Goal: Task Accomplishment & Management: Complete application form

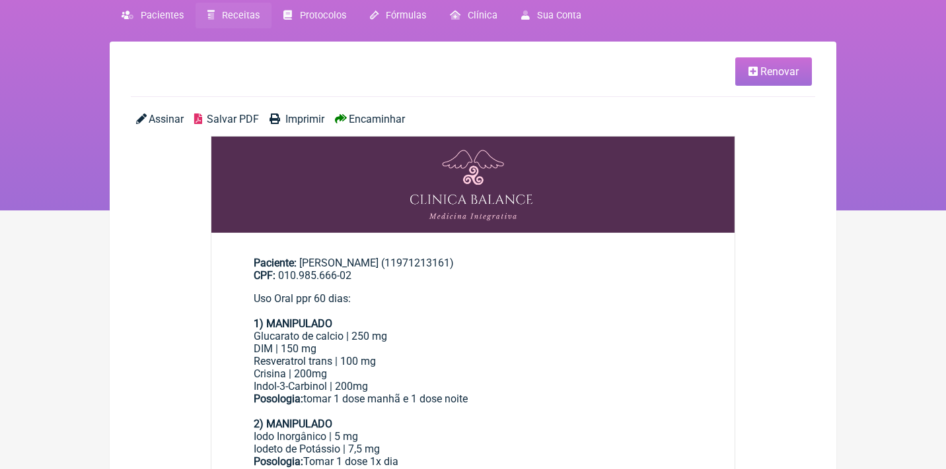
scroll to position [4, 0]
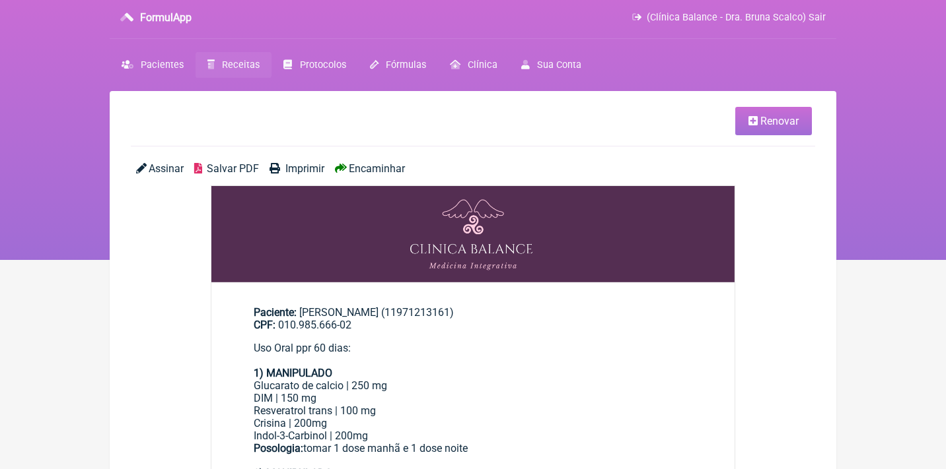
click at [787, 130] on link "Renovar" at bounding box center [773, 121] width 77 height 28
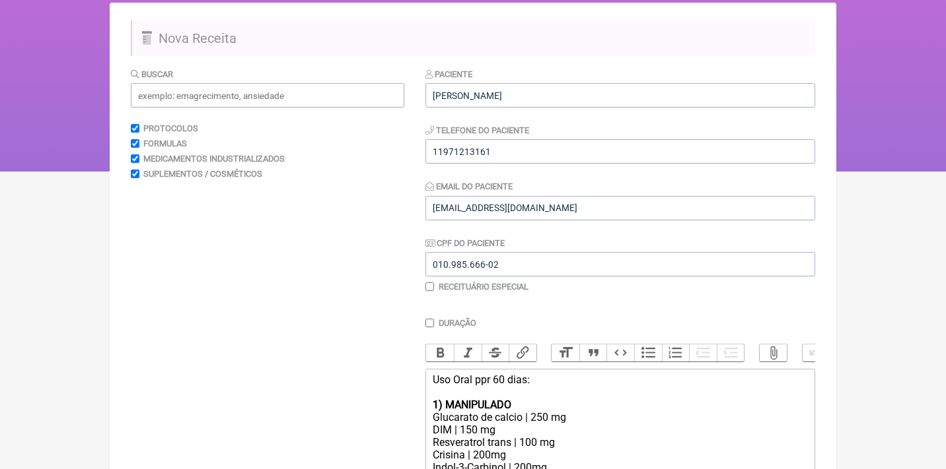
scroll to position [227, 0]
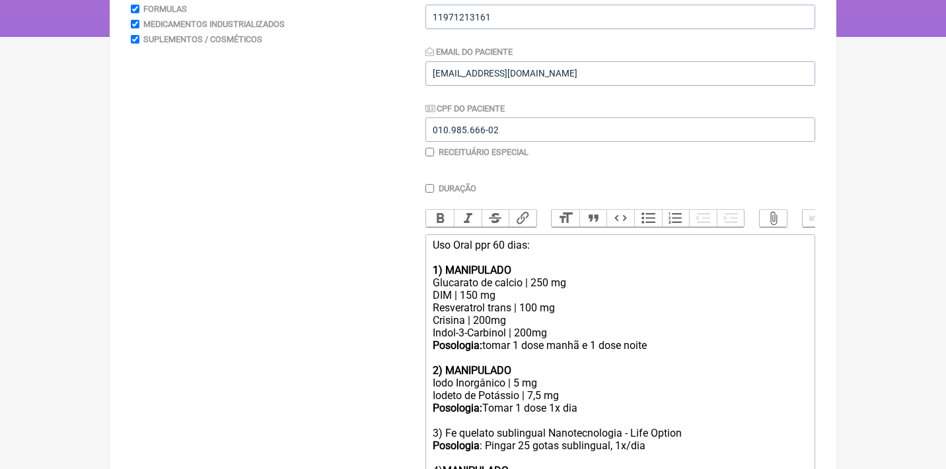
click at [488, 243] on div "Uso Oral ppr 60 dias:" at bounding box center [620, 251] width 375 height 25
click at [549, 251] on div "Uso Oral por 60 dias:" at bounding box center [620, 251] width 375 height 25
click at [551, 246] on div "Uso Oral por 60 dias:" at bounding box center [620, 251] width 375 height 25
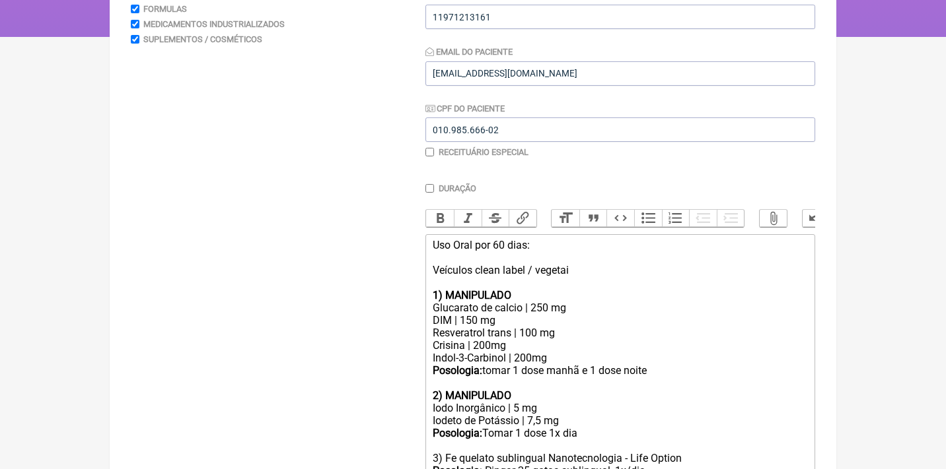
type trix-editor "<div>Uso Oral por 60 dias:<br><br>Veículos clean label / vegetais<br><br></div>…"
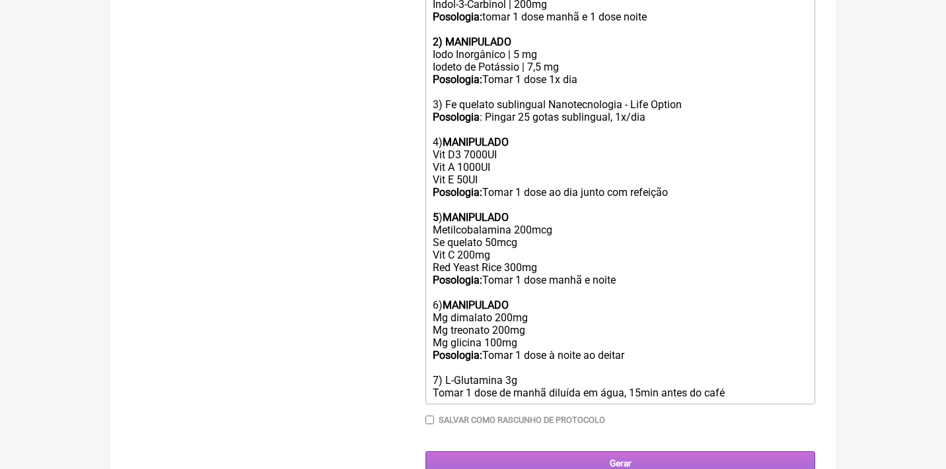
scroll to position [580, 0]
click at [647, 452] on input "Gerar" at bounding box center [620, 464] width 390 height 24
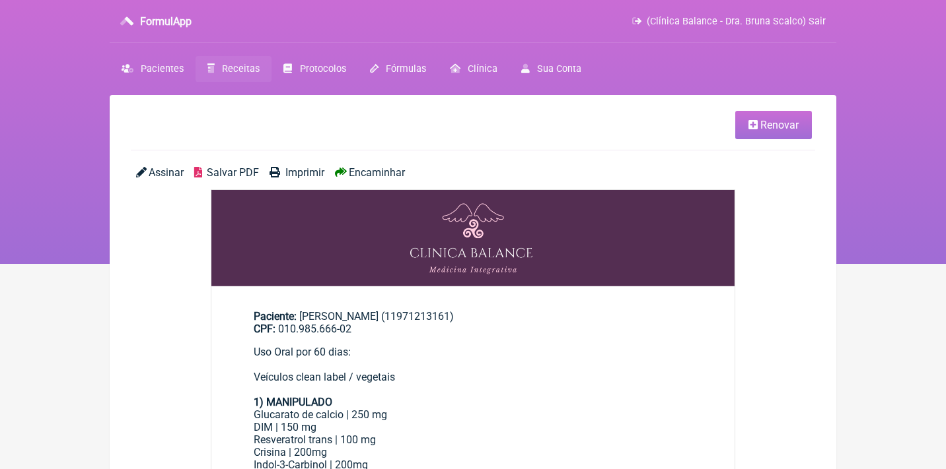
click at [248, 167] on span "Salvar PDF" at bounding box center [233, 172] width 52 height 13
click at [238, 74] on span "Receitas" at bounding box center [241, 68] width 38 height 11
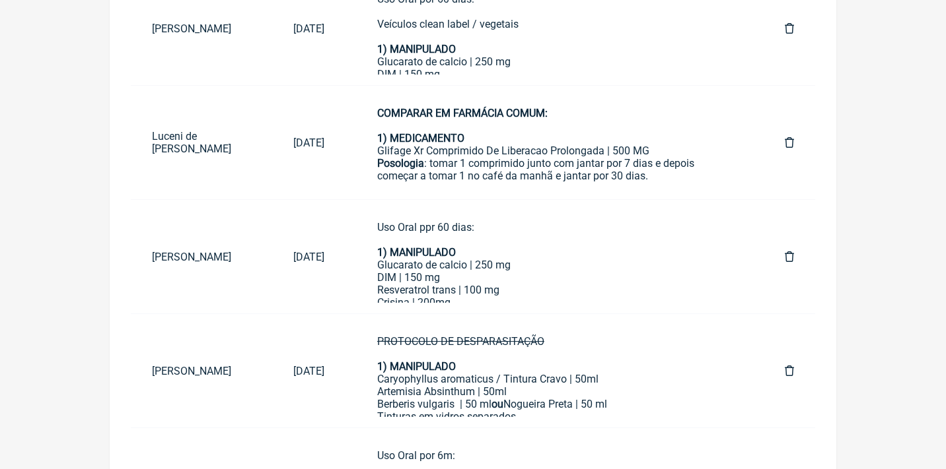
scroll to position [296, 0]
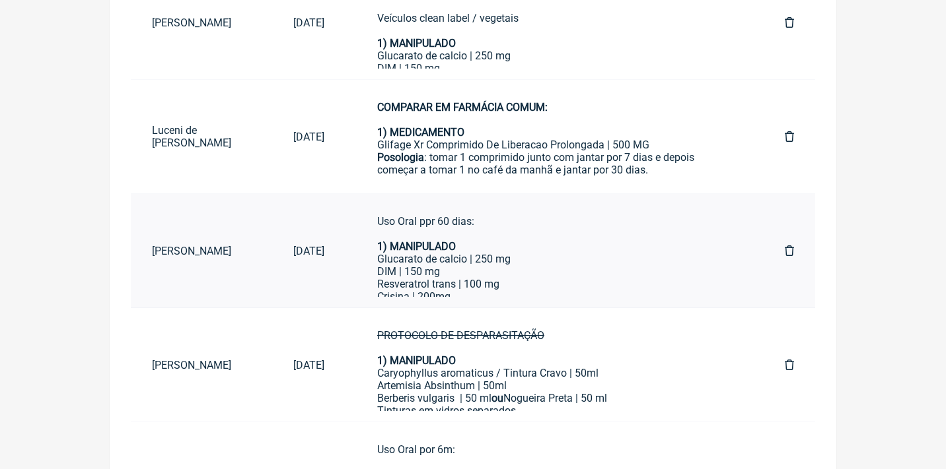
click at [783, 247] on link at bounding box center [789, 251] width 52 height 34
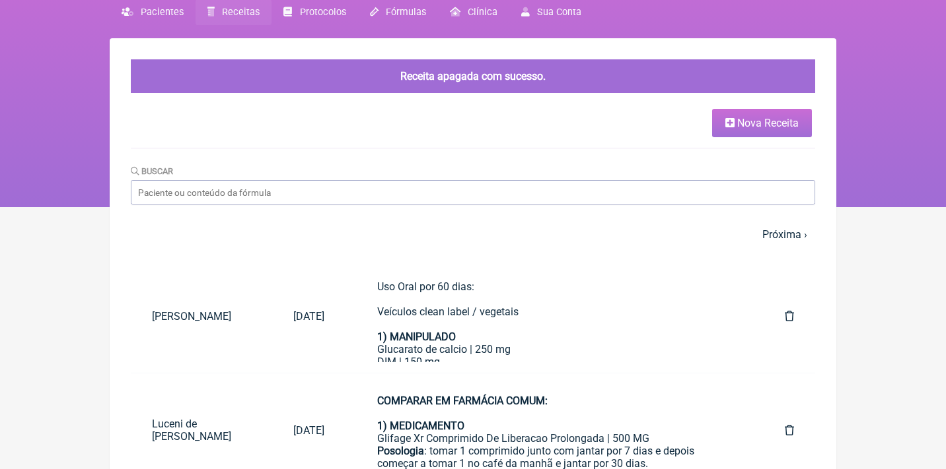
scroll to position [74, 0]
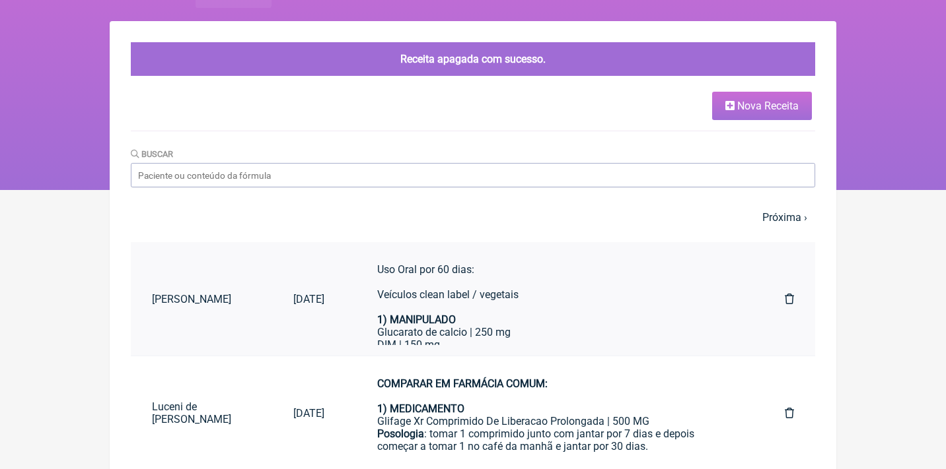
click at [456, 301] on div "Uso Oral por 60 dias: Veículos clean label / vegetais" at bounding box center [554, 288] width 355 height 50
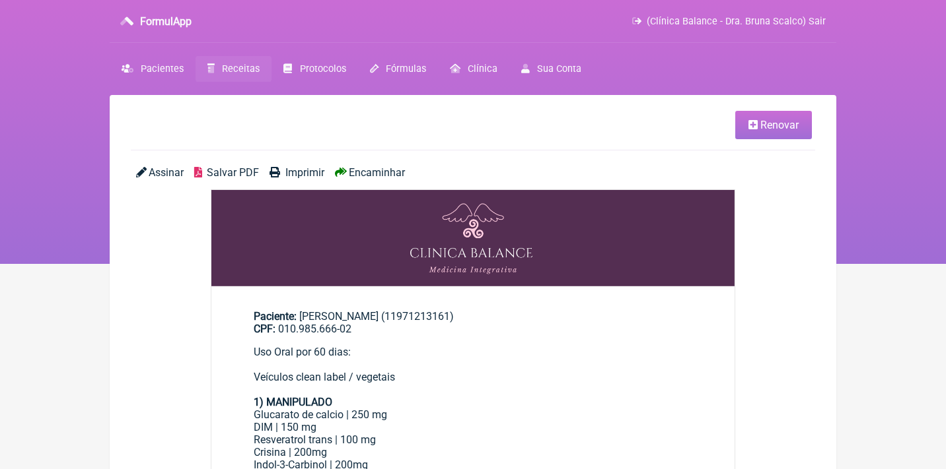
click at [742, 120] on link "Renovar" at bounding box center [773, 125] width 77 height 28
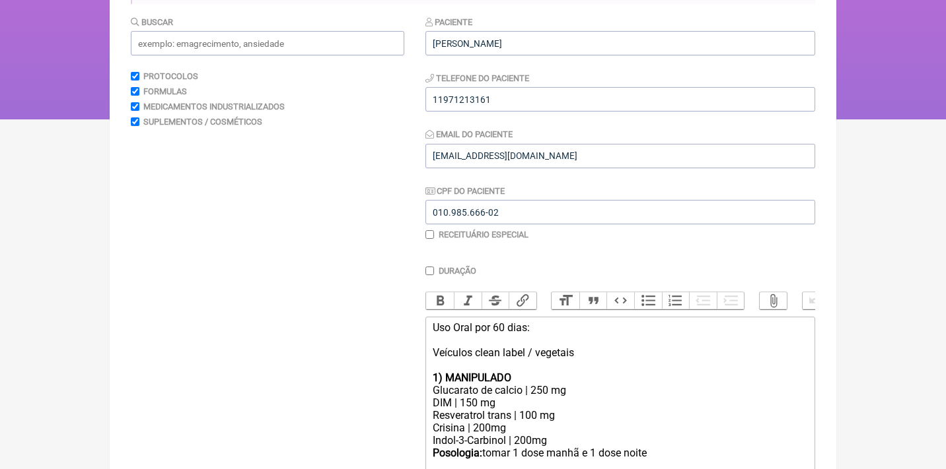
scroll to position [185, 0]
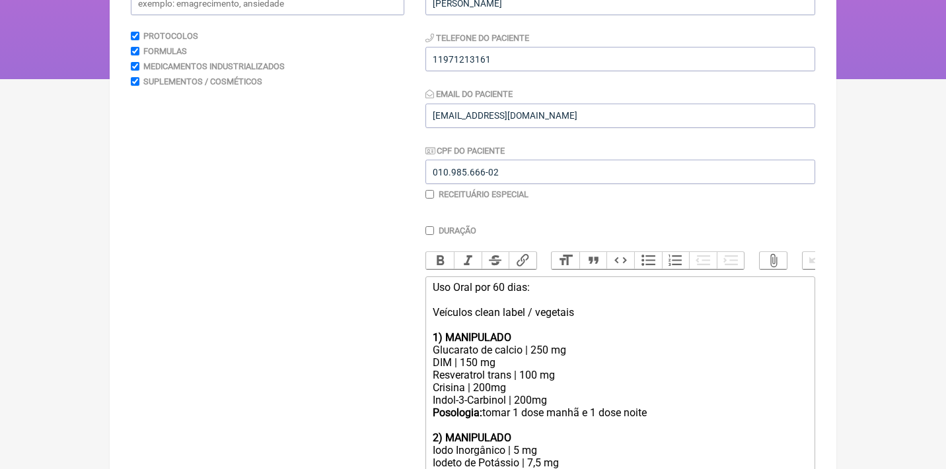
click at [431, 193] on input "checkbox" at bounding box center [429, 194] width 9 height 9
checkbox input "true"
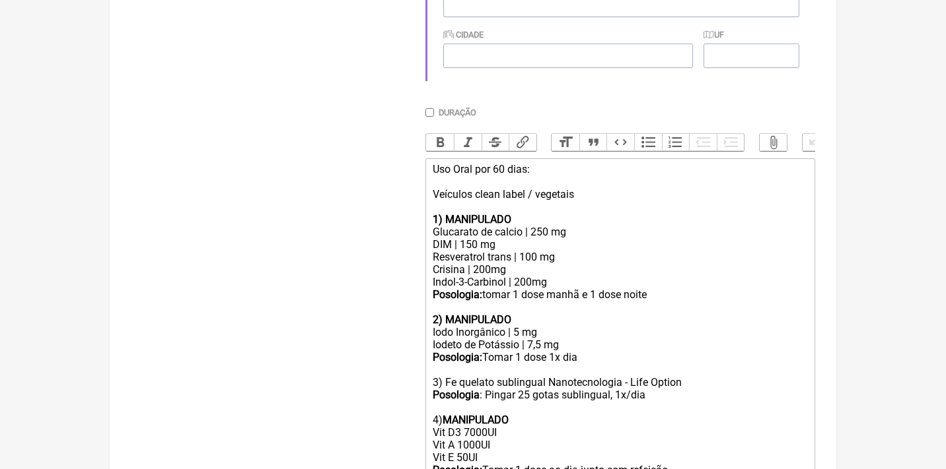
scroll to position [476, 0]
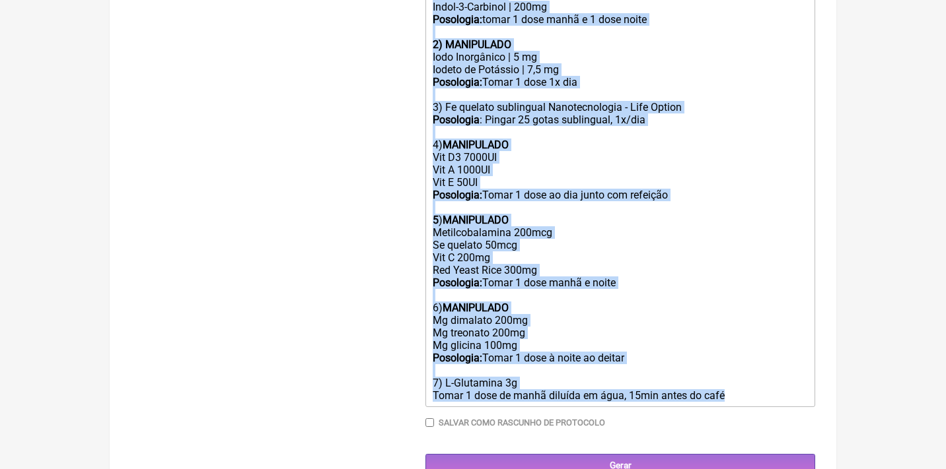
drag, startPoint x: 431, startPoint y: 220, endPoint x: 479, endPoint y: 485, distance: 269.7
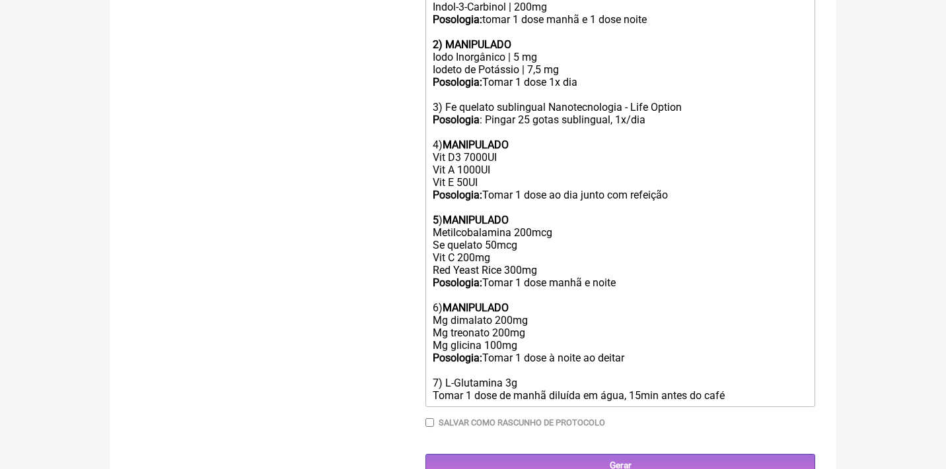
scroll to position [407, 0]
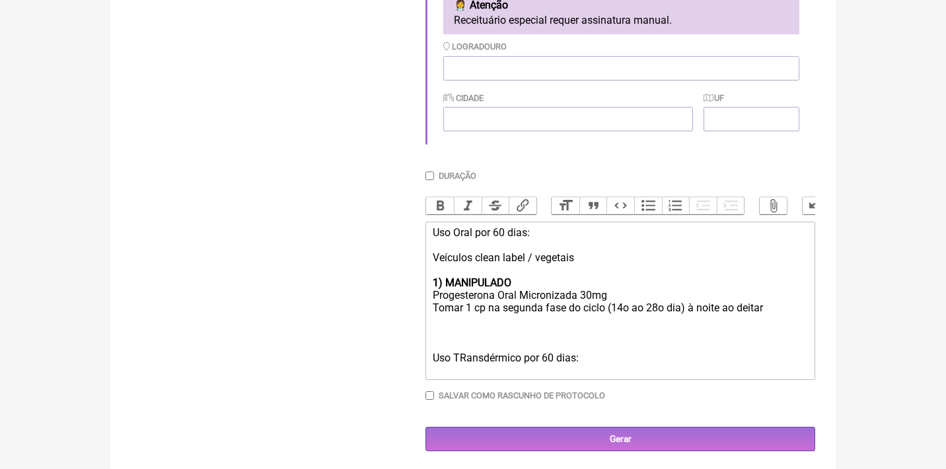
type trix-editor "<div>Uso Oral por 60 dias:<br><br>Veículos clean label / vegetais<br><br></div>…"
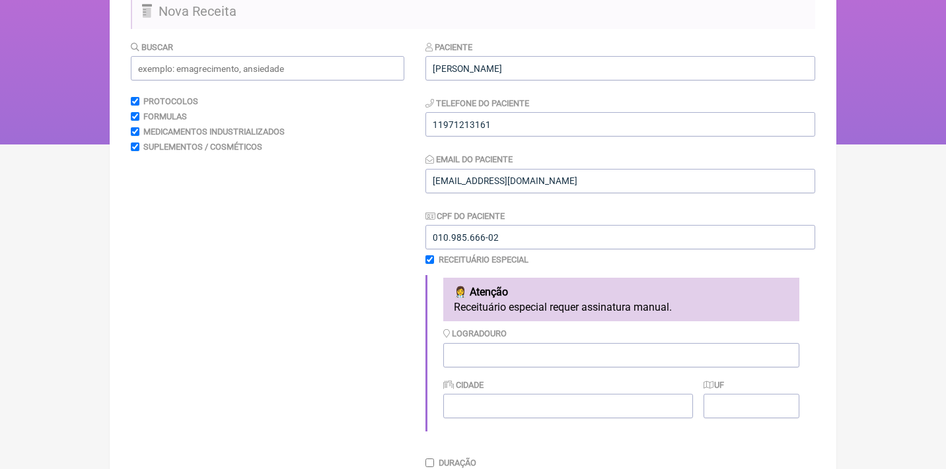
scroll to position [114, 0]
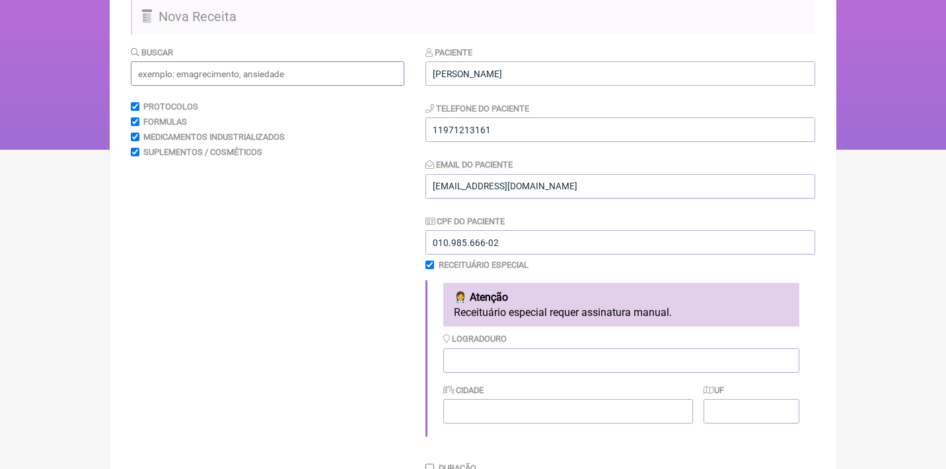
click at [293, 75] on input "text" at bounding box center [267, 73] width 273 height 24
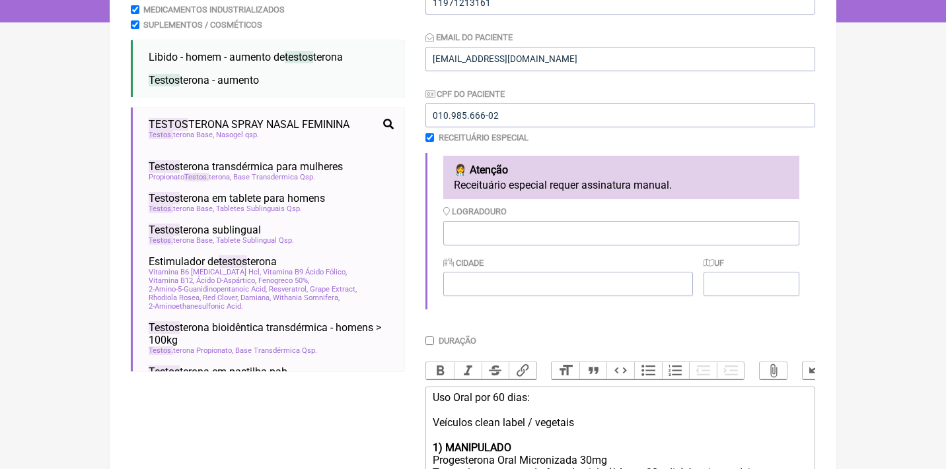
scroll to position [243, 0]
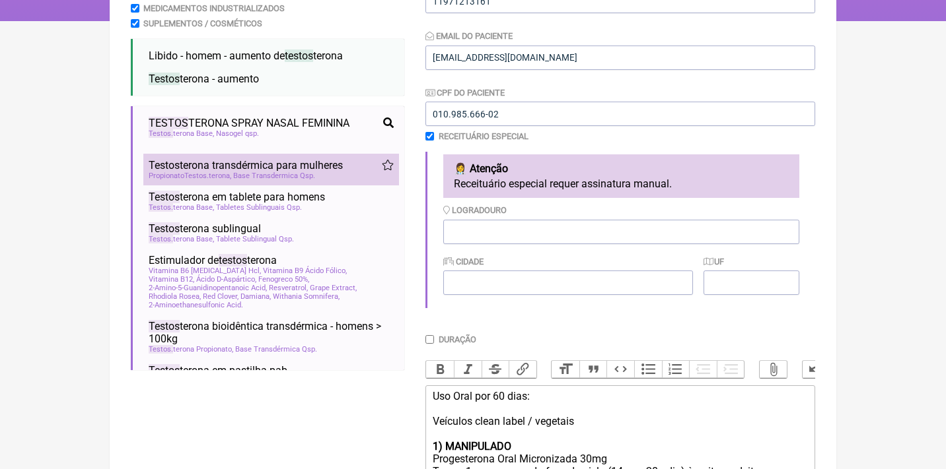
type input "testos"
click at [234, 165] on span "Testos terona transdérmica para mulheres" at bounding box center [246, 165] width 194 height 13
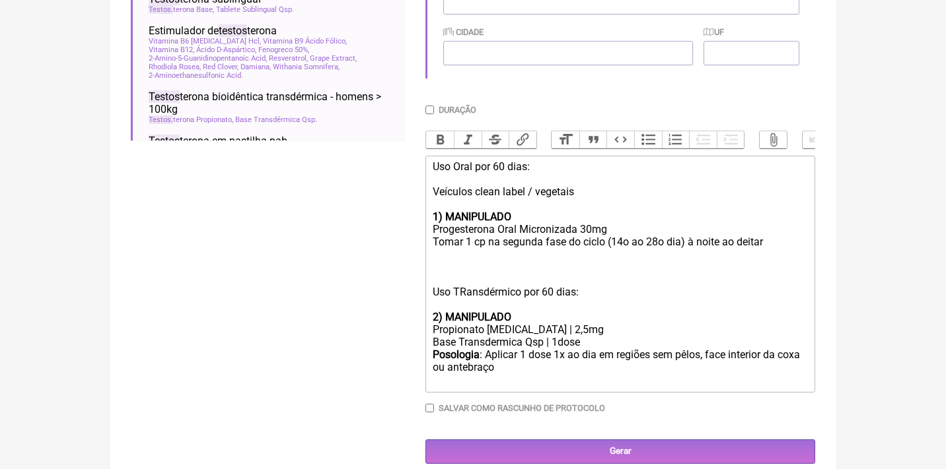
scroll to position [472, 0]
click at [572, 324] on div "Propionato Testosterona | 2,5mg" at bounding box center [620, 330] width 375 height 13
click at [471, 283] on div "Progesterona Oral Micronizada 30mg Tomar 1 cp na segunda fase do ciclo (14o ao …" at bounding box center [620, 268] width 375 height 88
type trix-editor "<div>Uso Oral por 60 dias:<br><br>Veículos clean label / vegetais<br><br></div>…"
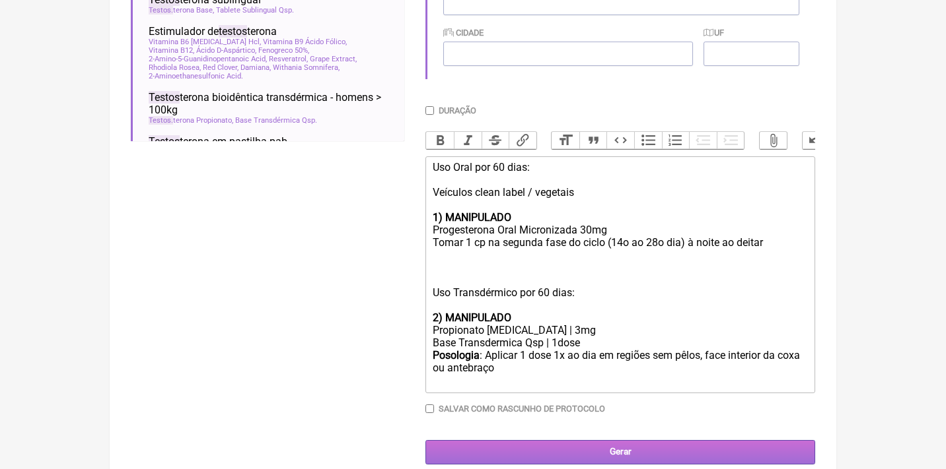
click at [600, 440] on input "Gerar" at bounding box center [620, 452] width 390 height 24
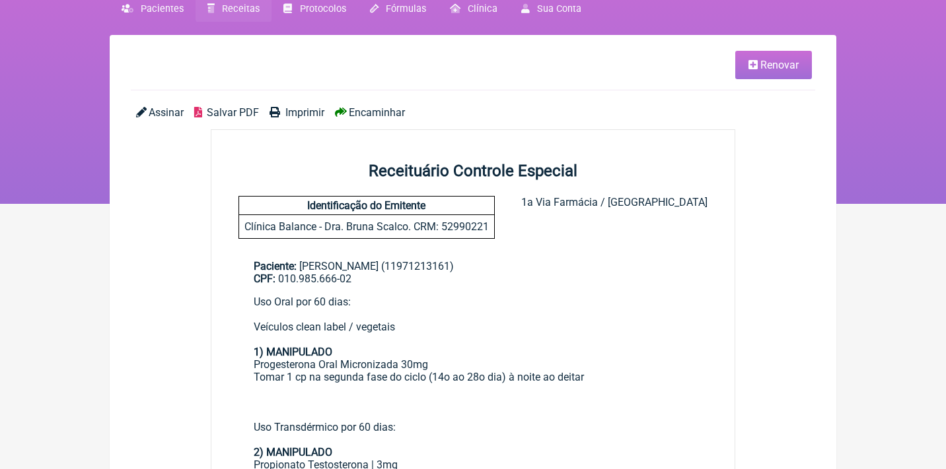
scroll to position [50, 0]
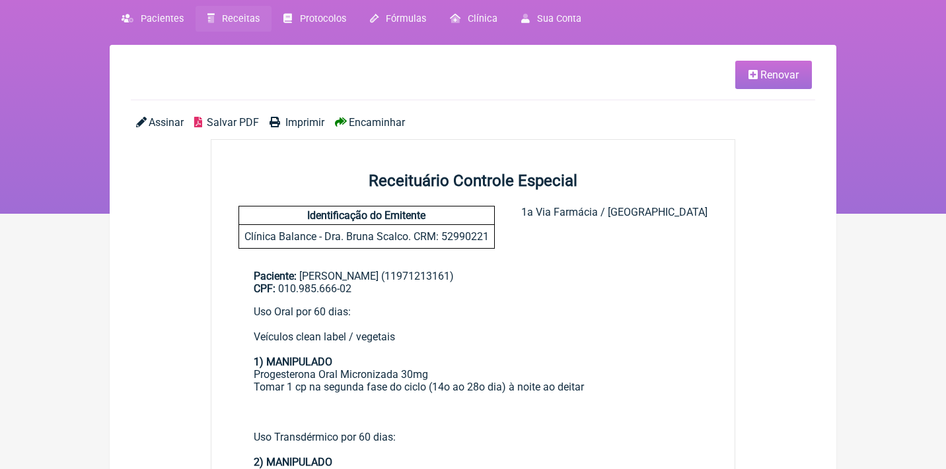
click at [155, 118] on span "Assinar" at bounding box center [166, 122] width 35 height 13
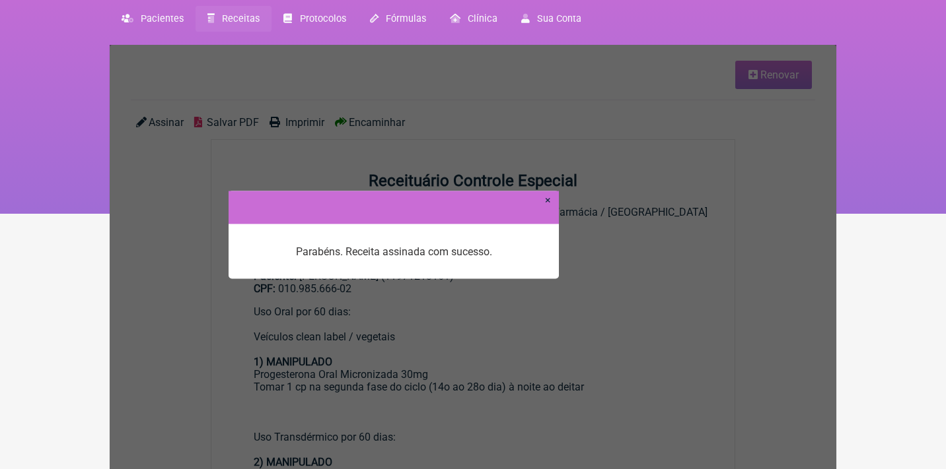
click at [546, 201] on link "×" at bounding box center [548, 199] width 6 height 13
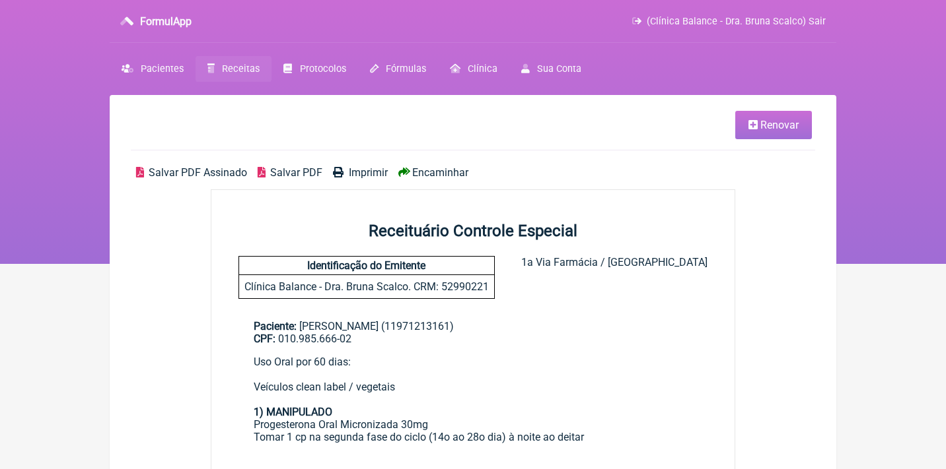
scroll to position [50, 0]
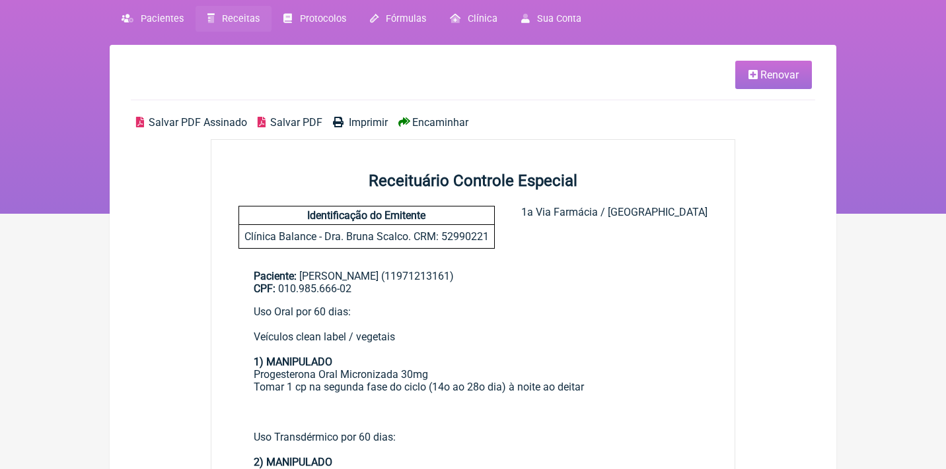
click at [546, 201] on div "Receituário Controle Especial Identificação do Emitente Clínica Balance - Dra. …" at bounding box center [472, 210] width 523 height 77
click at [201, 120] on span "Salvar PDF Assinado" at bounding box center [198, 122] width 98 height 13
click at [748, 75] on icon at bounding box center [752, 74] width 9 height 11
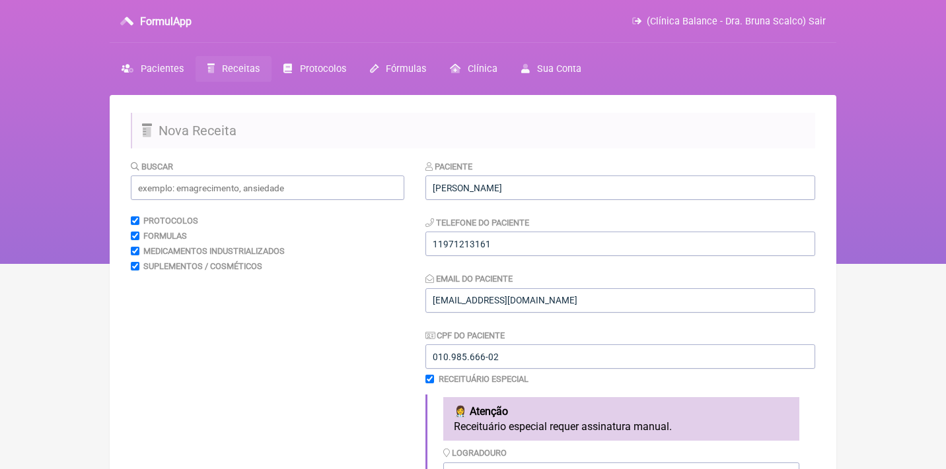
click at [425, 380] on input "checkbox" at bounding box center [429, 379] width 9 height 9
checkbox input "false"
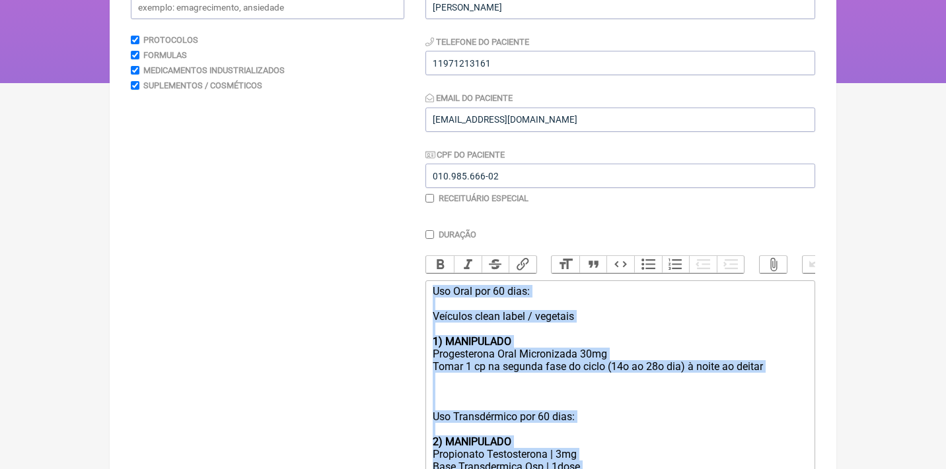
scroll to position [307, 0]
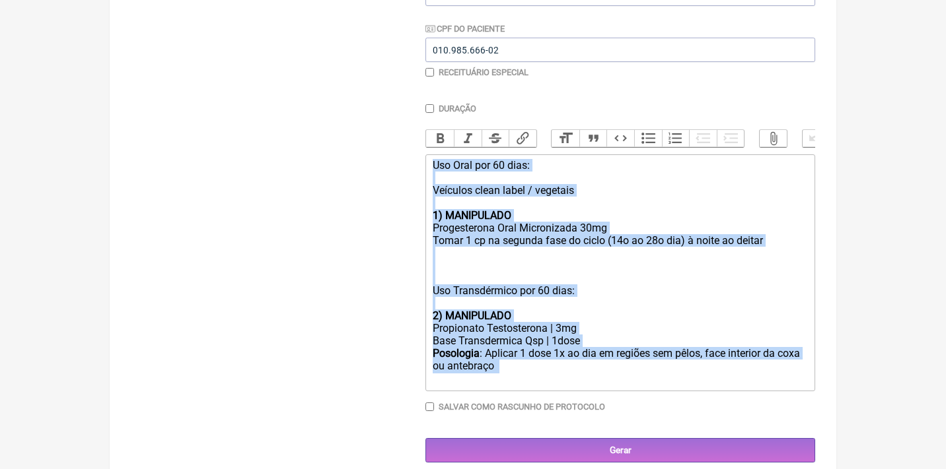
drag, startPoint x: 433, startPoint y: 311, endPoint x: 462, endPoint y: 522, distance: 212.7
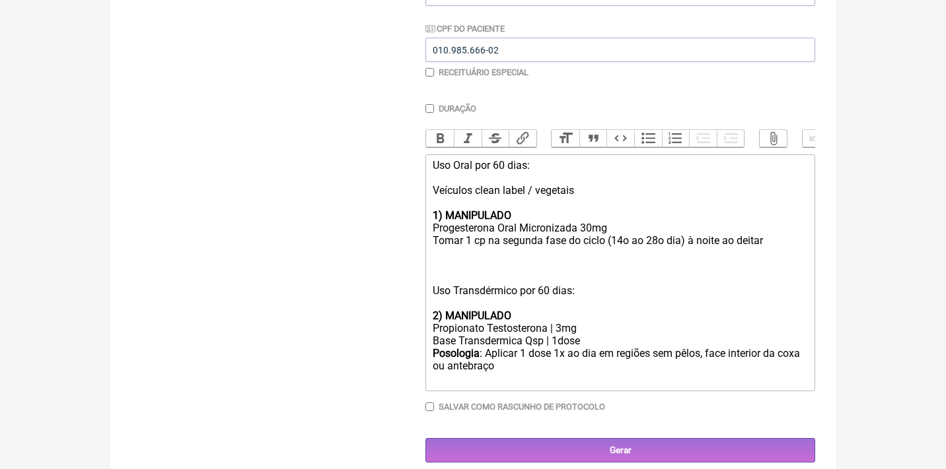
scroll to position [242, 0]
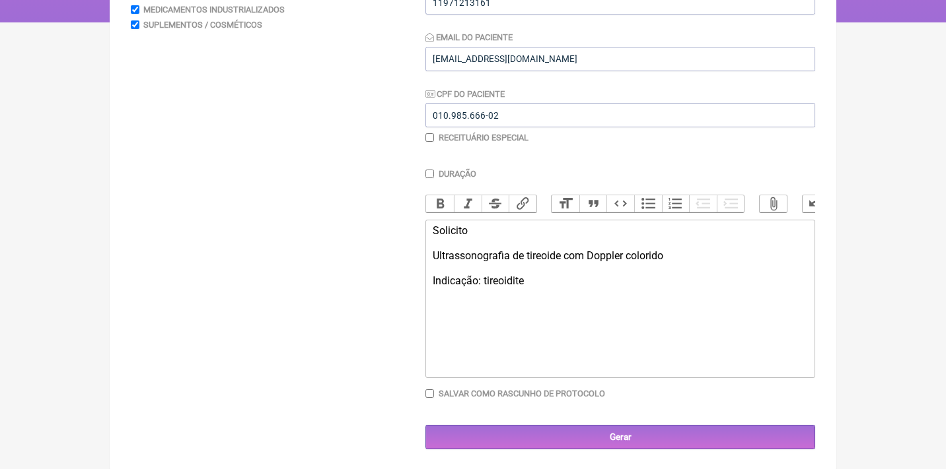
type trix-editor "<div>Solicito<br><br>Ultrassonografia de tireoide com Doppler colorido&nbsp;<br…"
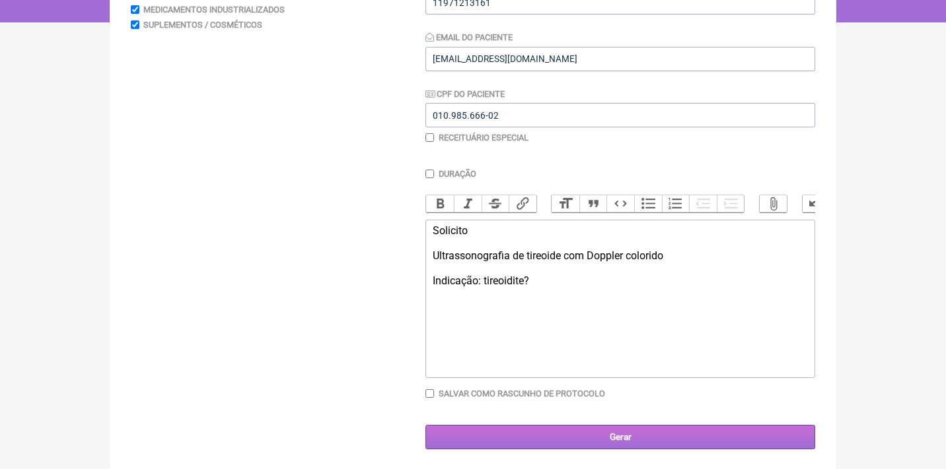
click at [615, 440] on input "Gerar" at bounding box center [620, 437] width 390 height 24
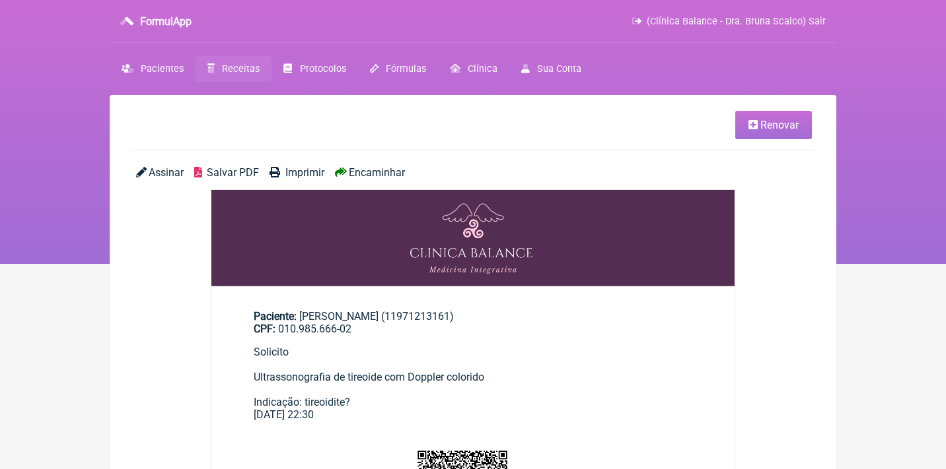
click at [158, 174] on span "Assinar" at bounding box center [166, 172] width 35 height 13
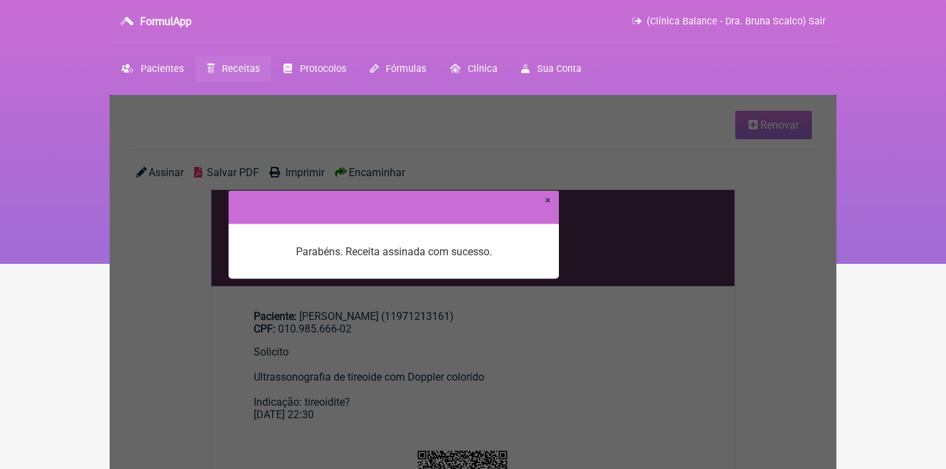
click at [549, 203] on link "×" at bounding box center [548, 199] width 6 height 13
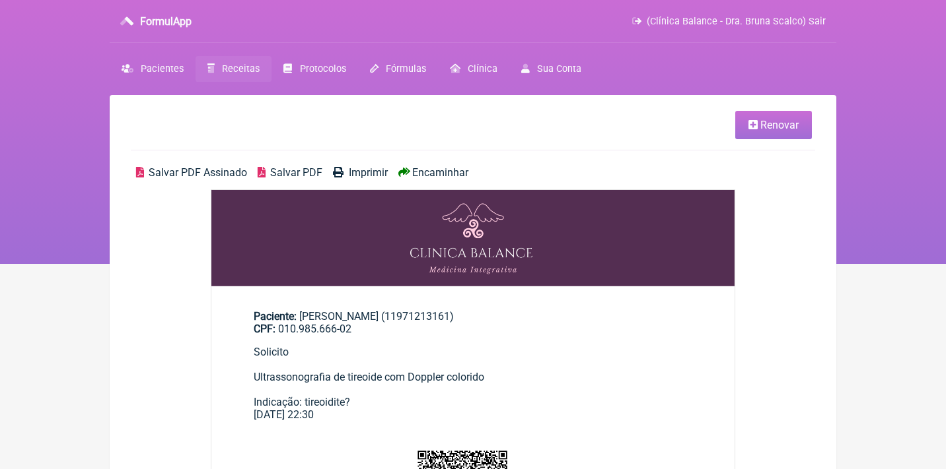
click at [217, 171] on span "Salvar PDF Assinado" at bounding box center [198, 172] width 98 height 13
click at [771, 122] on span "Renovar" at bounding box center [779, 125] width 38 height 13
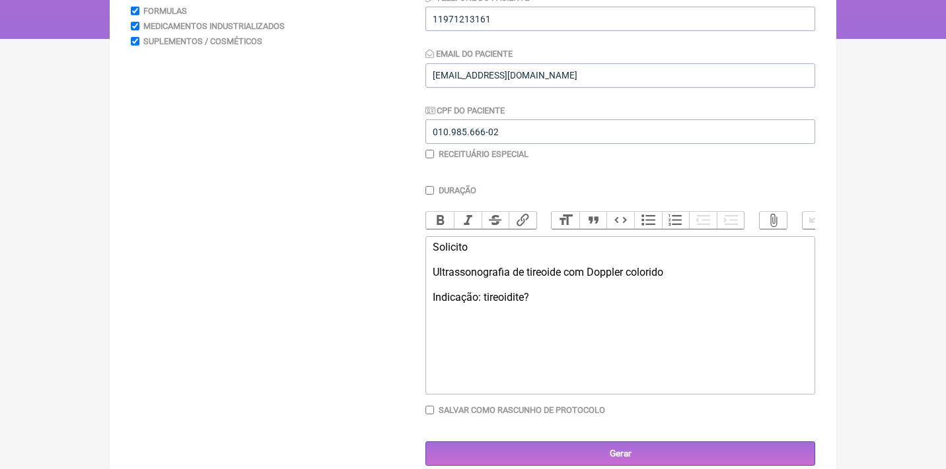
scroll to position [242, 0]
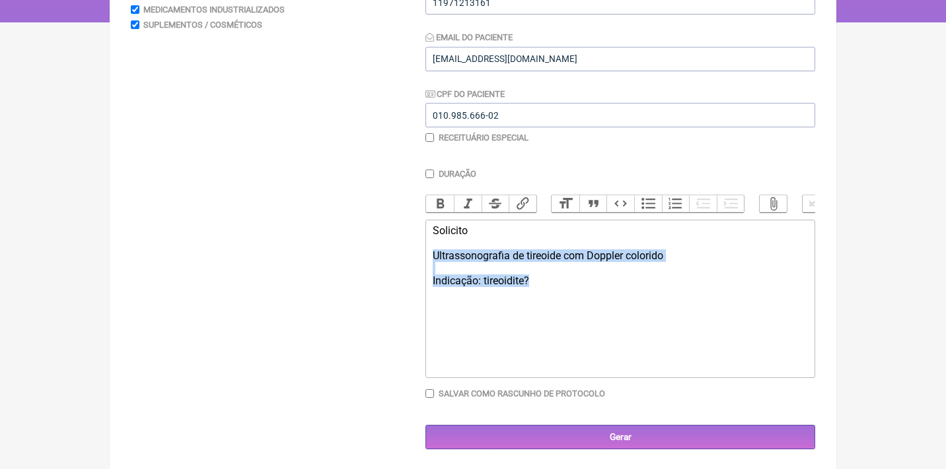
drag, startPoint x: 551, startPoint y: 292, endPoint x: 378, endPoint y: 248, distance: 179.1
click at [379, 248] on form "Buscar Protocolos Formulas Medicamentos Industrializados Suplementos / Cosmétic…" at bounding box center [473, 184] width 684 height 532
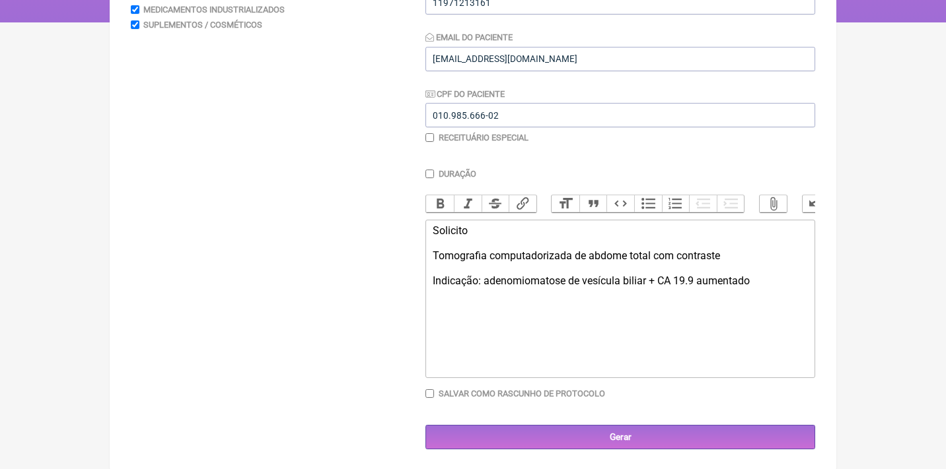
click at [652, 278] on div "Solicito Tomografia computadorizada de abdome total com contraste Indicação: ad…" at bounding box center [620, 256] width 375 height 63
type trix-editor "<div>Solicito<br><br>Tomografia computadorizada de abdome total com contraste<b…"
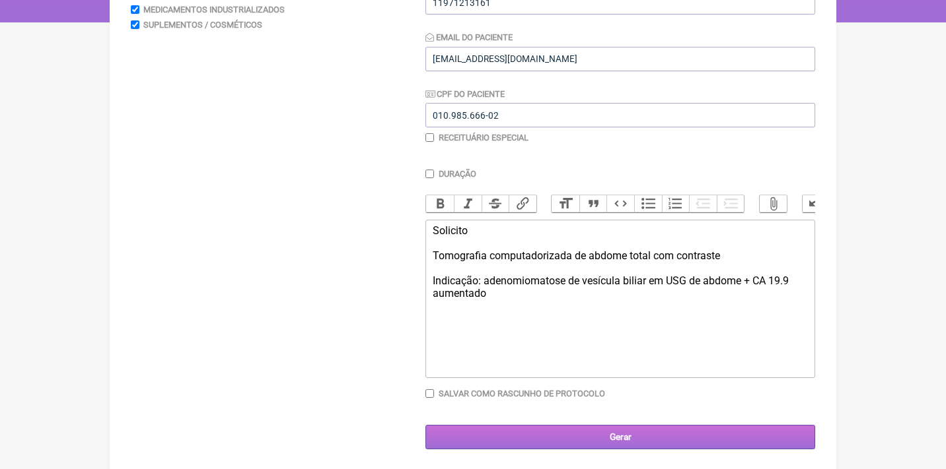
click at [648, 436] on input "Gerar" at bounding box center [620, 437] width 390 height 24
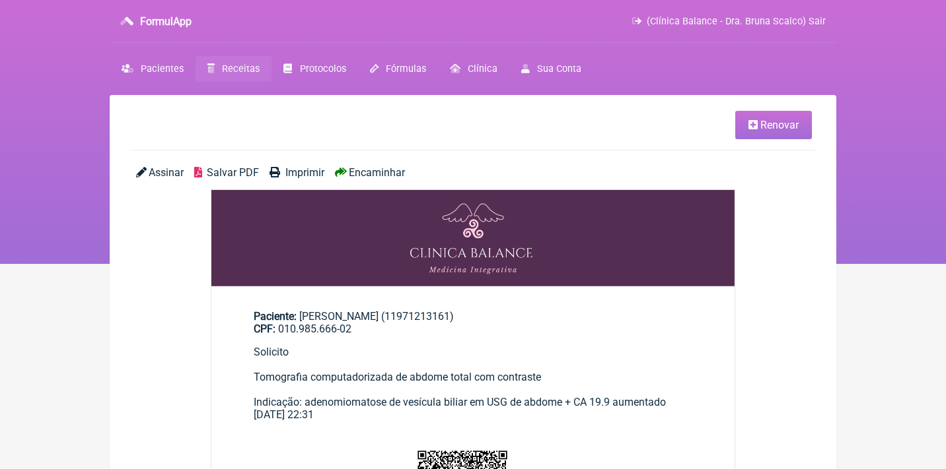
click at [160, 174] on span "Assinar" at bounding box center [166, 172] width 35 height 13
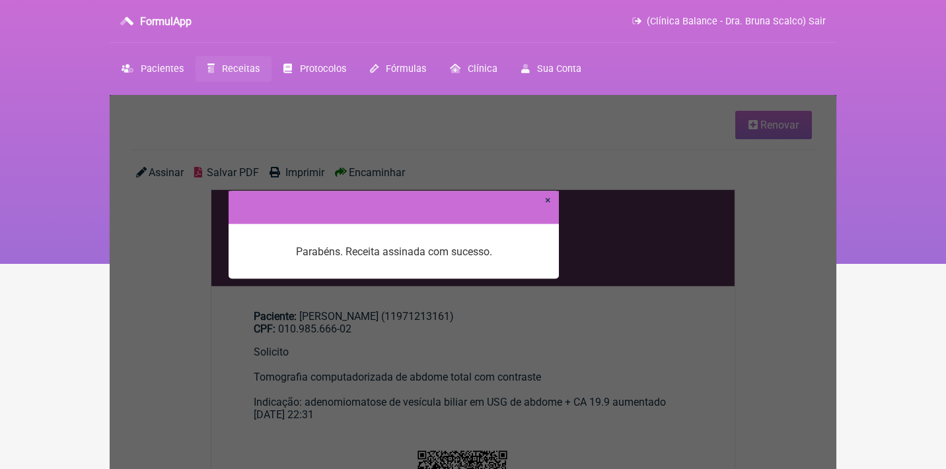
click at [549, 201] on link "×" at bounding box center [548, 199] width 6 height 13
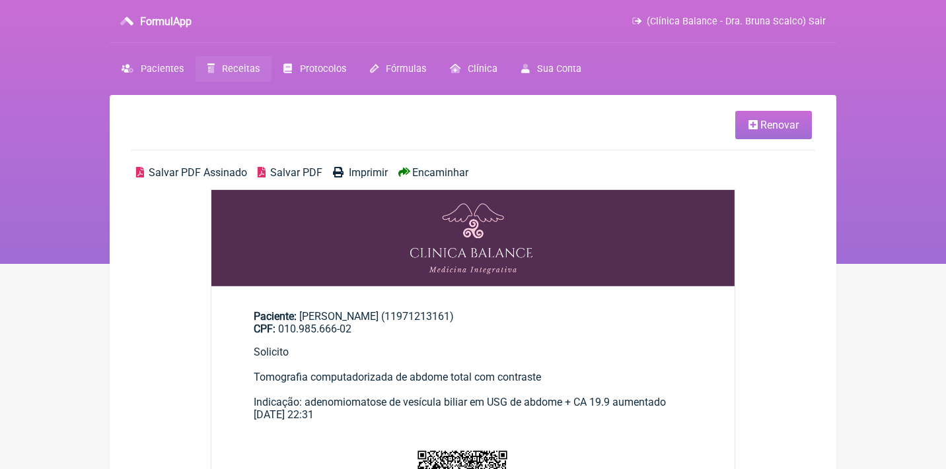
click at [217, 170] on span "Salvar PDF Assinado" at bounding box center [198, 172] width 98 height 13
click at [254, 67] on span "Receitas" at bounding box center [241, 68] width 38 height 11
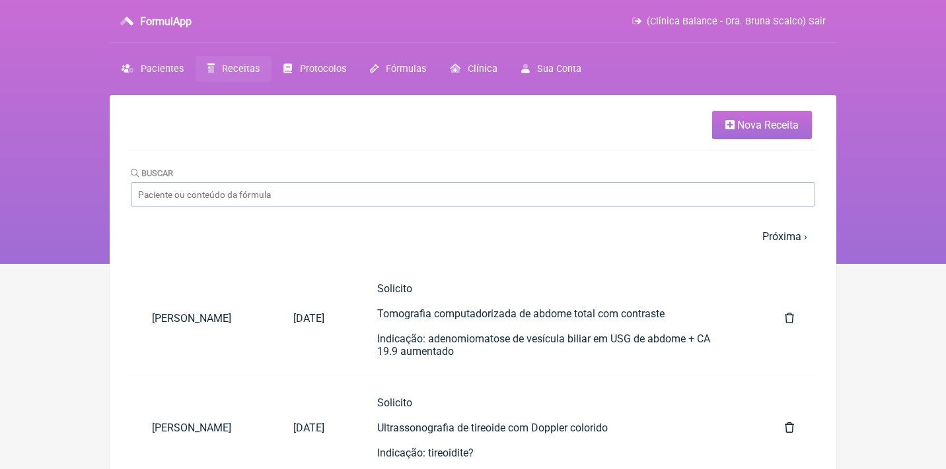
click at [775, 121] on span "Nova Receita" at bounding box center [767, 125] width 61 height 13
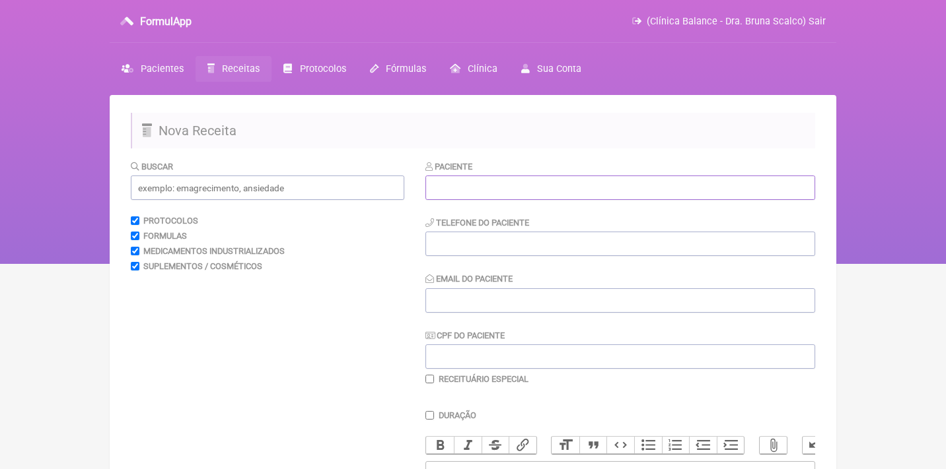
paste input "Erika Caballero Nunes Carlos"
type input "Erika Caballero Nunes Carlos"
paste input "(11) 95808-7034"
type input "(11) 95808-7034"
paste input "erikanunes1@hotmail.com"
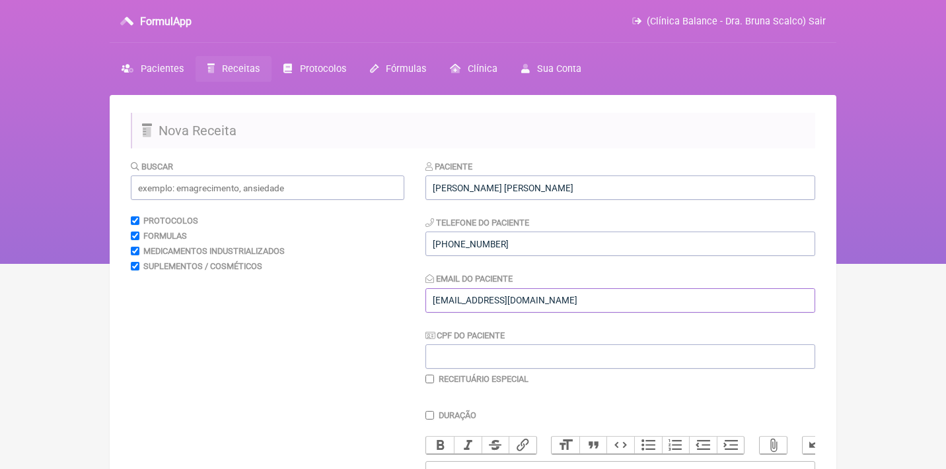
type input "erikanunes1@hotmail.com"
click at [446, 345] on input "CPF do Paciente" at bounding box center [620, 357] width 390 height 24
paste input "349.640.868-52"
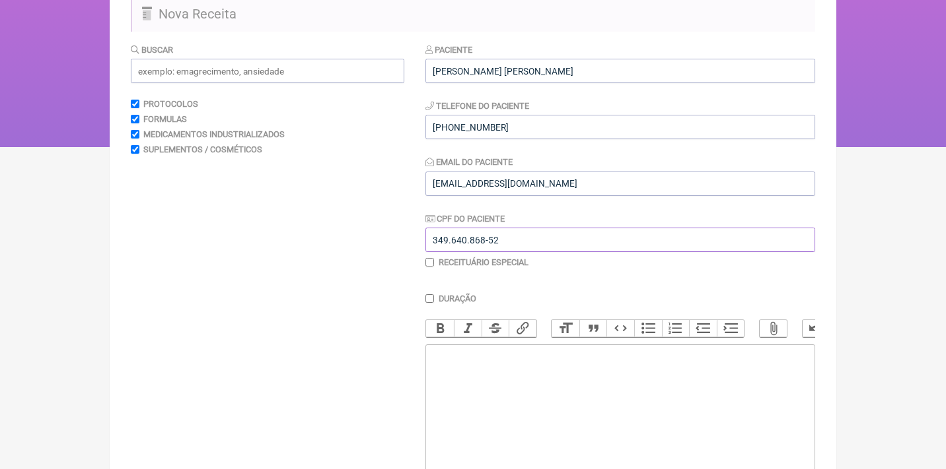
scroll to position [195, 0]
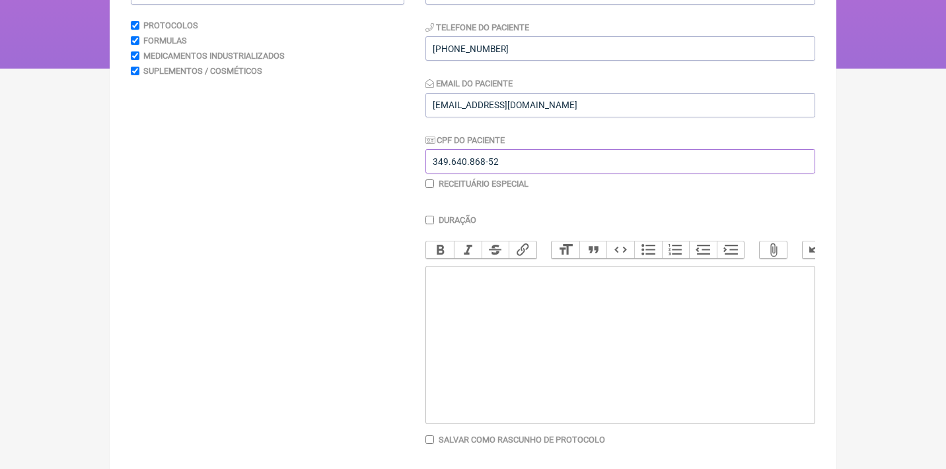
type input "349.640.868-52"
click at [508, 328] on trix-editor at bounding box center [620, 345] width 390 height 158
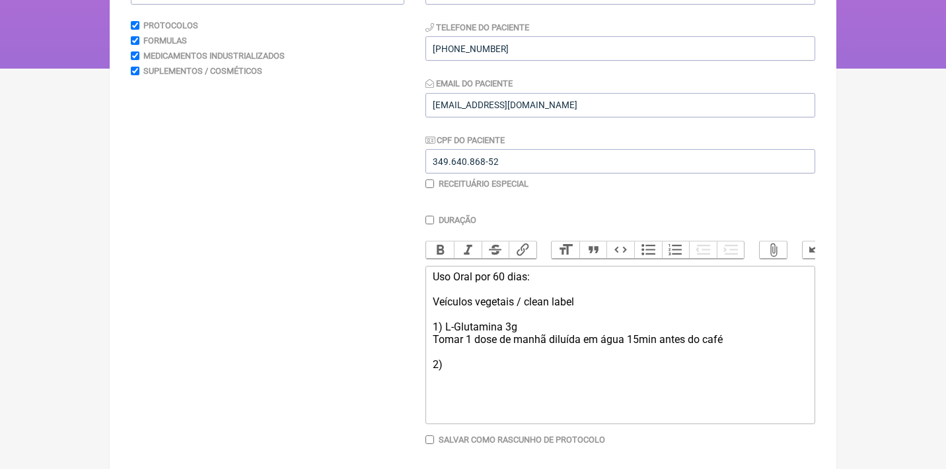
scroll to position [172, 0]
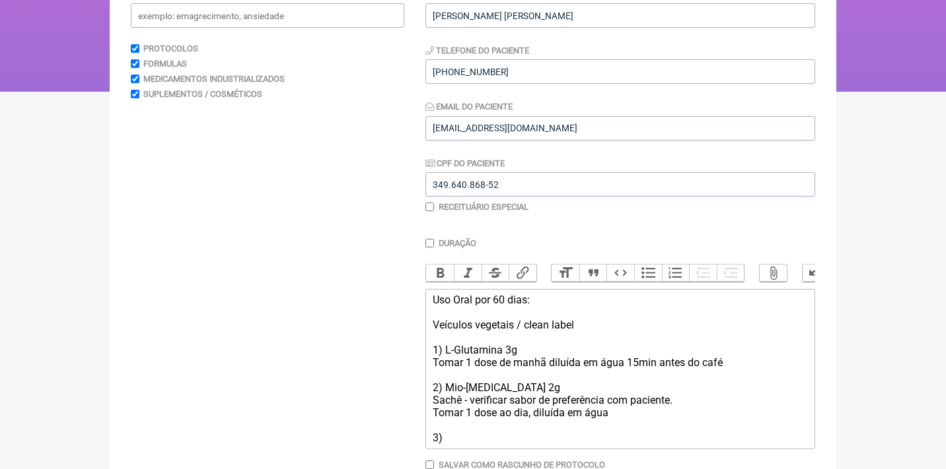
click at [446, 379] on div "Uso Oral por 60 dias: Veículos vegetais / clean label 1) L-Glutamina 3g Tomar 1…" at bounding box center [620, 369] width 375 height 151
type trix-editor "<div>Uso Oral por 60 dias:<br><br>Veículos vegetais / clean label<br><br>1) L-G…"
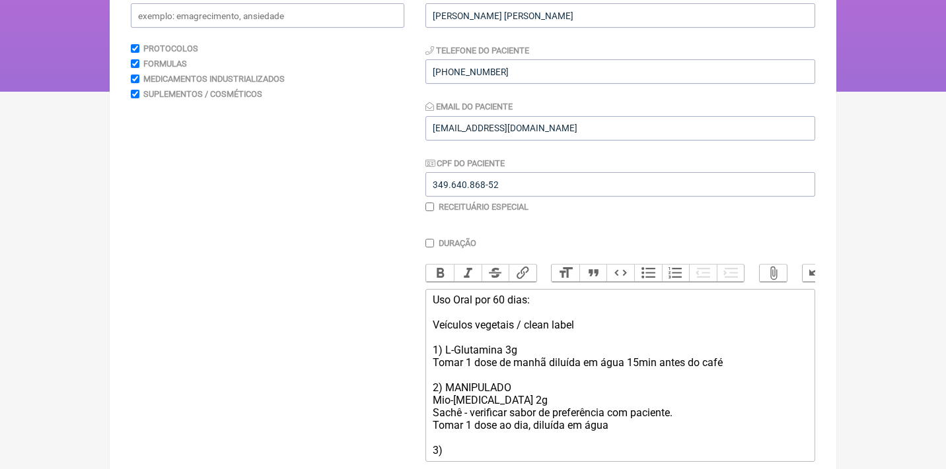
click at [480, 377] on div "Uso Oral por 60 dias: Veículos vegetais / clean label 1) L-Glutamina 3g Tomar 1…" at bounding box center [620, 375] width 375 height 163
click at [442, 269] on button "Bold" at bounding box center [440, 273] width 28 height 17
click at [461, 443] on div "Uso Oral por 60 dias: Veículos vegetais / clean label 1) L-Glutamina 3g Tomar 1…" at bounding box center [620, 375] width 375 height 163
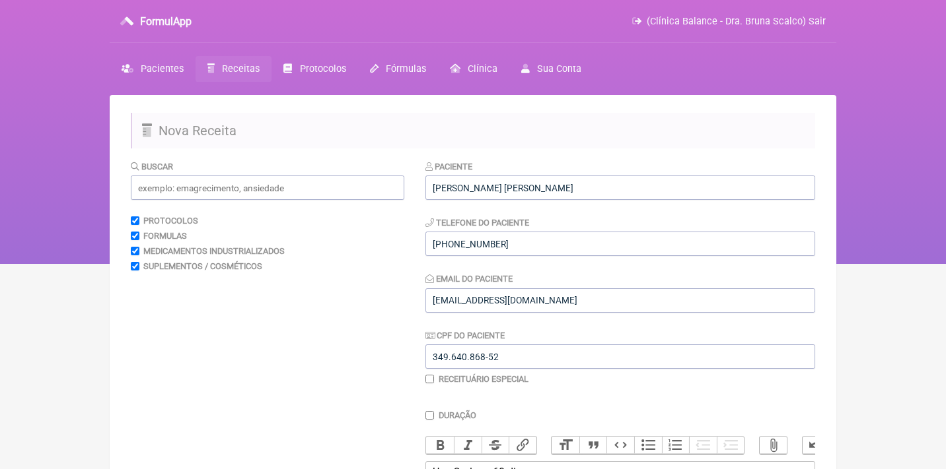
scroll to position [0, 0]
click at [270, 199] on input "text" at bounding box center [267, 188] width 273 height 24
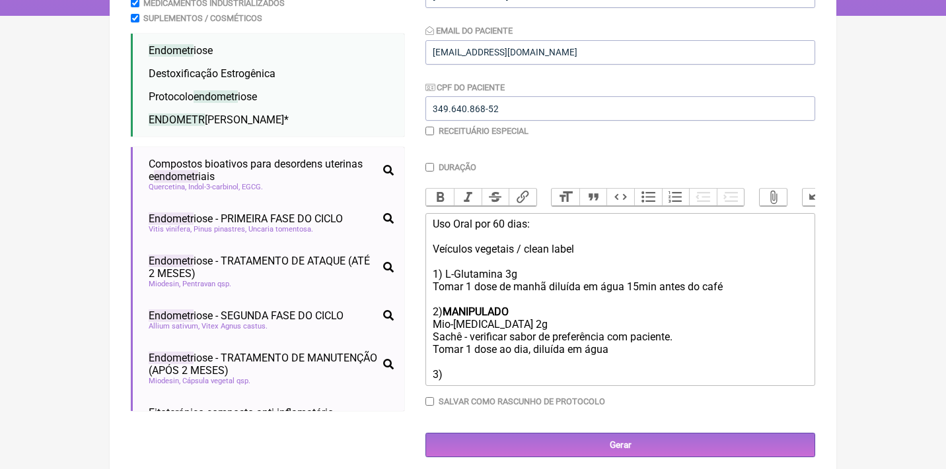
scroll to position [248, 0]
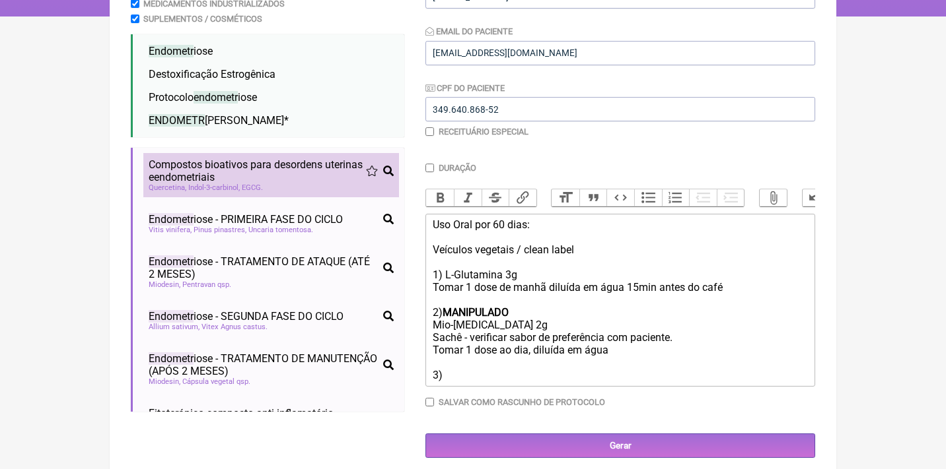
type input "endometriose"
click at [283, 174] on span "Compostos bioativos para desordens uterinas e endometr iais" at bounding box center [257, 170] width 217 height 25
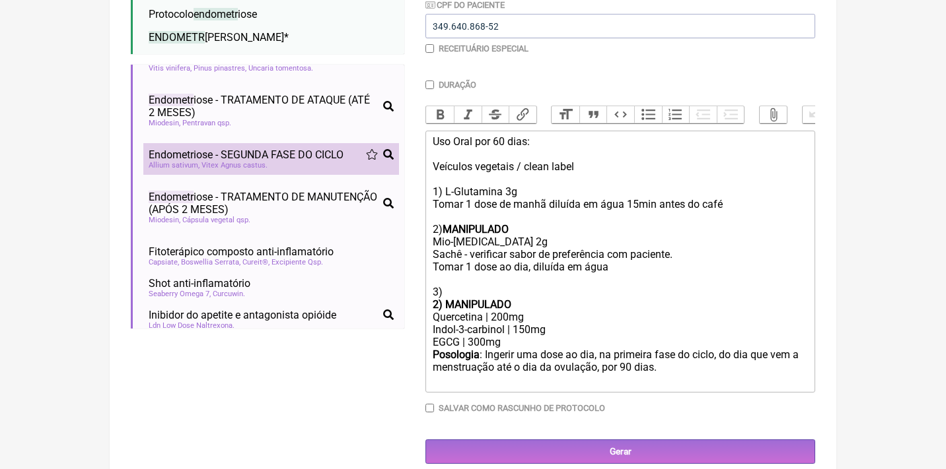
scroll to position [83, 0]
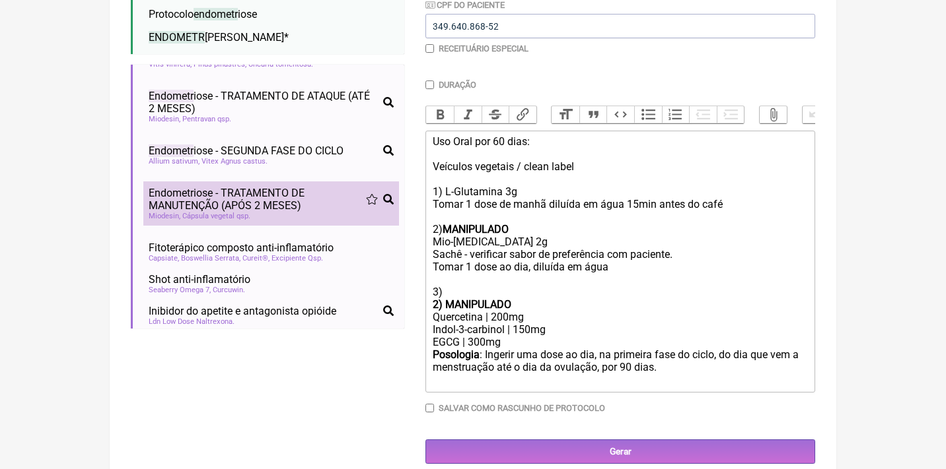
click at [261, 199] on span "Endometr iose - TRATAMENTO DE MANUTENÇÃO (APÓS 2 MESES)" at bounding box center [257, 199] width 217 height 25
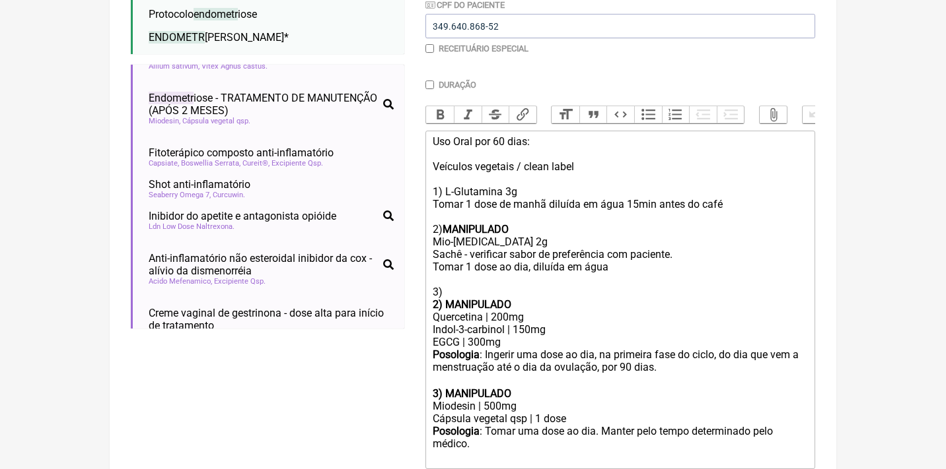
scroll to position [371, 0]
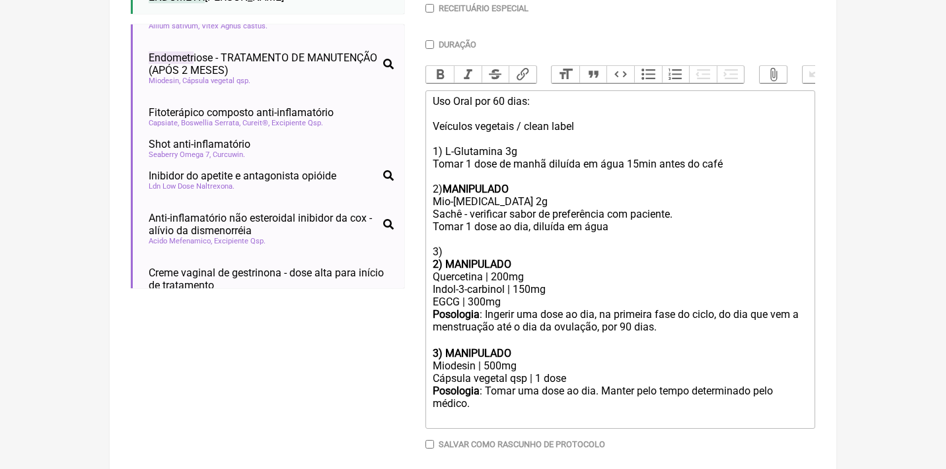
click at [450, 258] on strong "2) MANIPULADO" at bounding box center [472, 264] width 79 height 13
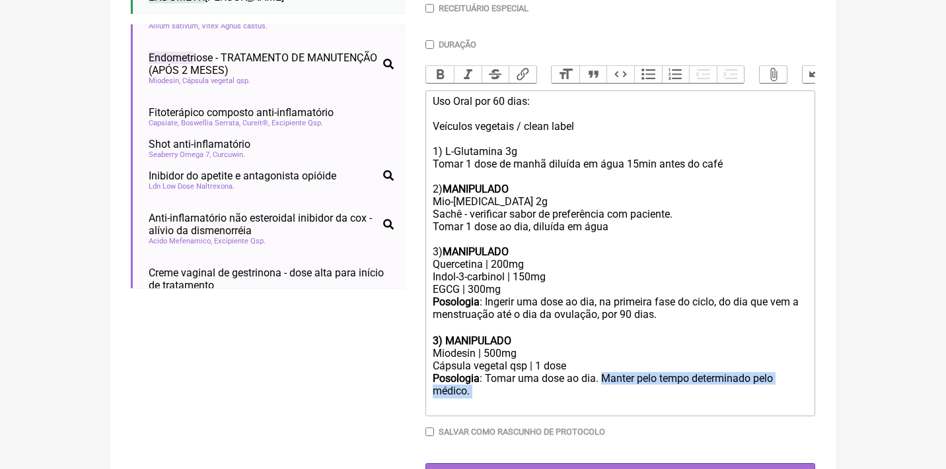
drag, startPoint x: 605, startPoint y: 358, endPoint x: 608, endPoint y: 376, distance: 18.1
click at [608, 376] on div "Posologia : Tomar uma dose ao dia. Manter pelo tempo determinado pelo médico. ㅤ" at bounding box center [620, 391] width 375 height 39
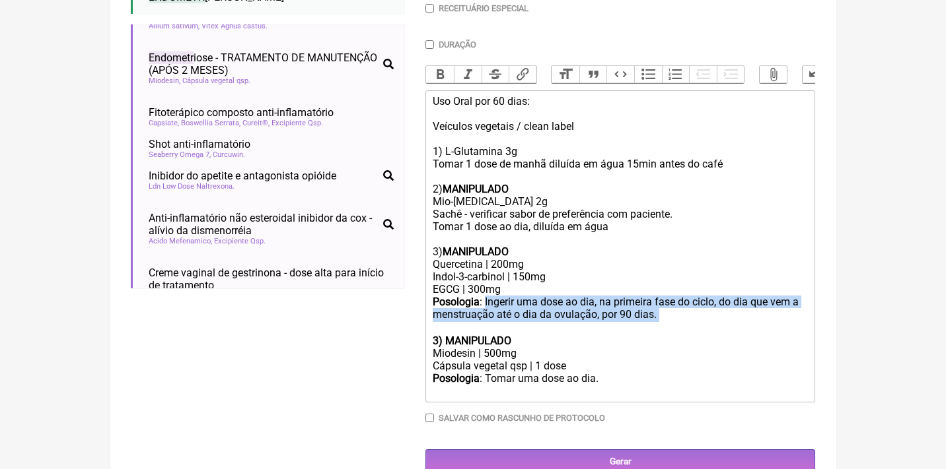
drag, startPoint x: 684, startPoint y: 302, endPoint x: 486, endPoint y: 287, distance: 198.7
click at [487, 296] on div "Posologia : Ingerir uma dose ao dia, na primeira fase do ciclo, do dia que vem …" at bounding box center [620, 315] width 375 height 39
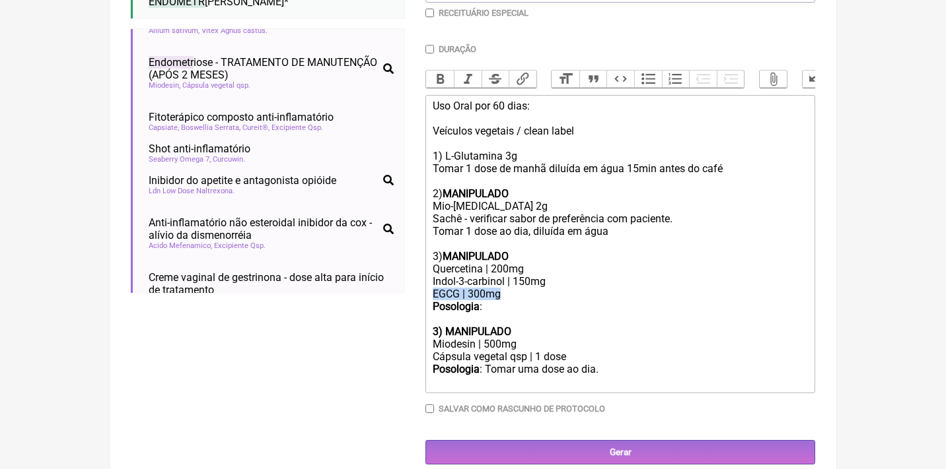
drag, startPoint x: 516, startPoint y: 286, endPoint x: 431, endPoint y: 280, distance: 85.4
click at [431, 280] on trix-editor "Uso Oral por 60 dias: Veículos vegetais / clean label 1) L-Glutamina 3g Tomar 1…" at bounding box center [620, 244] width 390 height 298
drag, startPoint x: 541, startPoint y: 285, endPoint x: 442, endPoint y: 285, distance: 99.0
click at [442, 288] on div "TRANS-RESVERATROL 30mg" at bounding box center [620, 294] width 375 height 13
click at [571, 288] on div "Trans-resveratrol 30mg" at bounding box center [620, 294] width 375 height 13
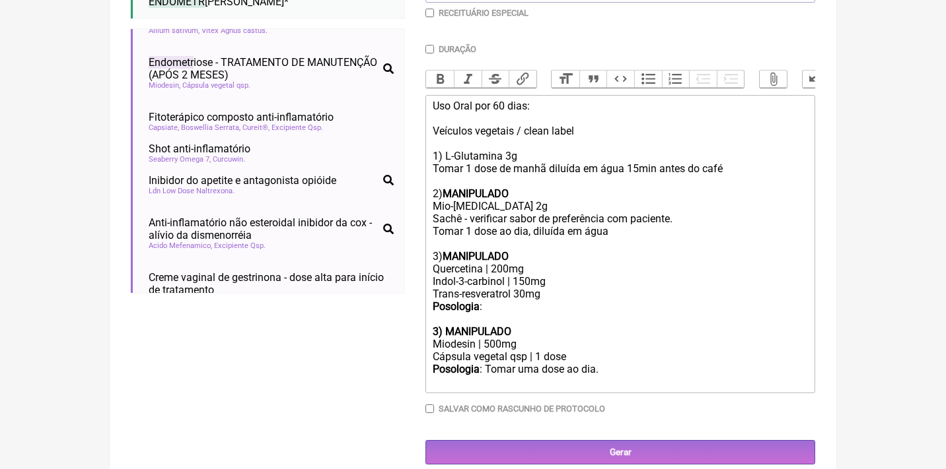
click at [523, 300] on div "Posologia :" at bounding box center [620, 312] width 375 height 25
click at [617, 363] on div "Posologia : Tomar uma dose ao dia." at bounding box center [620, 375] width 375 height 25
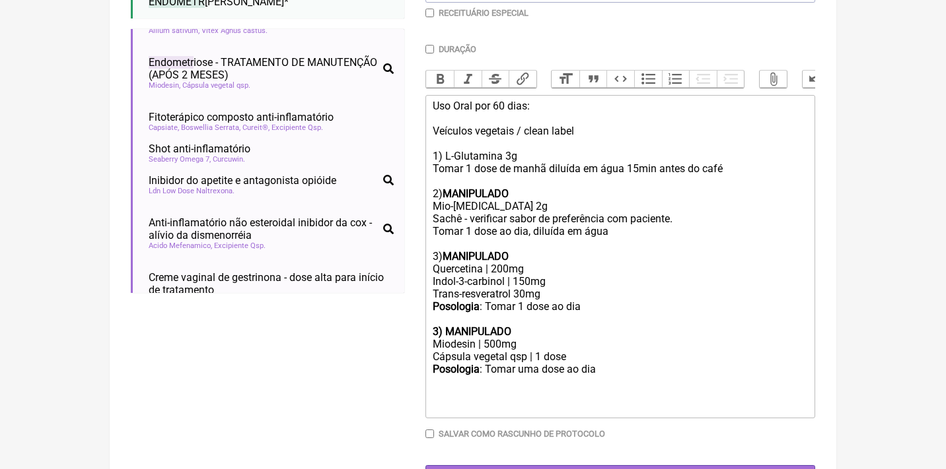
click at [534, 363] on div "Posologia : Tomar uma dose ao dia" at bounding box center [620, 388] width 375 height 50
click at [602, 363] on div "Posologia : Tomar 1 dose ao dia" at bounding box center [620, 388] width 375 height 50
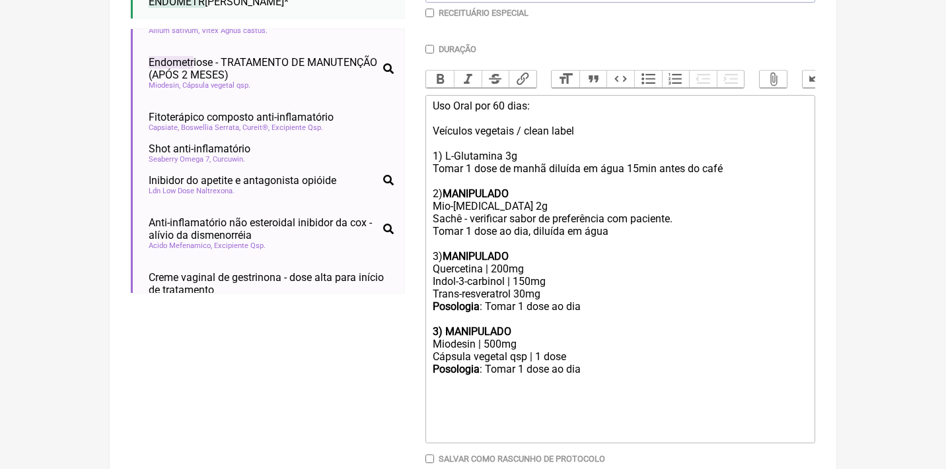
type trix-editor "<div>Uso Oral por 60 dias:<br><br>Veículos vegetais / clean label<br><br>1) L-G…"
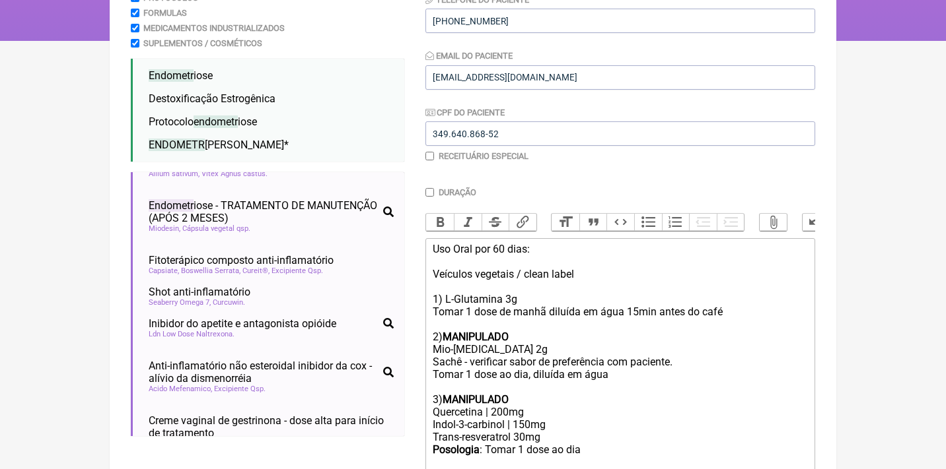
scroll to position [175, 0]
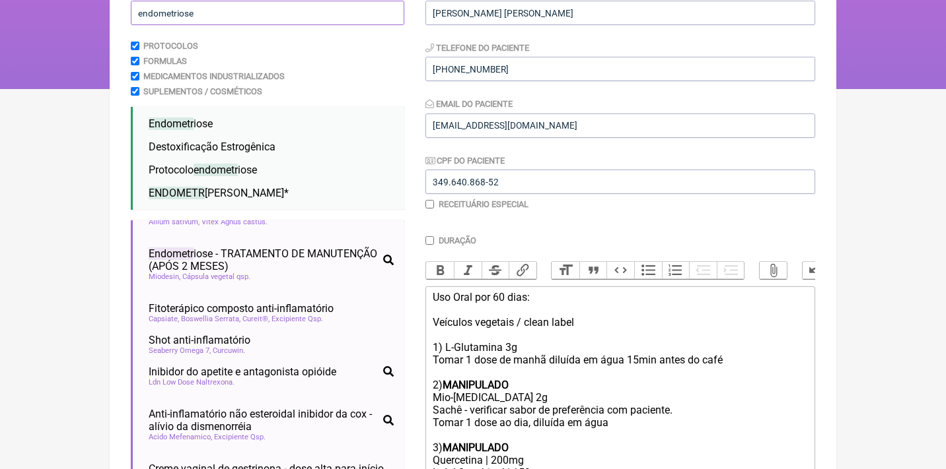
drag, startPoint x: 208, startPoint y: 11, endPoint x: 111, endPoint y: 6, distance: 97.2
click at [111, 6] on main "Nova Receita Buscar endometriose Protocolos Formulas Medicamentos Industrializa…" at bounding box center [473, 317] width 726 height 795
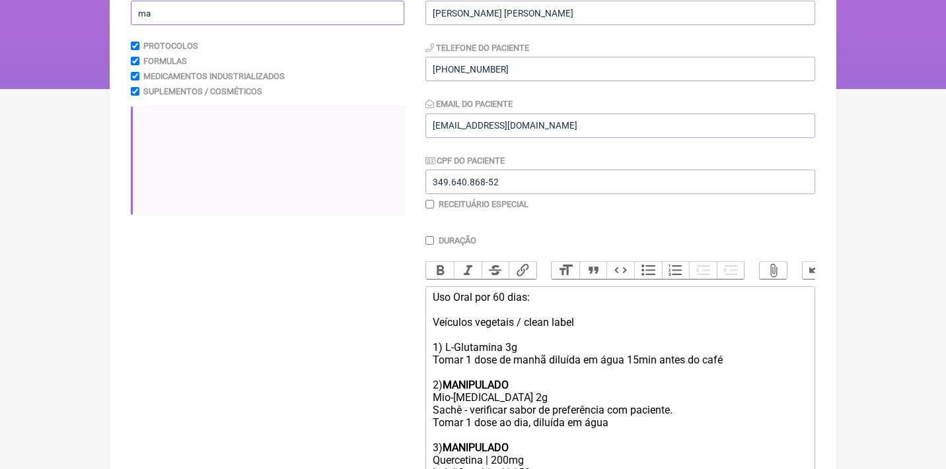
type input "m"
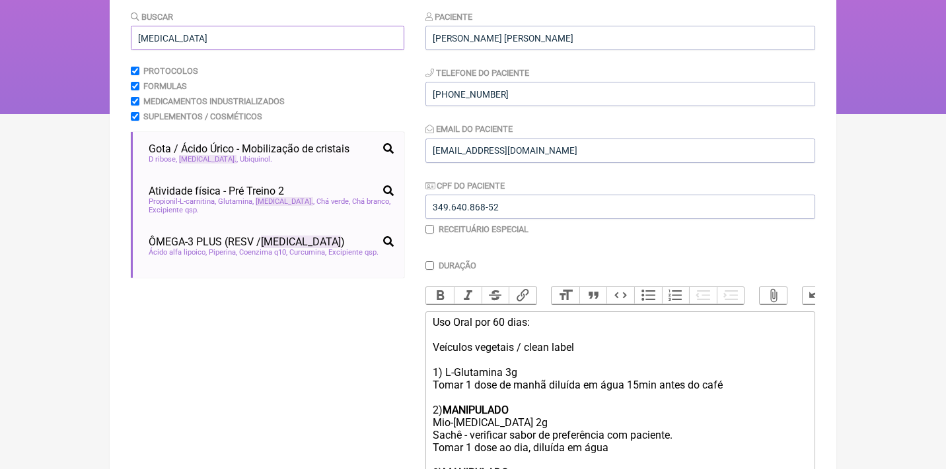
scroll to position [0, 0]
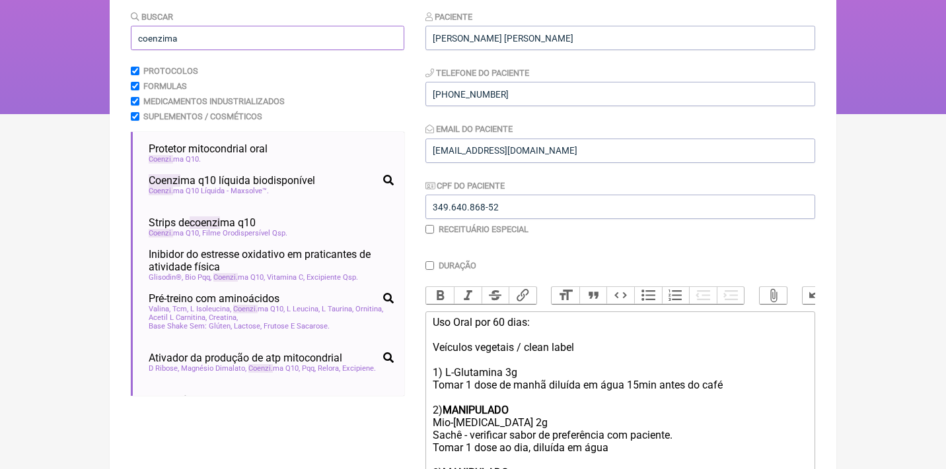
type input "coenzima"
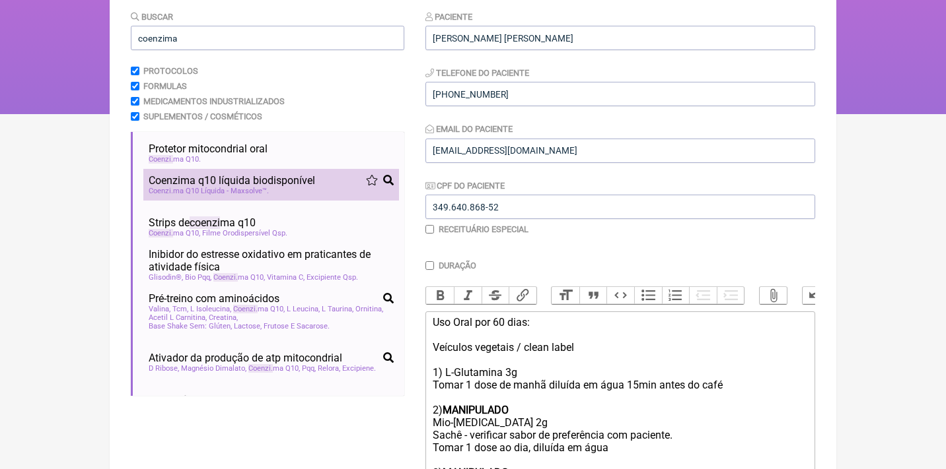
drag, startPoint x: 100, startPoint y: 162, endPoint x: 258, endPoint y: 189, distance: 160.7
click at [258, 189] on span "Coenzi ma Q10 Líquida - Maxsolve™" at bounding box center [209, 191] width 120 height 9
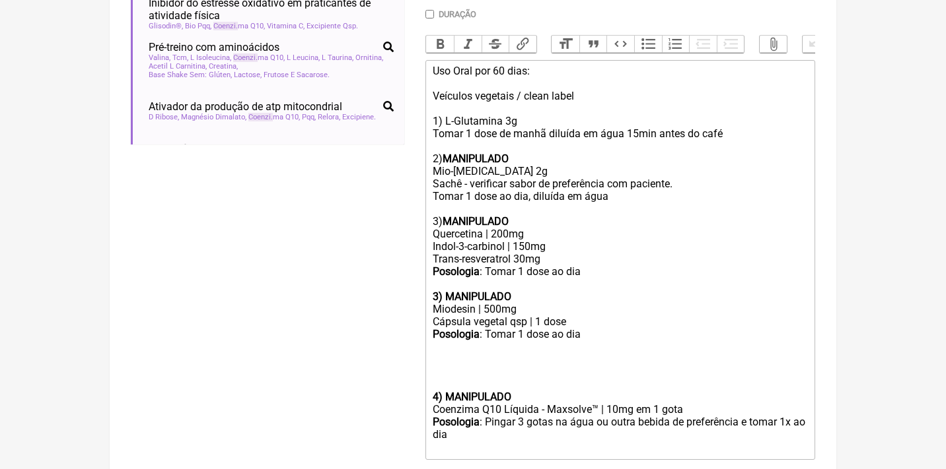
scroll to position [404, 0]
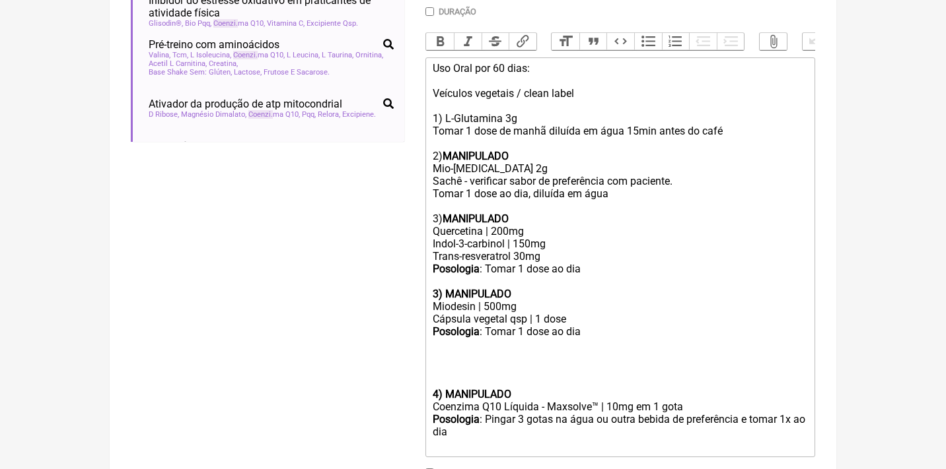
click at [423, 376] on form "Buscar coenzima Protocolos Formulas Medicamentos Industrializados Suplementos /…" at bounding box center [473, 142] width 684 height 773
click at [431, 376] on trix-editor "Uso Oral por 60 dias: Veículos vegetais / clean label 1) L-Glutamina 3g Tomar 1…" at bounding box center [620, 257] width 390 height 400
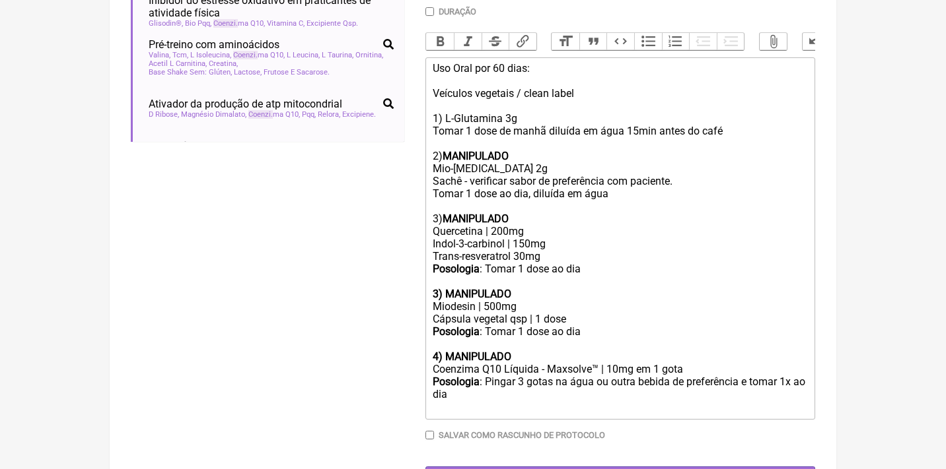
click at [483, 376] on div "Posologia : Pingar 3 gotas na água ou outra bebida de preferência e tomar 1x ao…" at bounding box center [620, 395] width 375 height 39
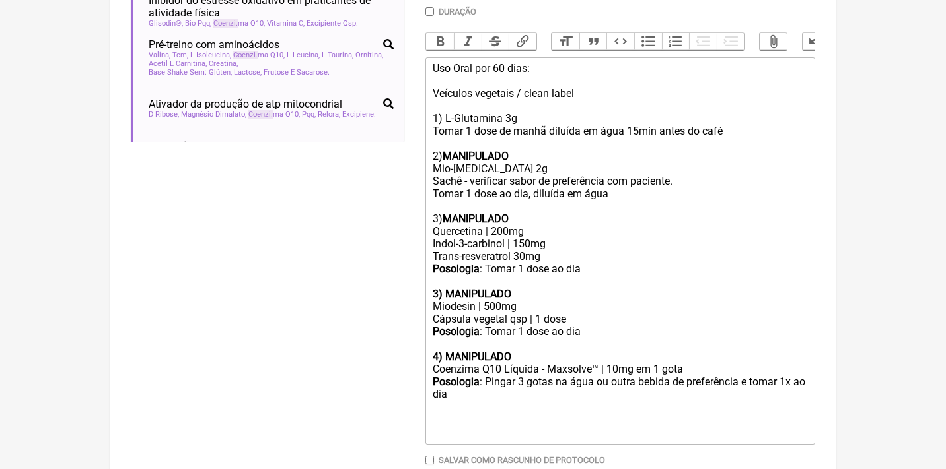
type trix-editor "<div>Uso Oral por 60 dias:<br><br>Veículos vegetais / clean label<br><br>1) L-G…"
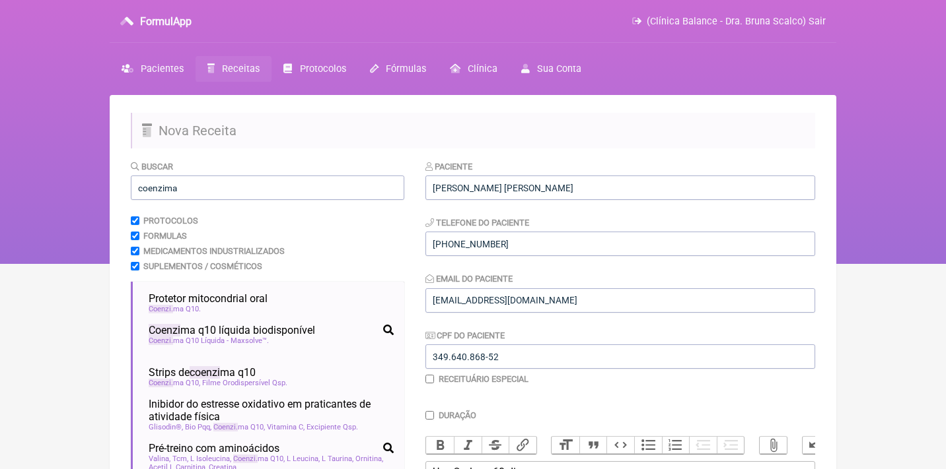
scroll to position [0, 0]
drag, startPoint x: 190, startPoint y: 186, endPoint x: 88, endPoint y: 184, distance: 101.7
click at [88, 184] on div "FormulApp (Clínica Balance - Dra. Bruna Scalco) Sair Pacientes Receitas Protoco…" at bounding box center [473, 132] width 946 height 264
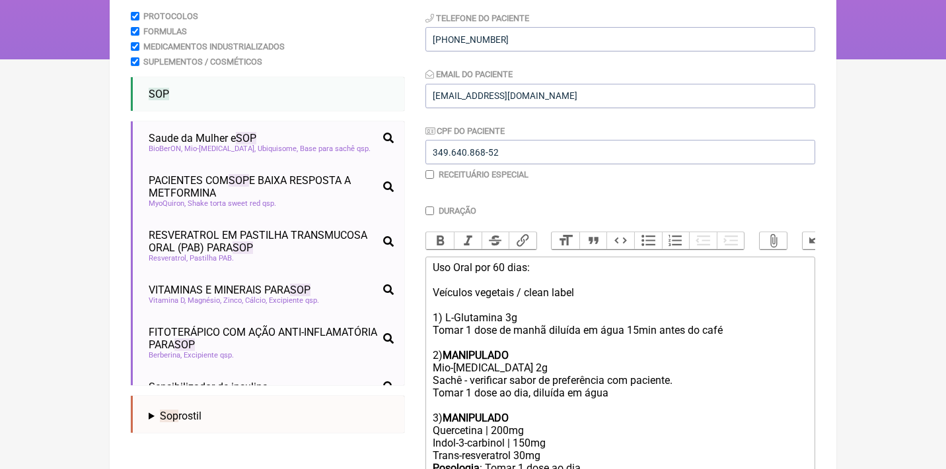
scroll to position [206, 0]
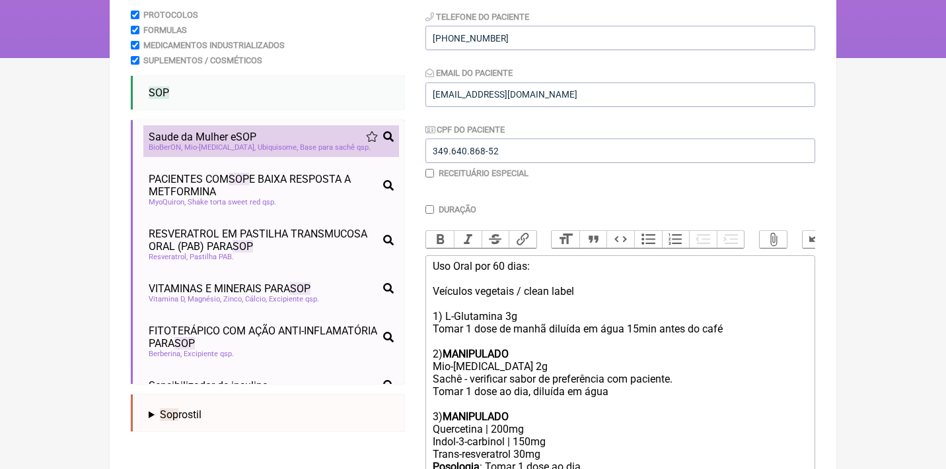
type input "sop"
click at [308, 139] on div "Saude da Mulher e SOP" at bounding box center [271, 137] width 245 height 13
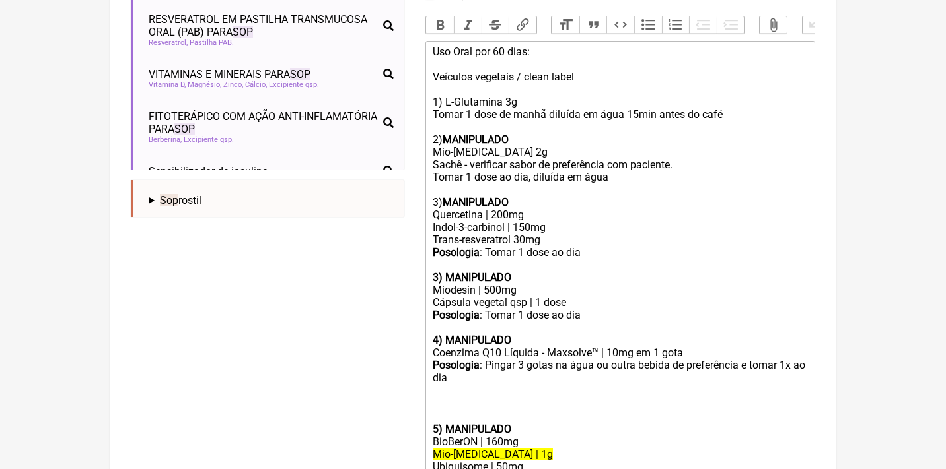
scroll to position [369, 0]
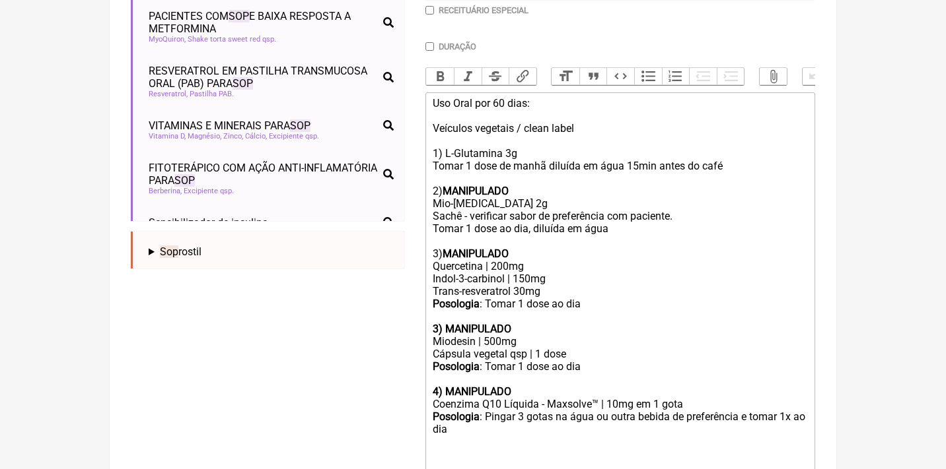
click at [512, 195] on div "Uso Oral por 60 dias: Veículos vegetais / clean label 1) L-Glutamina 3g Tomar 1…" at bounding box center [620, 178] width 375 height 163
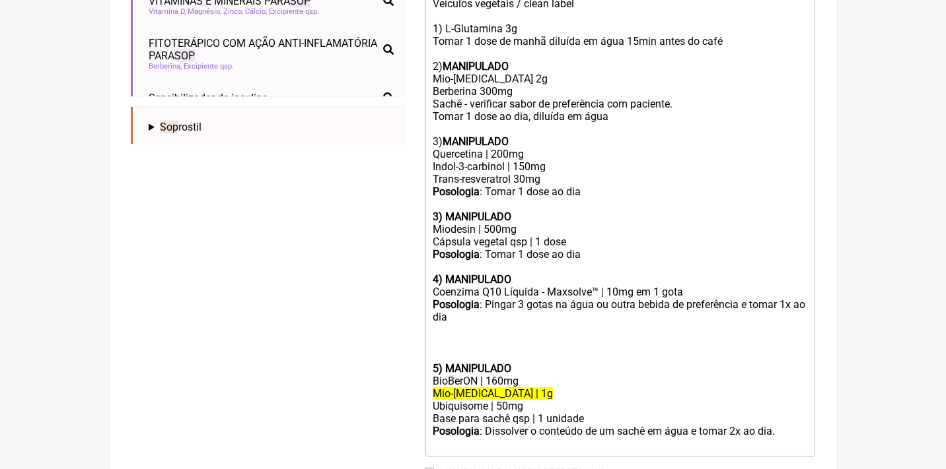
scroll to position [493, 0]
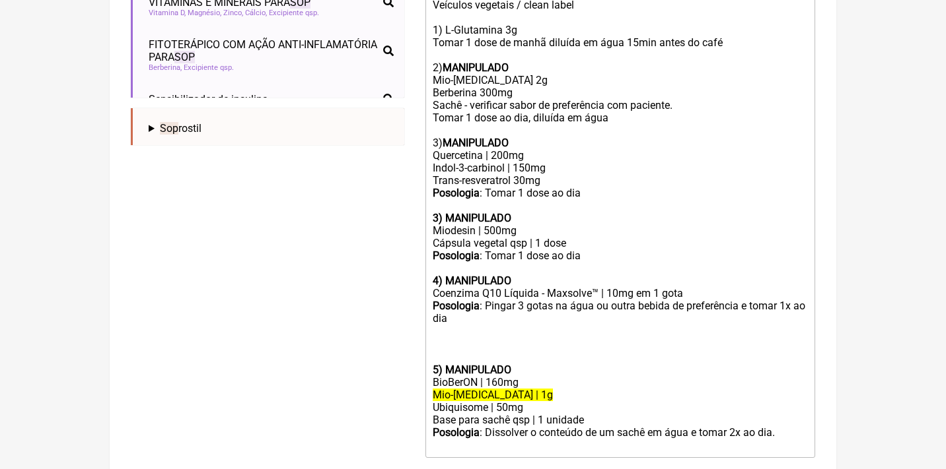
click at [528, 401] on div "Ubiquisome | 50mg" at bounding box center [620, 407] width 375 height 13
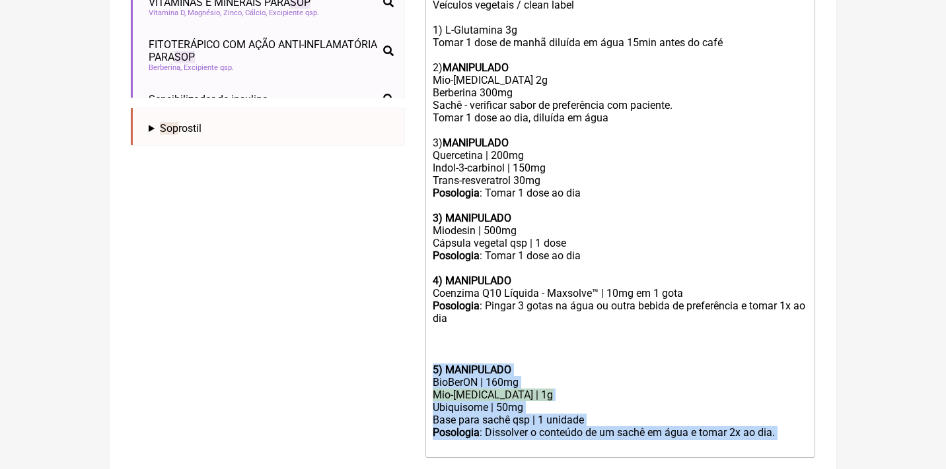
drag, startPoint x: 796, startPoint y: 410, endPoint x: 408, endPoint y: 342, distance: 393.5
click at [408, 343] on form "Buscar sop Protocolos Formulas Medicamentos Industrializados Suplementos / Cosm…" at bounding box center [473, 98] width 684 height 862
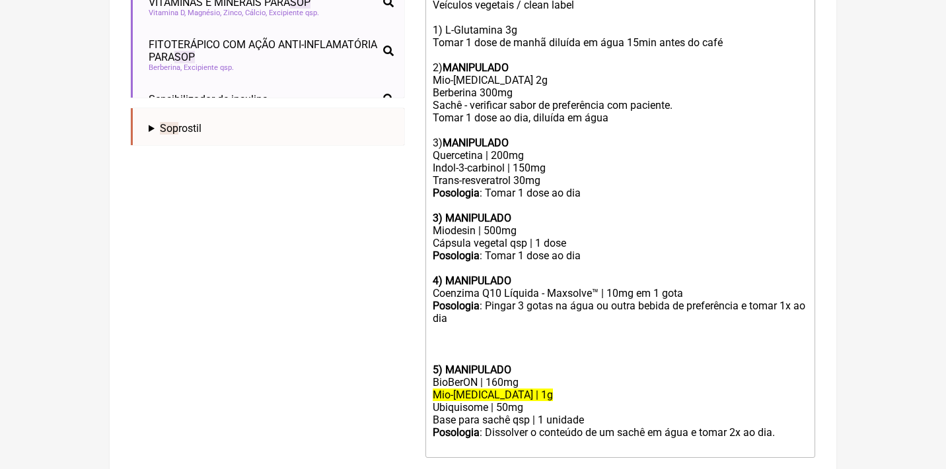
scroll to position [485, 0]
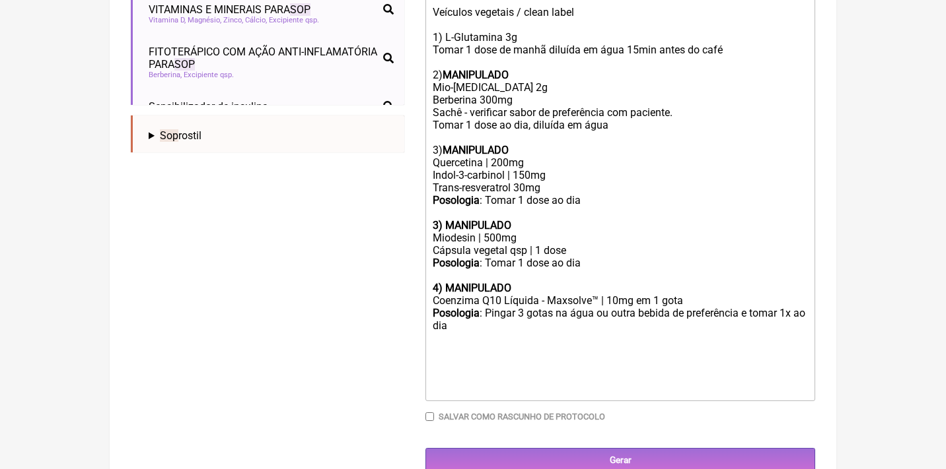
click at [440, 327] on div "Posologia : Pingar 3 gotas na água ou outra bebida de preferência e tomar 1x ao…" at bounding box center [620, 339] width 375 height 64
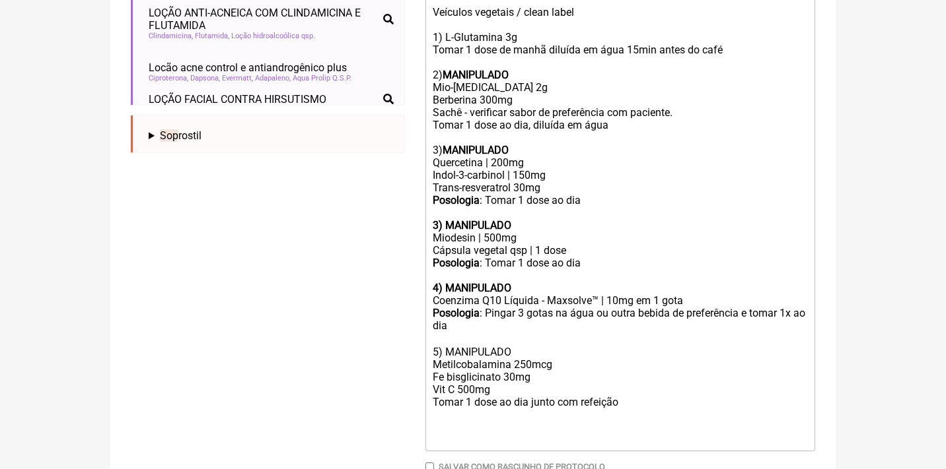
click at [482, 330] on div "Posologia : Pingar 3 gotas na água ou outra bebida de preferência e tomar 1x ao…" at bounding box center [620, 364] width 375 height 114
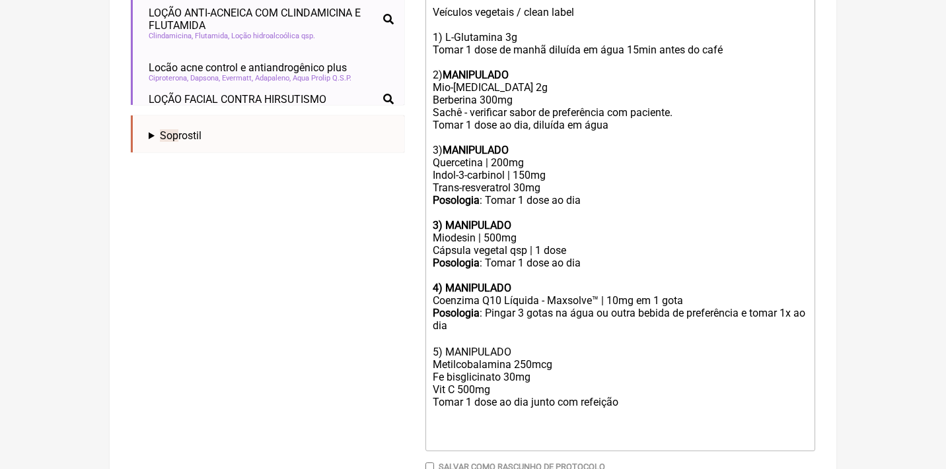
click at [482, 330] on div "Posologia : Pingar 3 gotas na água ou outra bebida de preferência e tomar 1x ao…" at bounding box center [620, 364] width 375 height 114
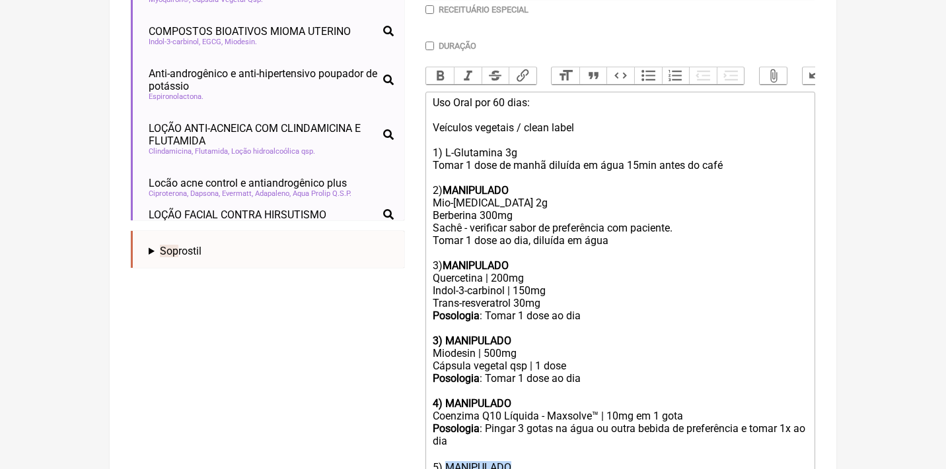
scroll to position [361, 0]
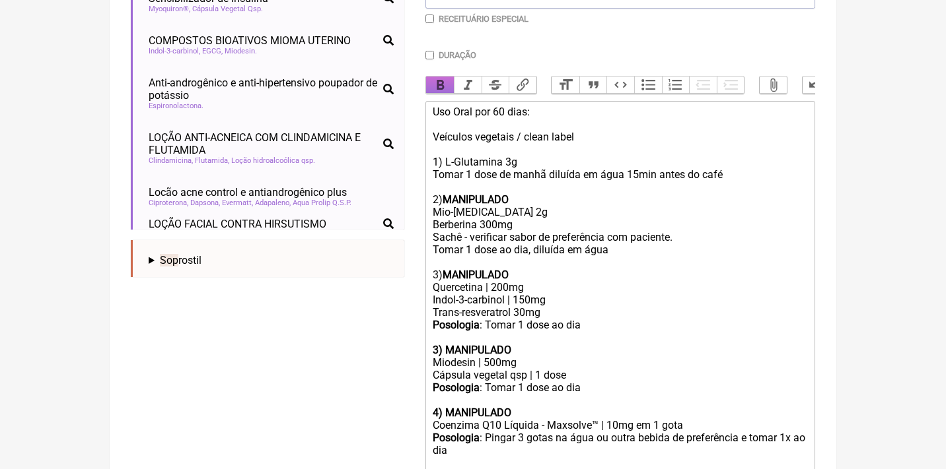
click at [435, 87] on button "Bold" at bounding box center [440, 85] width 28 height 17
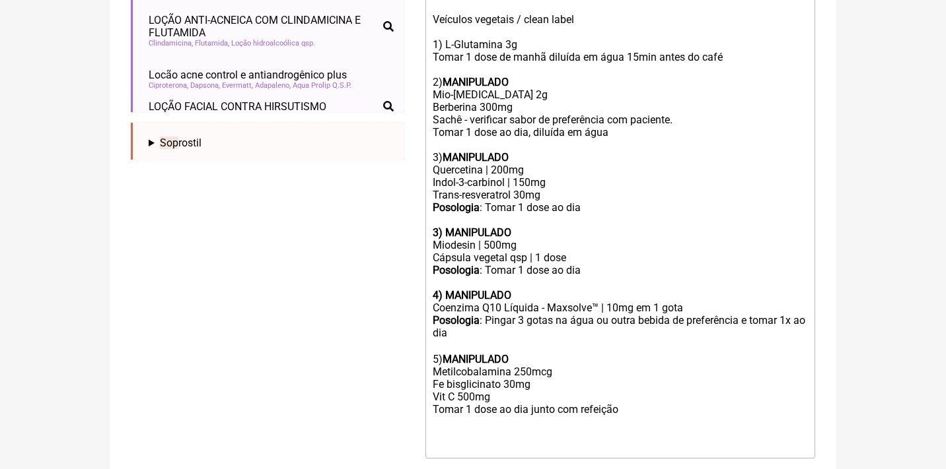
scroll to position [480, 0]
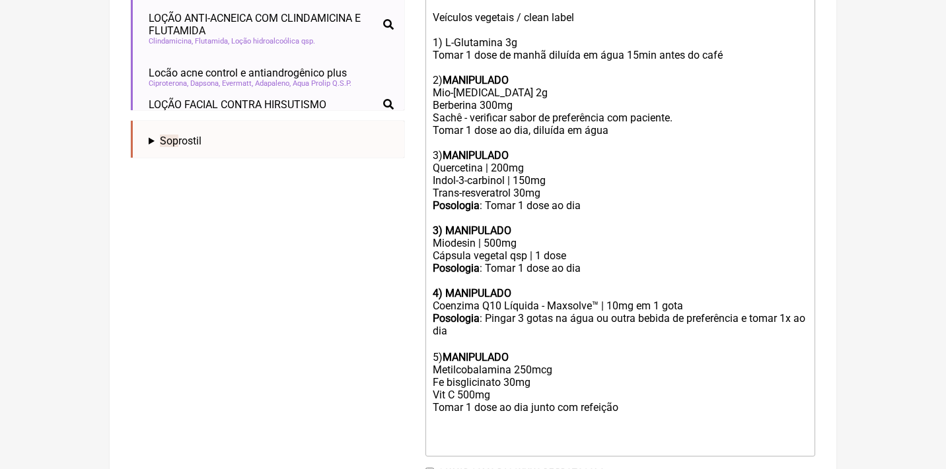
click at [433, 380] on div "Posologia : Pingar 3 gotas na água ou outra bebida de preferência e tomar 1x ao…" at bounding box center [620, 369] width 375 height 114
drag, startPoint x: 483, startPoint y: 383, endPoint x: 417, endPoint y: 380, distance: 66.1
click at [417, 380] on form "Buscar sop Protocolos Formulas Medicamentos Industrializados Suplementos / Cosm…" at bounding box center [473, 104] width 684 height 849
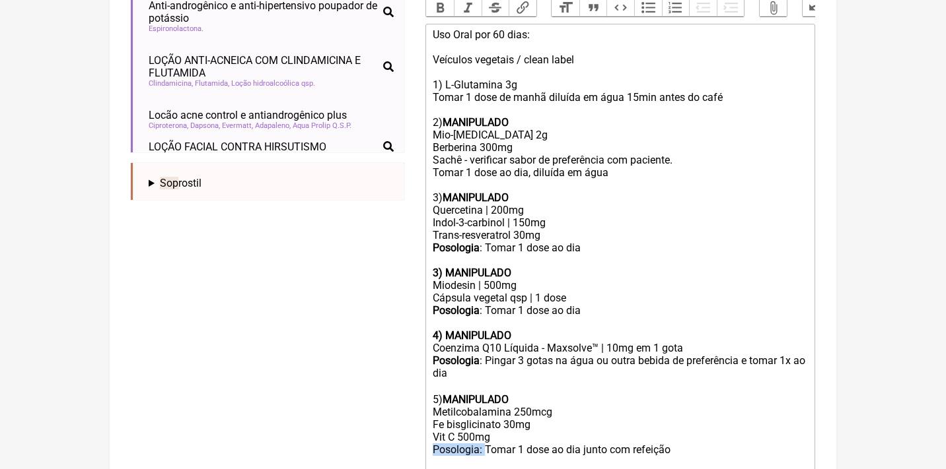
scroll to position [388, 0]
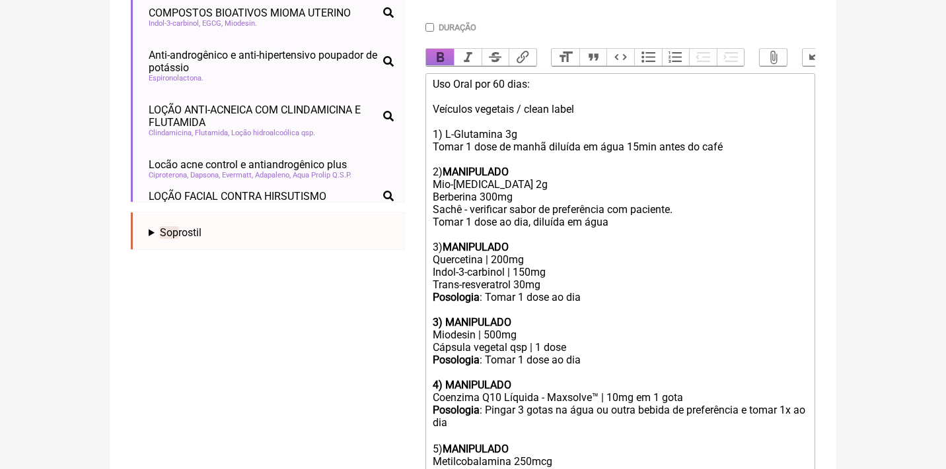
click at [435, 52] on button "Bold" at bounding box center [440, 57] width 28 height 17
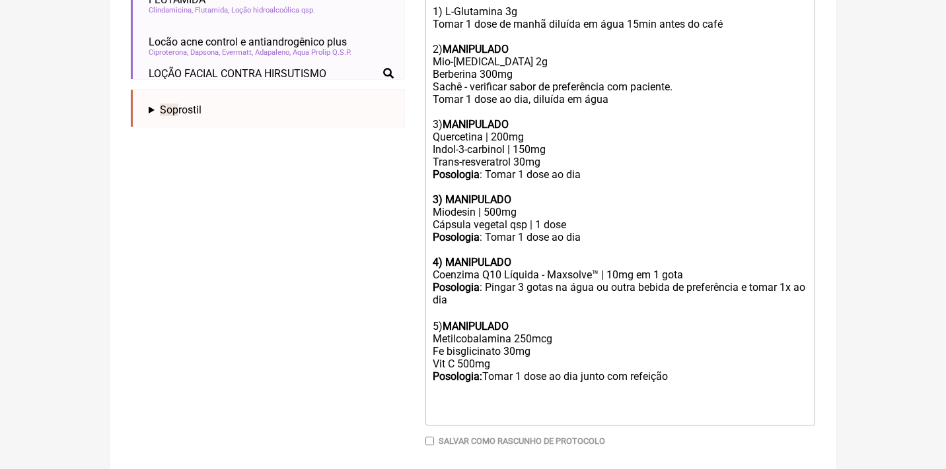
scroll to position [512, 0]
click at [696, 355] on div "Posologia : Pingar 3 gotas na água ou outra bebida de preferência e tomar 1x ao…" at bounding box center [620, 337] width 375 height 114
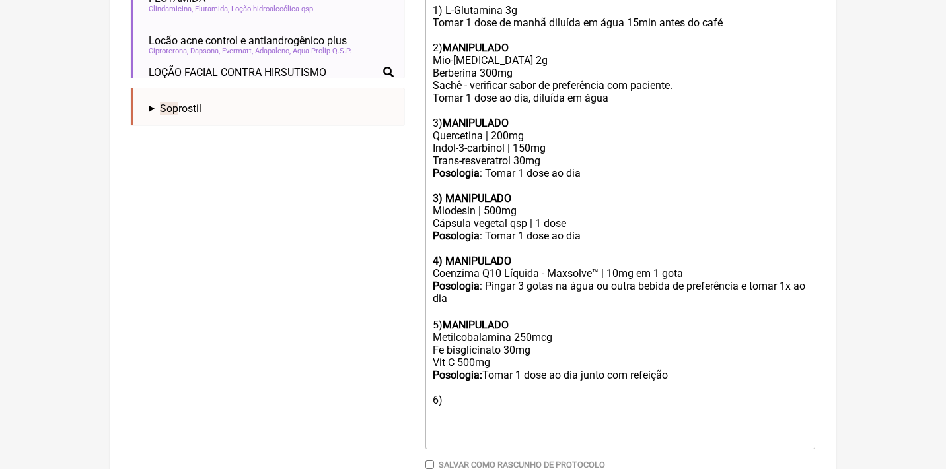
type trix-editor "<div>Uso Oral por 60 dias:<br><br>Veículos vegetais / clean label<br><br>1) L-G…"
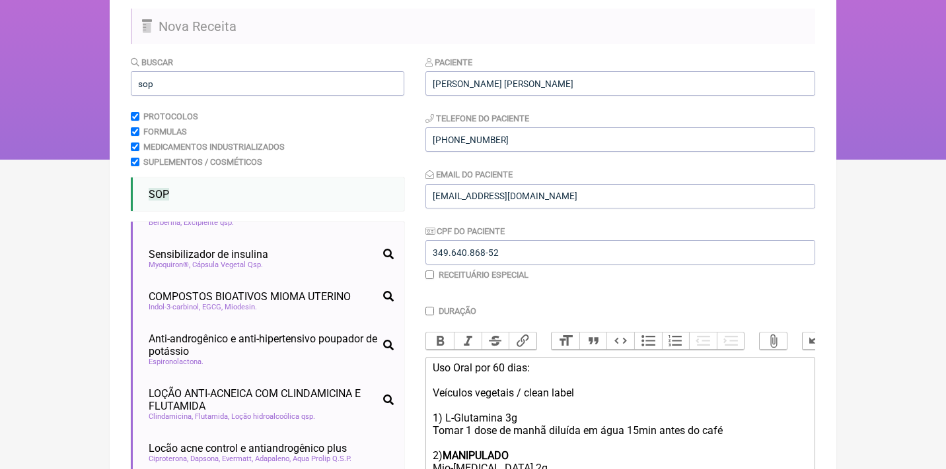
scroll to position [98, 0]
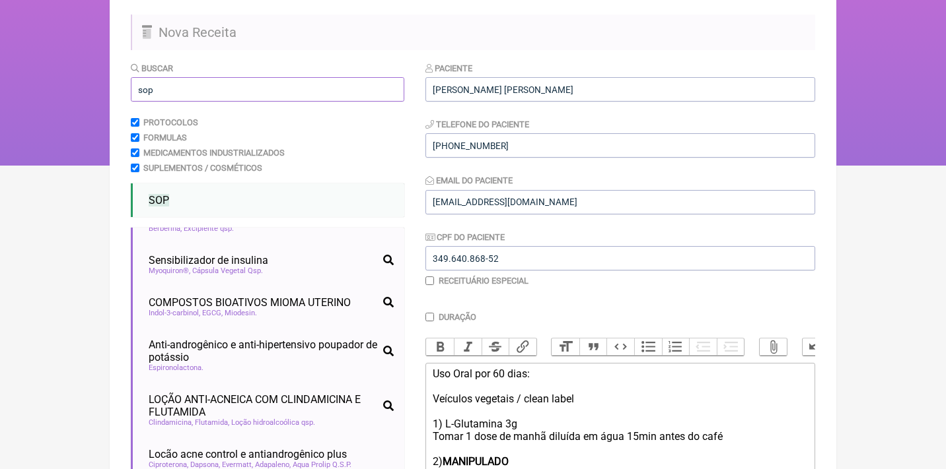
drag, startPoint x: 165, startPoint y: 89, endPoint x: 119, endPoint y: 84, distance: 46.5
click at [122, 87] on main "Nova Receita Buscar sop Protocolos Formulas Medicamentos Industrializados Suple…" at bounding box center [473, 476] width 726 height 959
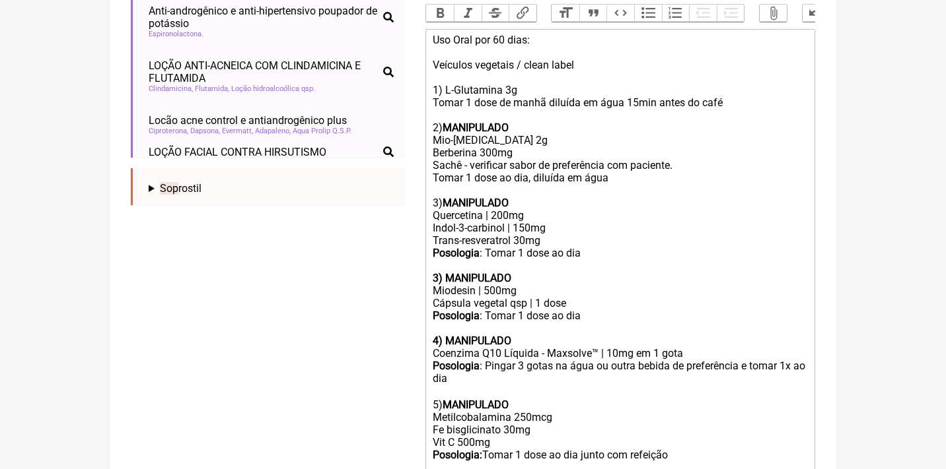
scroll to position [425, 0]
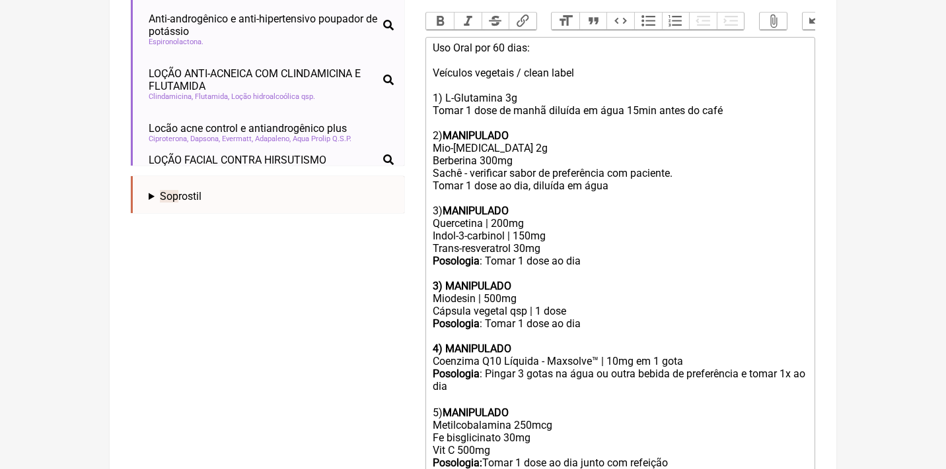
click at [455, 461] on div "Posologia : Pingar 3 gotas na água ou outra bebida de preferência e tomar 1x ao…" at bounding box center [620, 437] width 375 height 139
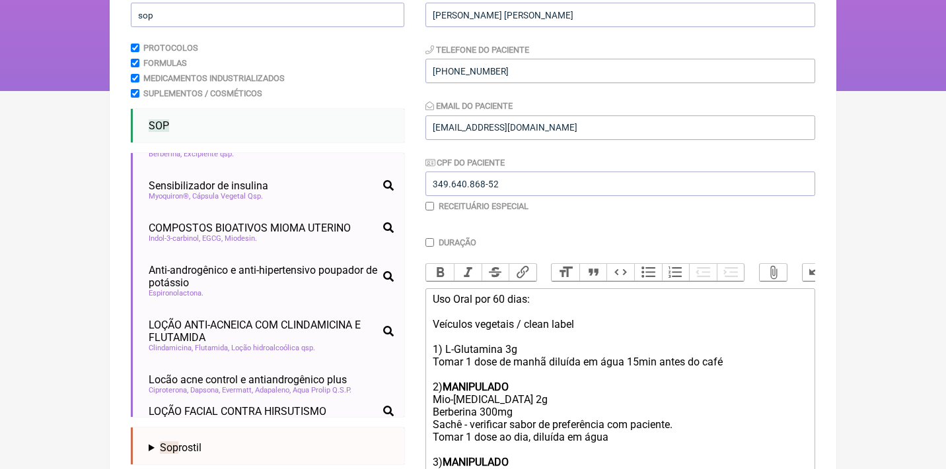
scroll to position [95, 0]
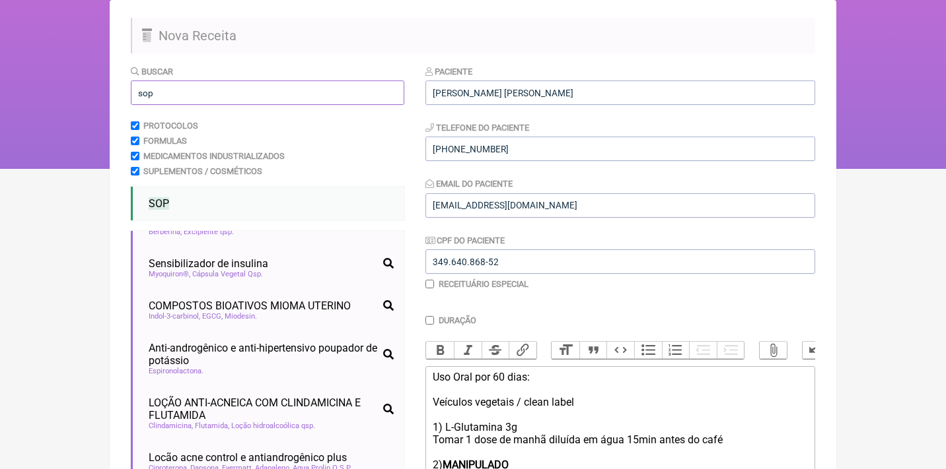
drag, startPoint x: 215, startPoint y: 99, endPoint x: 83, endPoint y: 93, distance: 131.5
click at [83, 93] on div "FormulApp (Clínica Balance - Dra. Bruna Scalco) Sair Pacientes Receitas Protoco…" at bounding box center [473, 37] width 946 height 264
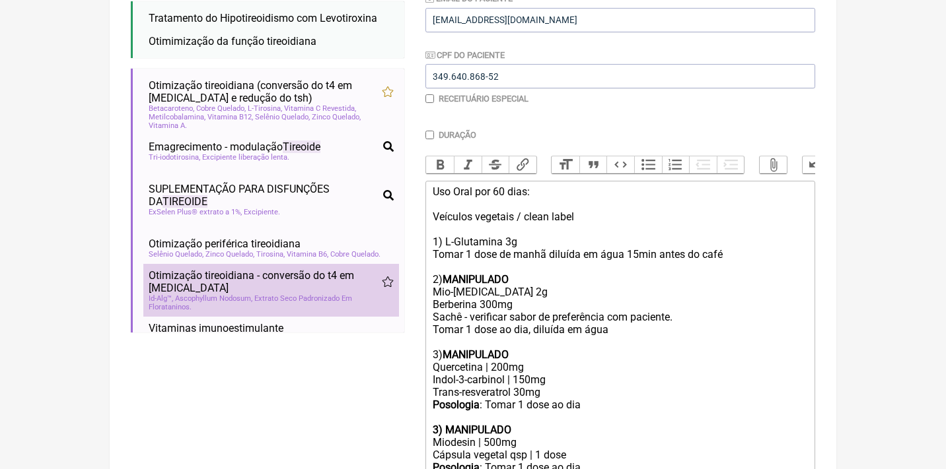
scroll to position [0, 0]
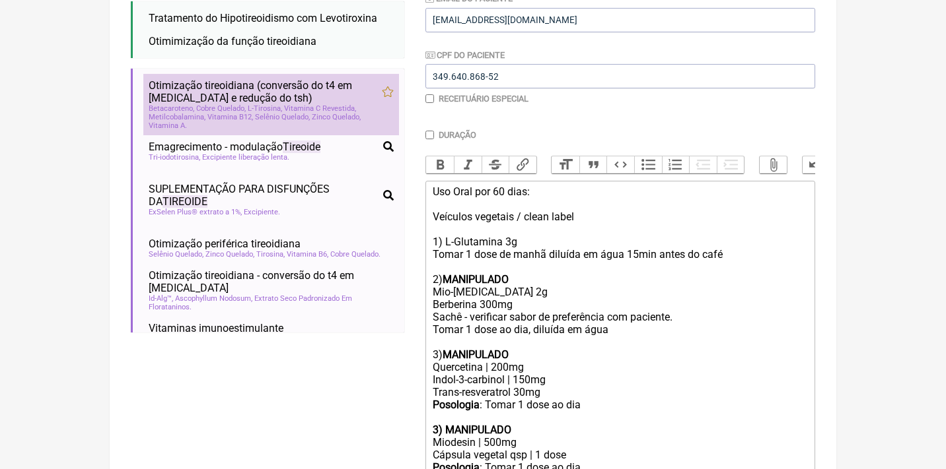
type input "tireoide"
click at [207, 104] on span "Cobre Quelado" at bounding box center [221, 108] width 50 height 9
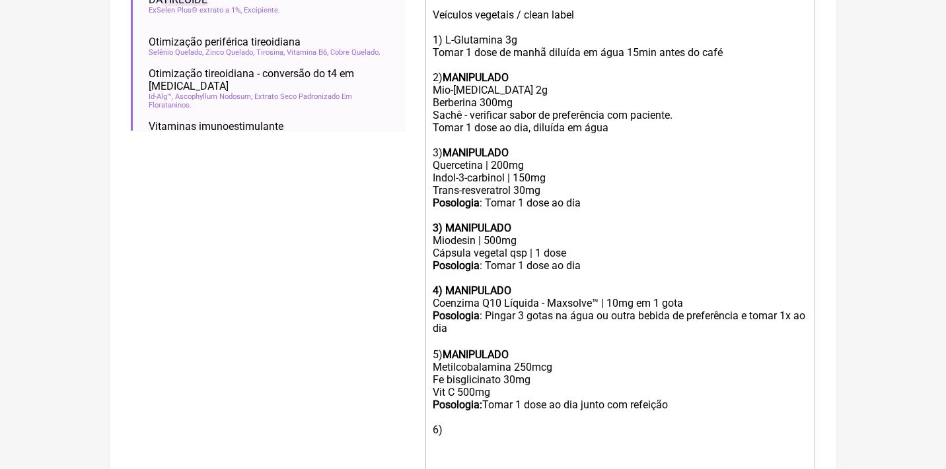
scroll to position [516, 0]
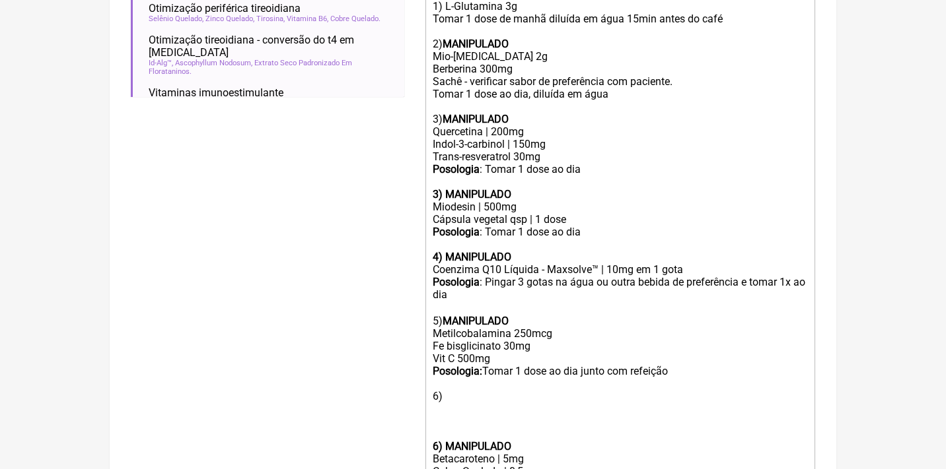
click at [428, 423] on trix-editor "Uso Oral por 60 dias: Veículos vegetais / clean label 1) L-Glutamina 3g Tomar 1…" at bounding box center [620, 265] width 390 height 640
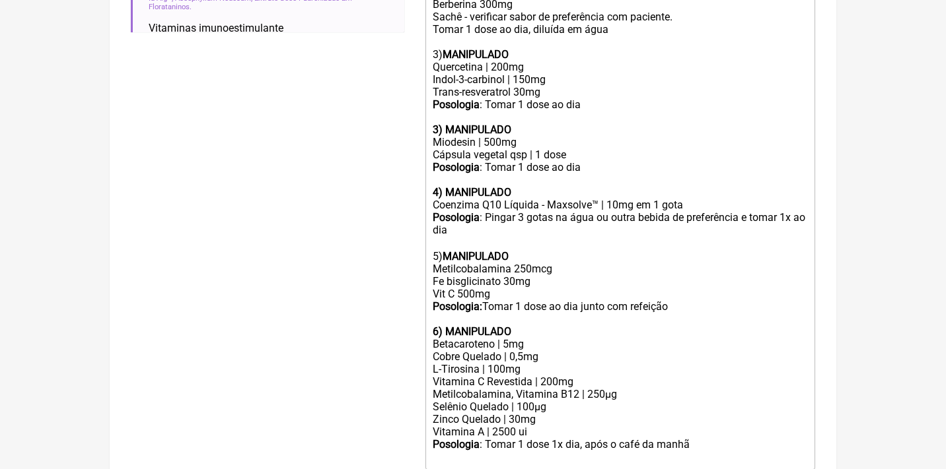
scroll to position [582, 0]
click at [555, 363] on div "L-Tirosina | 100mg" at bounding box center [620, 369] width 375 height 13
click at [553, 350] on div "Cobre Quelado | 0,5mg" at bounding box center [620, 356] width 375 height 13
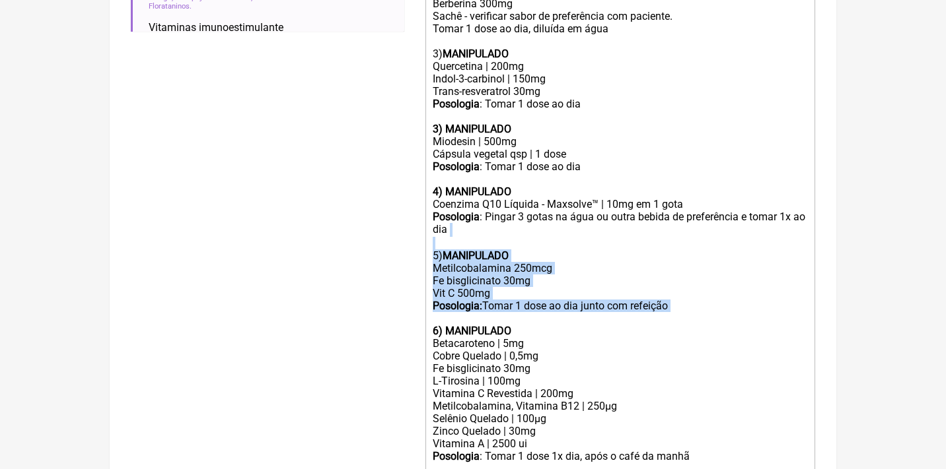
drag, startPoint x: 704, startPoint y: 291, endPoint x: 384, endPoint y: 225, distance: 326.9
click at [384, 225] on form "Buscar tireoide Protocolos Formulas Medicamentos Industrializados Suplementos /…" at bounding box center [473, 65] width 684 height 975
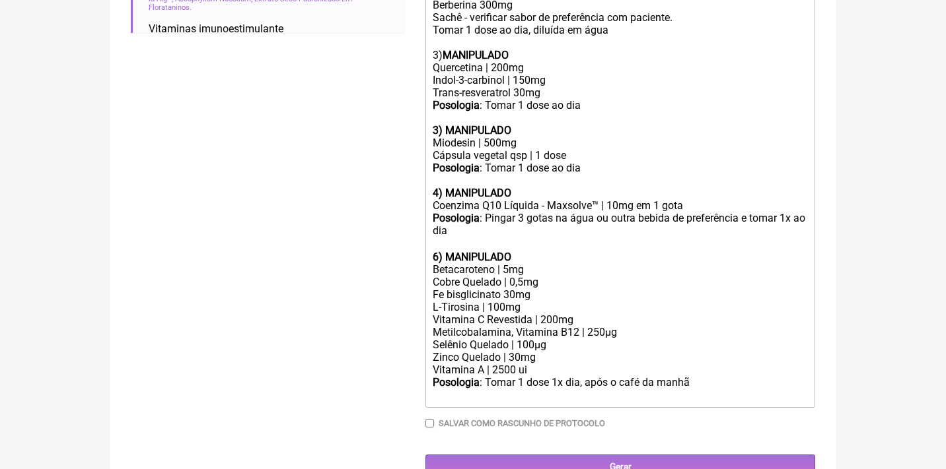
scroll to position [569, 0]
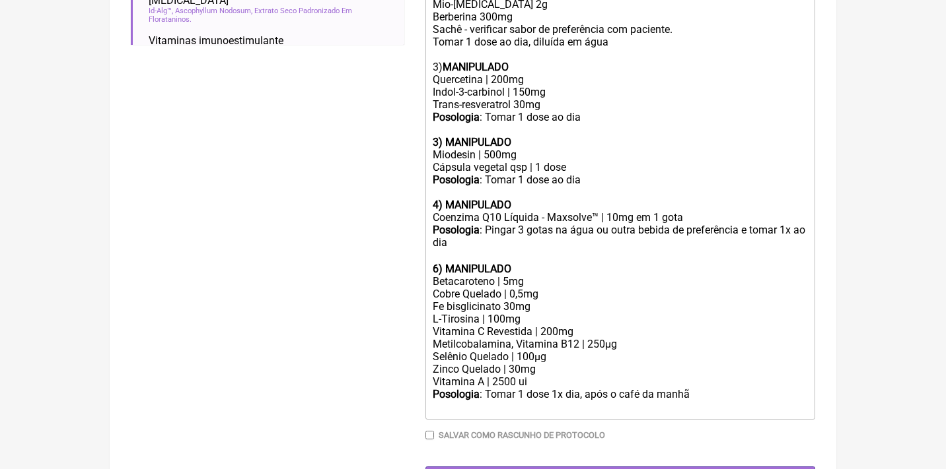
click at [434, 263] on strong "6) MANIPULADO" at bounding box center [472, 269] width 79 height 13
drag, startPoint x: 531, startPoint y: 298, endPoint x: 414, endPoint y: 288, distance: 117.3
click at [416, 291] on form "Buscar tireoide Protocolos Formulas Medicamentos Industrializados Suplementos /…" at bounding box center [473, 41] width 684 height 900
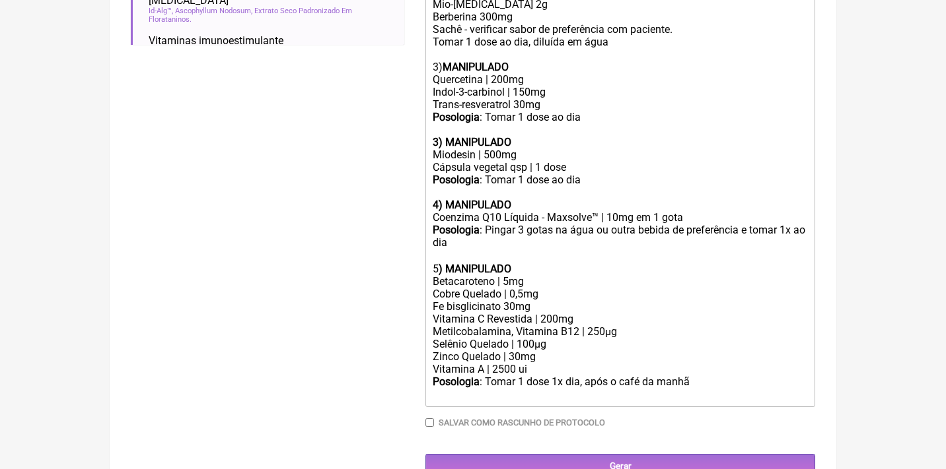
click at [515, 351] on div "Zinco Quelado | 30mg" at bounding box center [620, 357] width 375 height 13
click at [491, 351] on div "Zinco Quelado | 10mg" at bounding box center [620, 357] width 375 height 13
drag, startPoint x: 531, startPoint y: 260, endPoint x: 434, endPoint y: 260, distance: 96.4
click at [434, 275] on div "Betacaroteno | 5mg" at bounding box center [620, 281] width 375 height 13
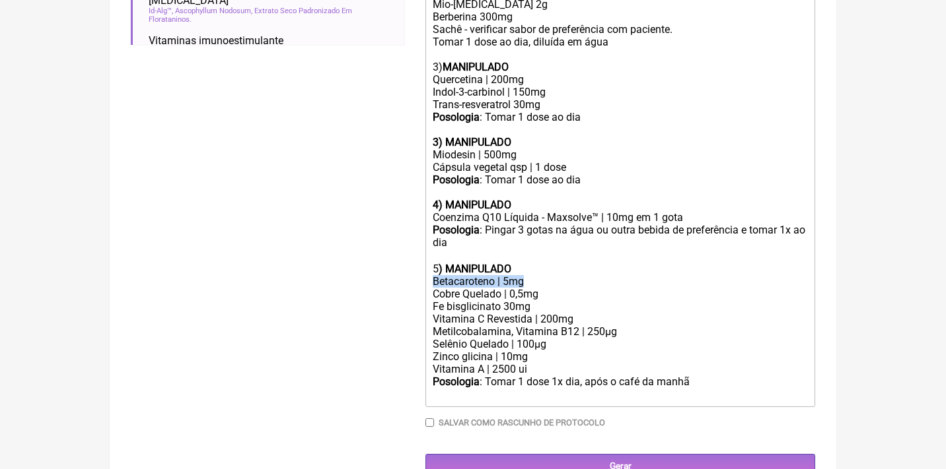
click at [516, 376] on div "Posologia : Tomar 1 dose 1x dia, após o café da manhã ㅤ" at bounding box center [620, 389] width 375 height 26
click at [528, 363] on div "Vitamina A | 2500 ui" at bounding box center [620, 369] width 375 height 13
drag, startPoint x: 538, startPoint y: 346, endPoint x: 438, endPoint y: 343, distance: 99.7
click at [438, 363] on div "Vitamina A | 2500 ui" at bounding box center [620, 369] width 375 height 13
click at [484, 376] on div "Posologia : Tomar 1 dose 1x dia, após o café da manhã ㅤ" at bounding box center [620, 389] width 375 height 26
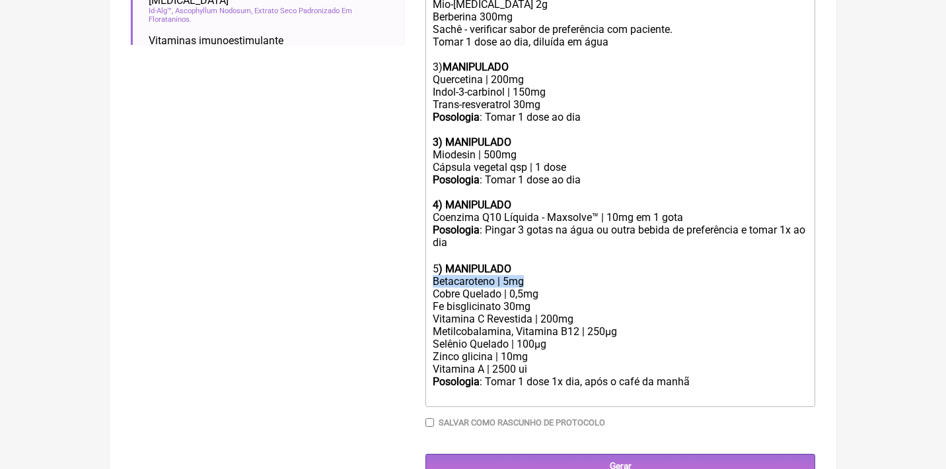
drag, startPoint x: 535, startPoint y: 257, endPoint x: 423, endPoint y: 253, distance: 111.7
click at [426, 255] on trix-editor "Uso Oral por 60 dias: Veículos vegetais / clean label 1) L-Glutamina 3g Tomar 1…" at bounding box center [620, 150] width 390 height 514
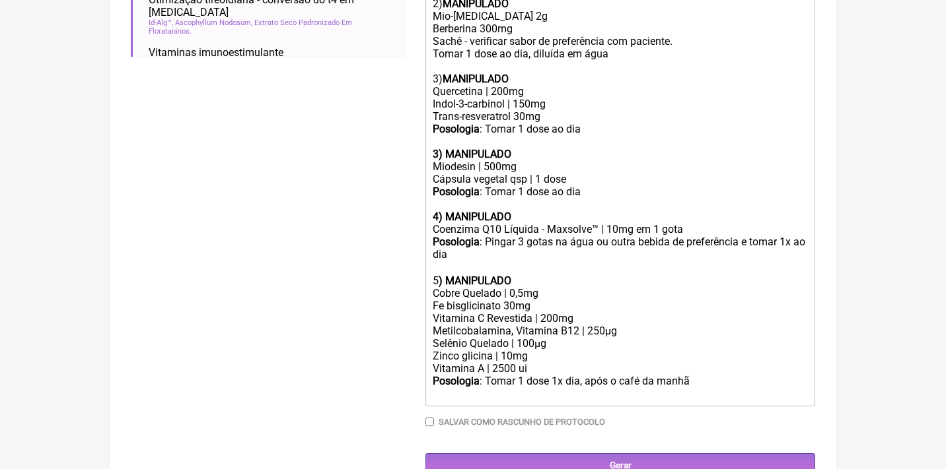
click at [709, 375] on div "Posologia : Tomar 1 dose 1x dia, após o café da manhã ㅤ" at bounding box center [620, 388] width 375 height 26
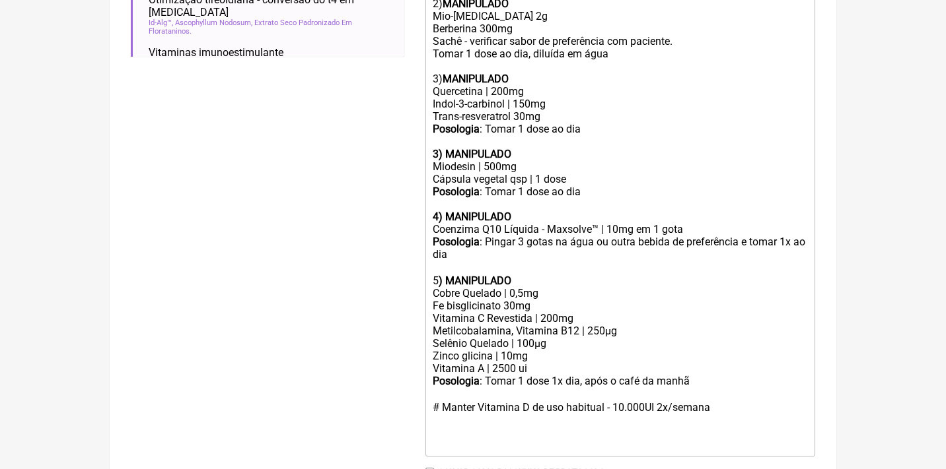
type trix-editor "<div>Uso Oral por 60 dias:<br><br>Veículos vegetais / clean label<br><br>1) L-G…"
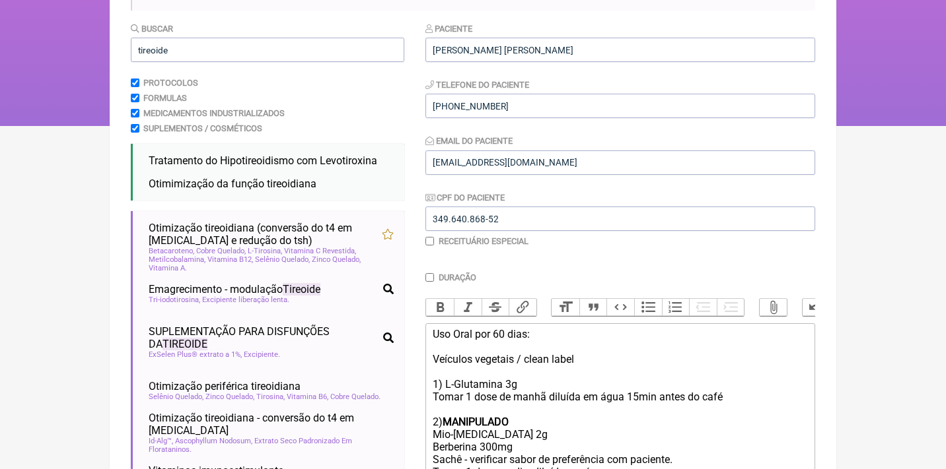
scroll to position [136, 0]
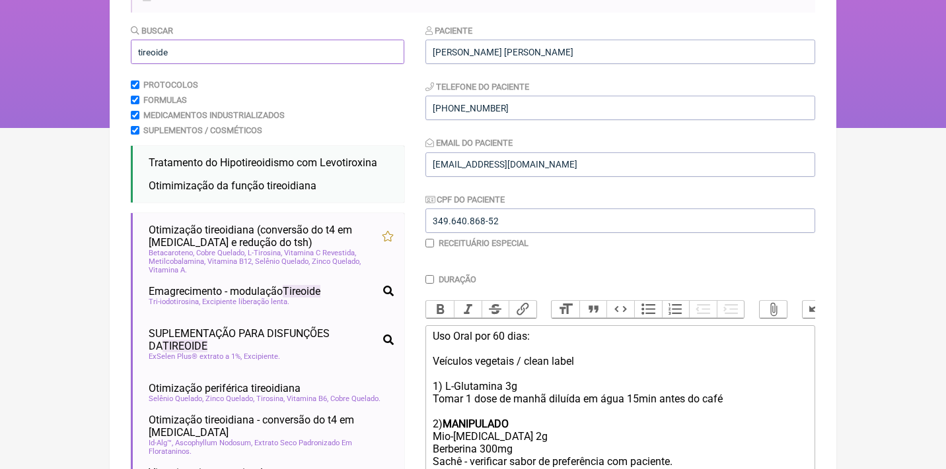
drag, startPoint x: 177, startPoint y: 55, endPoint x: 107, endPoint y: 50, distance: 70.2
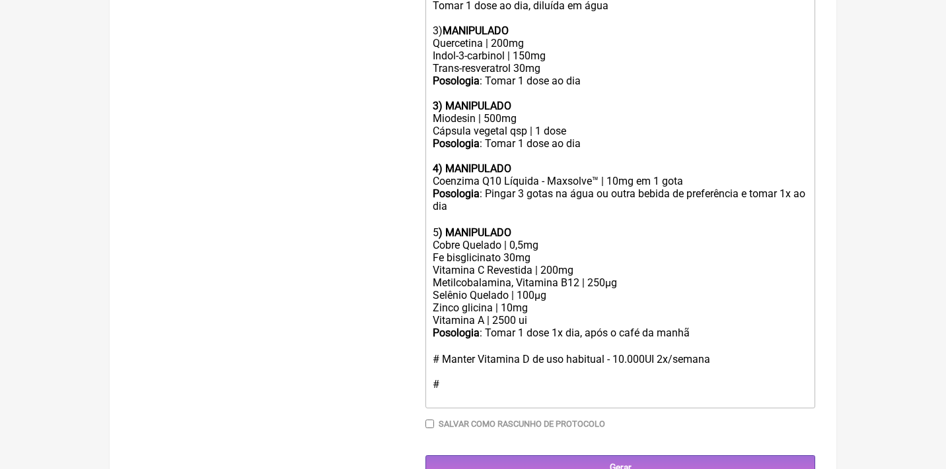
scroll to position [604, 0]
click at [454, 366] on div "Posologia : Tomar 1 dose 1x dia, após o café da manhã ㅤ # Manter Vitamina D de …" at bounding box center [620, 366] width 375 height 77
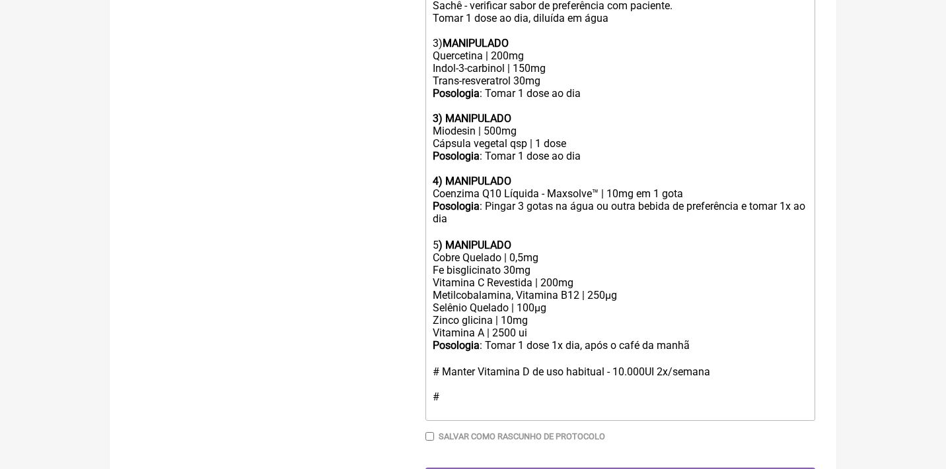
type trix-editor "<div>Uso Oral por 60 dias:<br><br>Veículos vegetais / clean label<br><br>1) L-G…"
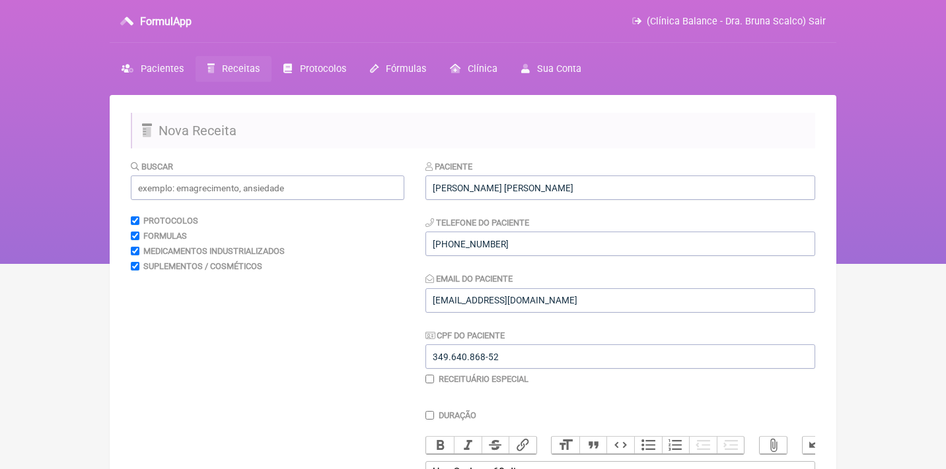
scroll to position [0, 0]
click at [289, 182] on input "text" at bounding box center [267, 188] width 273 height 24
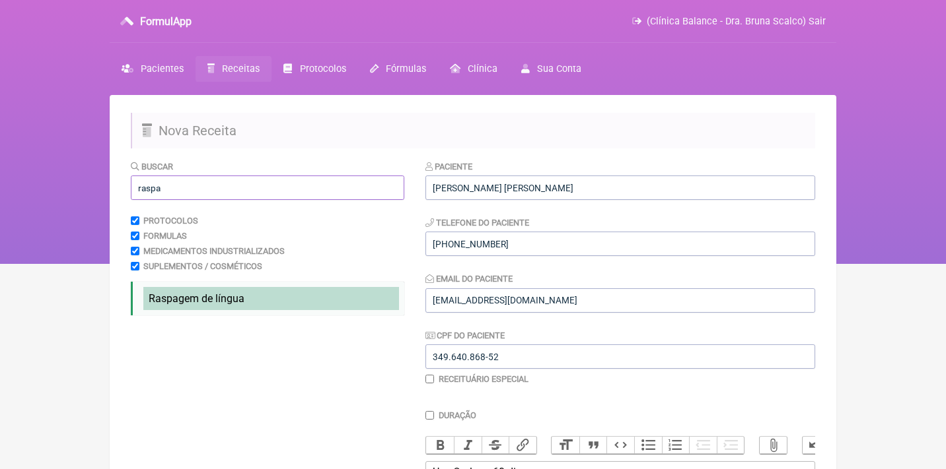
type input "raspa"
click at [153, 294] on span "Raspa" at bounding box center [164, 299] width 30 height 13
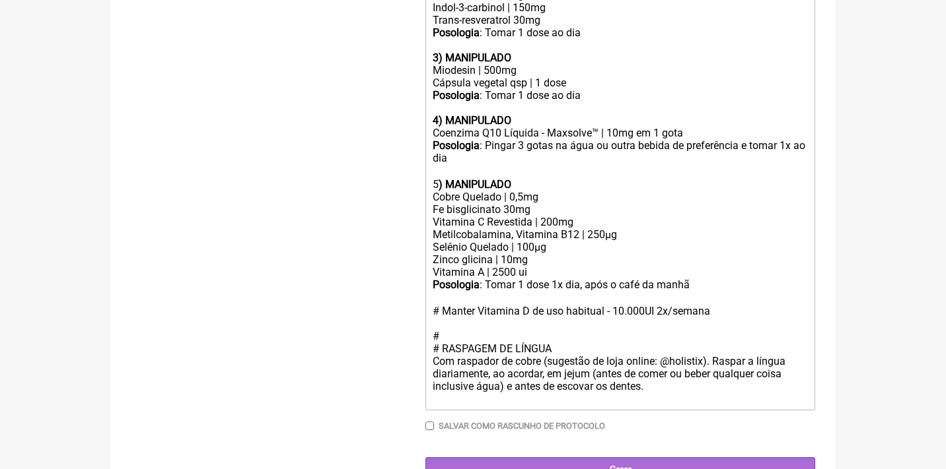
scroll to position [652, 0]
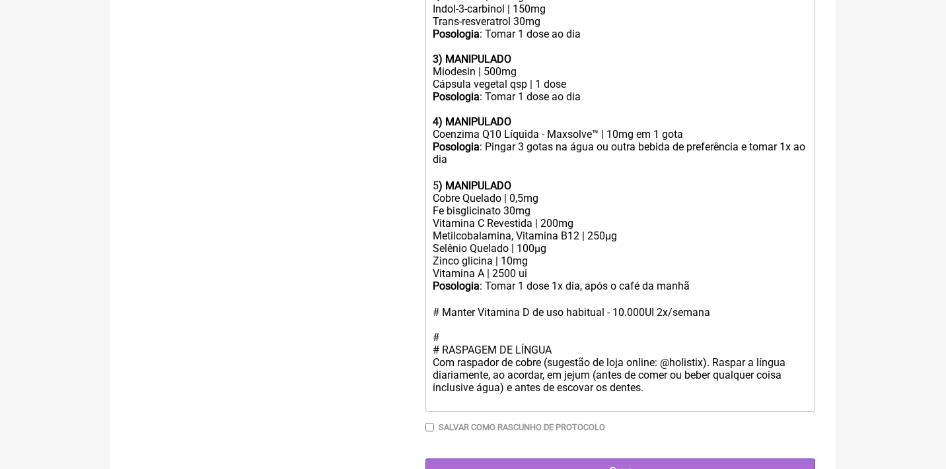
click at [444, 344] on div "# RASPAGEM DE LÍNGUA Com raspador de cobre (sugestão de loja online: @holistix)…" at bounding box center [620, 375] width 375 height 63
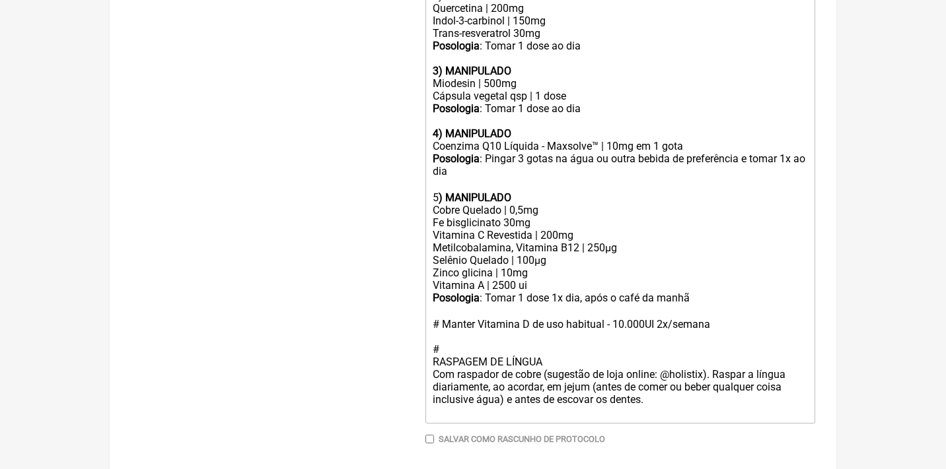
type trix-editor "<div>Uso Oral por 60 dias:<br><br>Veículos vegetais / clean label<br><br>1) L-G…"
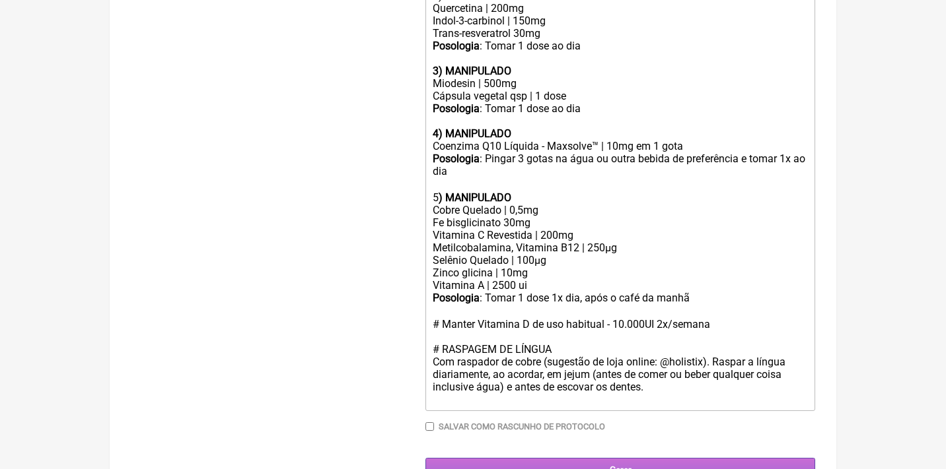
click at [646, 458] on input "Gerar" at bounding box center [620, 470] width 390 height 24
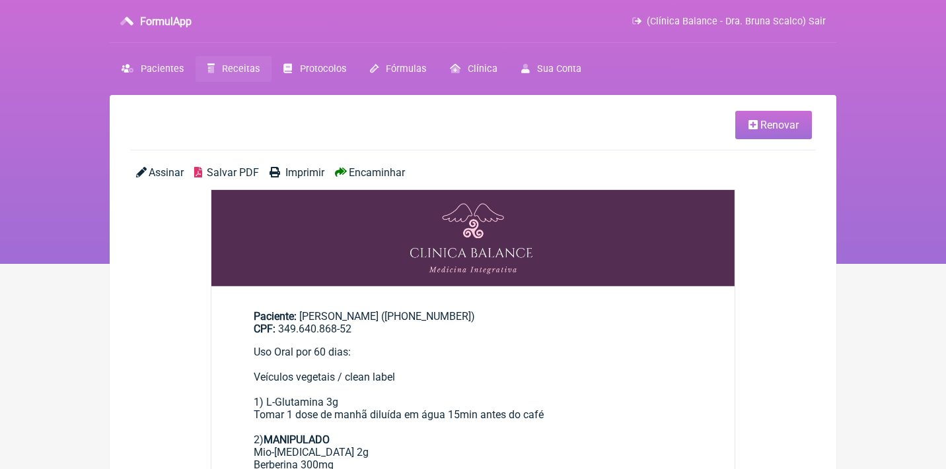
click at [215, 173] on span "Salvar PDF" at bounding box center [233, 172] width 52 height 13
click at [744, 130] on link "Renovar" at bounding box center [773, 125] width 77 height 28
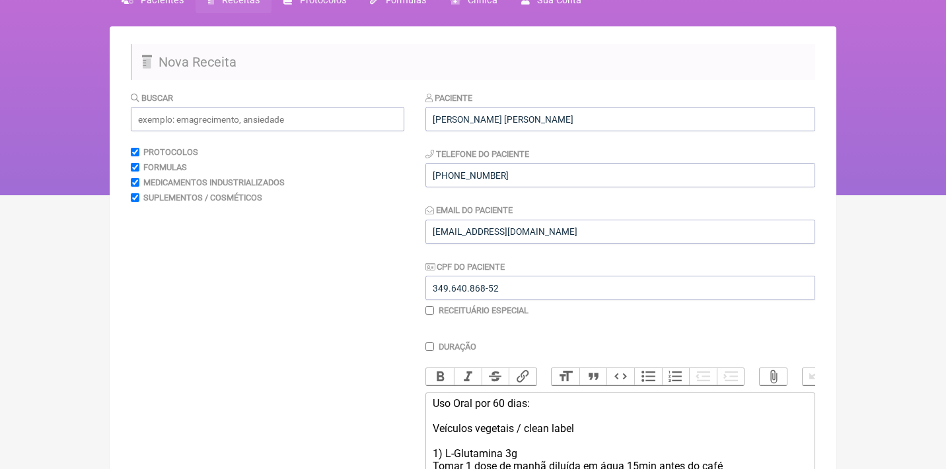
scroll to position [117, 0]
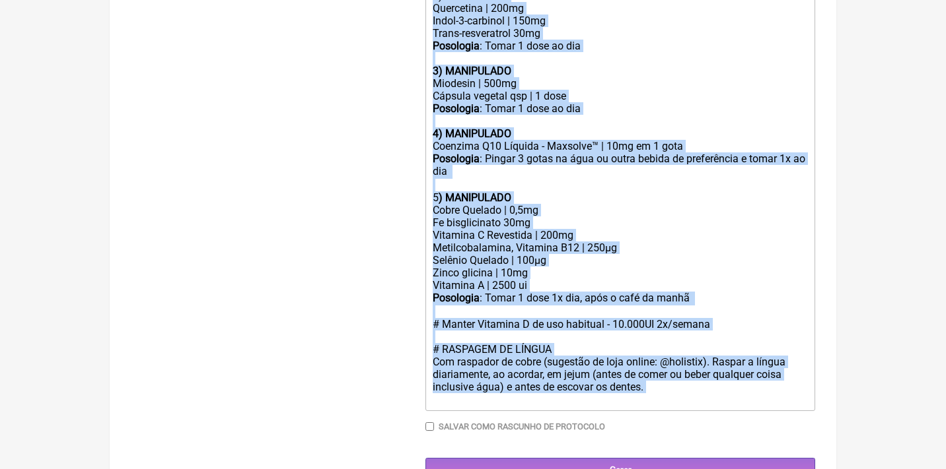
drag, startPoint x: 433, startPoint y: 355, endPoint x: 455, endPoint y: 524, distance: 169.9
type trix-editor "<lor>Ips Dolo sit 72 amet:<co><ad>Elitsedd eiusmodt / incid utlab<et><do>8) M-A…"
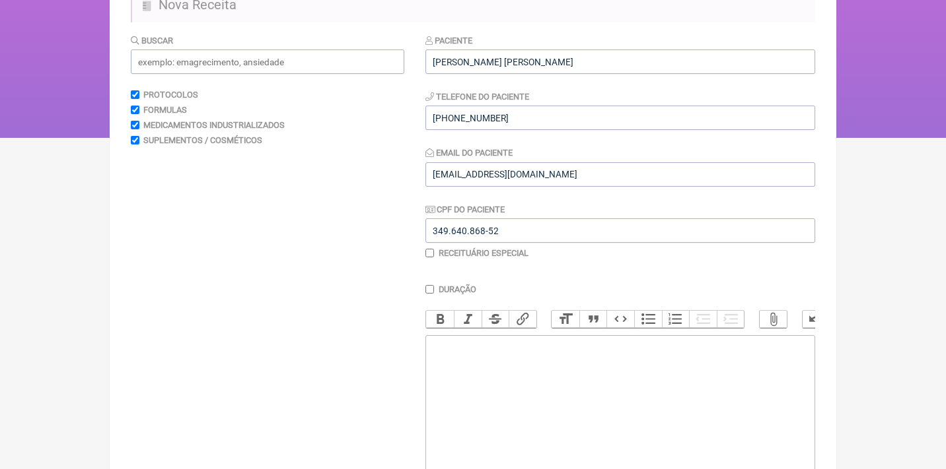
scroll to position [104, 0]
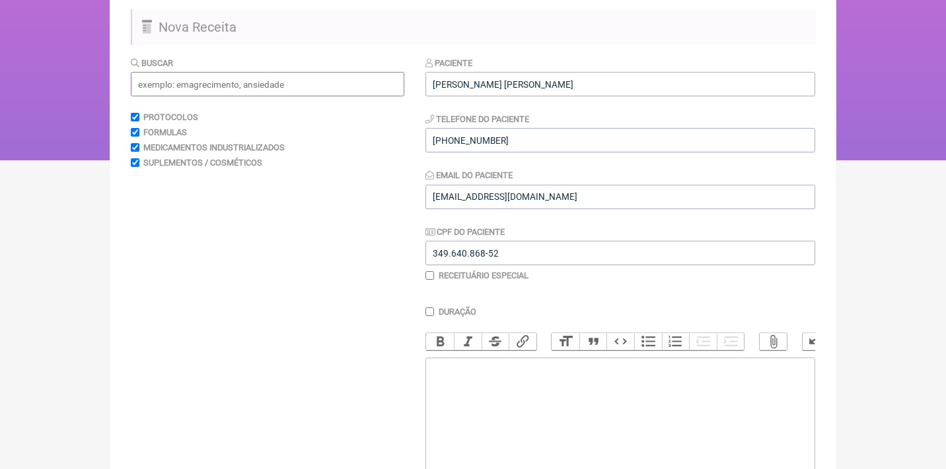
click at [335, 72] on input "text" at bounding box center [267, 84] width 273 height 24
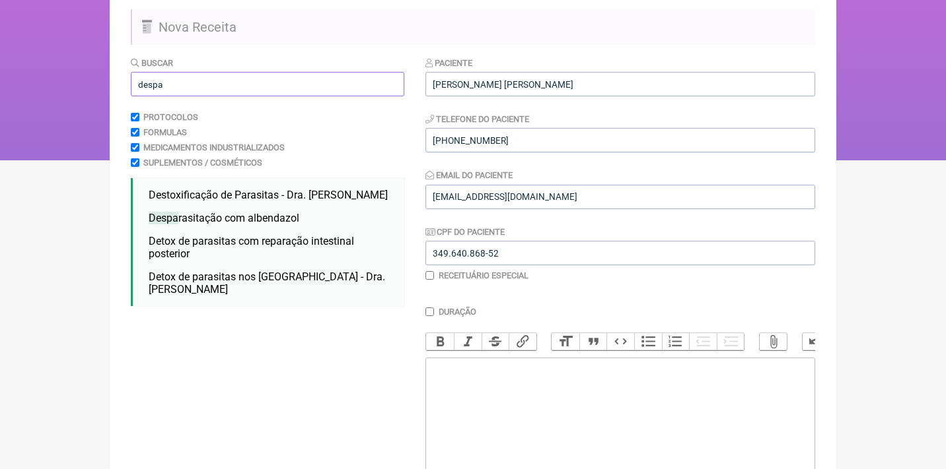
type input "dessa"
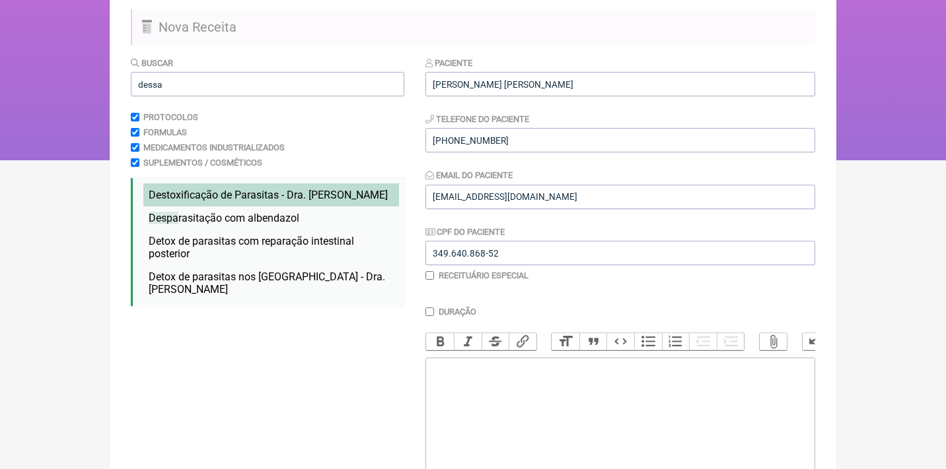
drag, startPoint x: 335, startPoint y: 72, endPoint x: 256, endPoint y: 200, distance: 151.0
click at [256, 200] on li "Destoxificação de Parasitas - Dra. Hulda Clark destoxificação de parasitas deto…" at bounding box center [271, 195] width 256 height 23
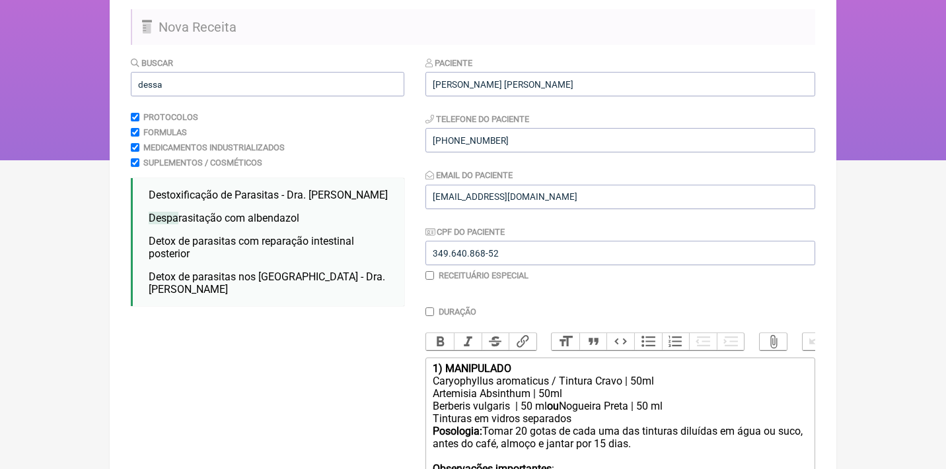
click at [433, 367] on strong "1) MANIPULADO" at bounding box center [472, 369] width 79 height 13
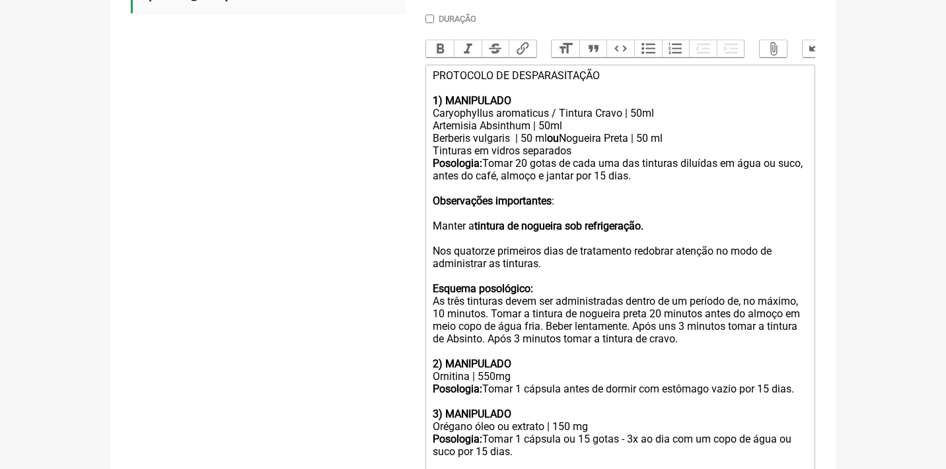
scroll to position [398, 0]
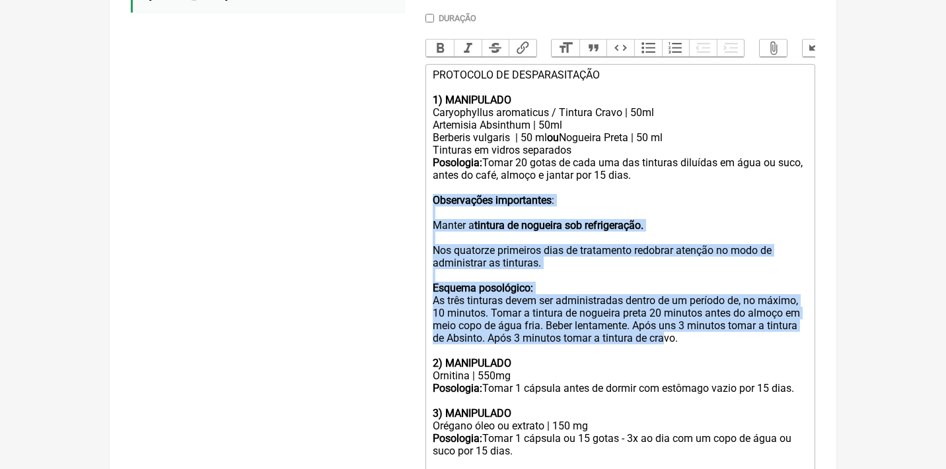
drag, startPoint x: 436, startPoint y: 190, endPoint x: 742, endPoint y: 324, distance: 334.2
click at [742, 324] on trix-editor "PROTOCOLO DE DESPARASITAÇÃO 1) MANIPULADO Caryophyllus aromaticus / Tintura Cra…" at bounding box center [620, 332] width 390 height 537
drag, startPoint x: 771, startPoint y: 326, endPoint x: 424, endPoint y: 196, distance: 370.0
click at [424, 196] on form "Buscar dessa Protocolos Formulas Medicamentos Industrializados Suplementos / Co…" at bounding box center [473, 217] width 684 height 910
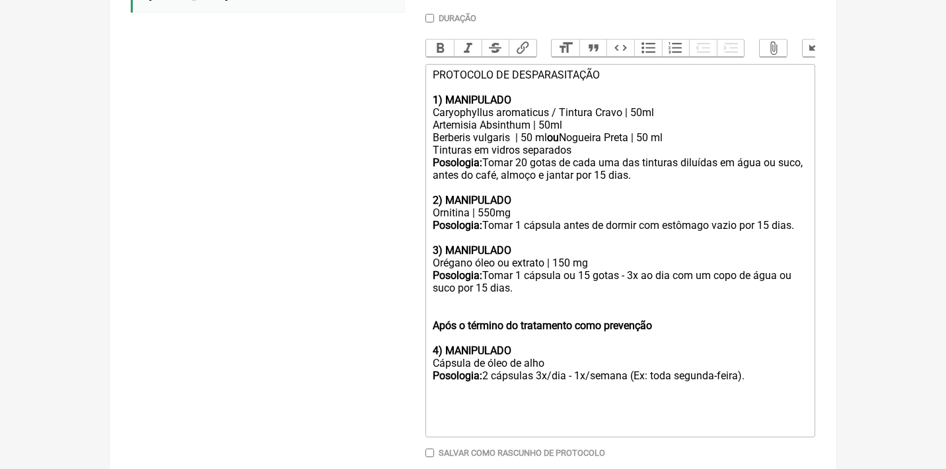
drag, startPoint x: 596, startPoint y: 255, endPoint x: 422, endPoint y: 248, distance: 173.8
click at [422, 248] on form "Buscar dessa Protocolos Formulas Medicamentos Industrializados Suplementos / Co…" at bounding box center [473, 135] width 684 height 747
click at [528, 269] on div "Posologia: Tomar 1 cápsula ou 15 gotas - 3x ao dia com um copo de água ou suco …" at bounding box center [620, 281] width 375 height 25
drag, startPoint x: 573, startPoint y: 262, endPoint x: 578, endPoint y: 277, distance: 15.2
click at [578, 277] on div "Posologia: Tomar 2 cápsula ou 15 gotas - 3x ao dia com um copo de água ou suco …" at bounding box center [620, 281] width 375 height 25
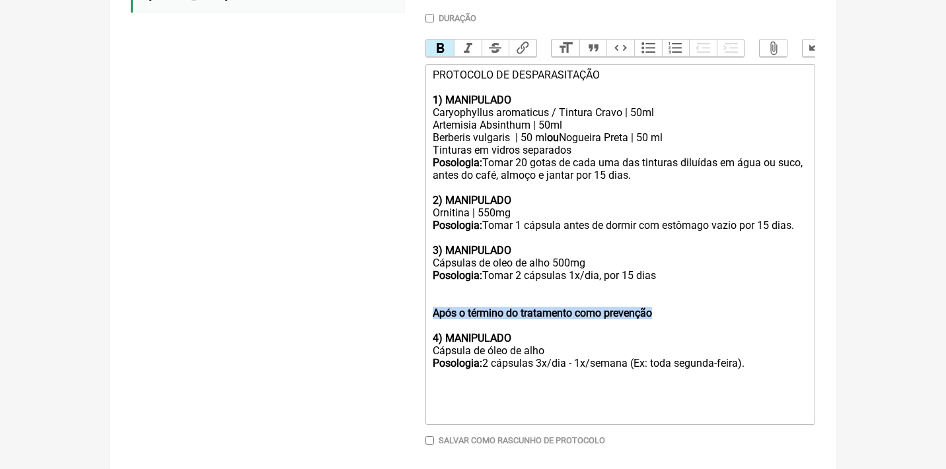
drag, startPoint x: 684, startPoint y: 298, endPoint x: 411, endPoint y: 298, distance: 273.4
click at [411, 298] on form "Buscar dessa Protocolos Formulas Medicamentos Industrializados Suplementos / Co…" at bounding box center [473, 129] width 684 height 734
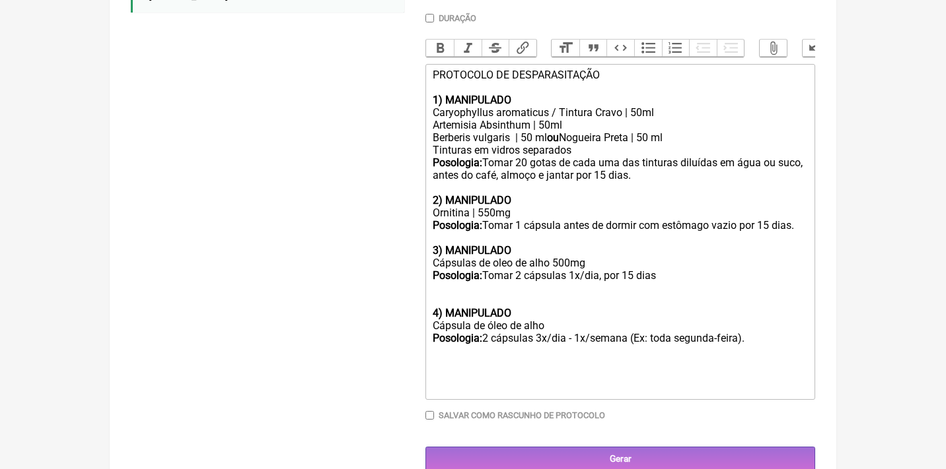
scroll to position [390, 0]
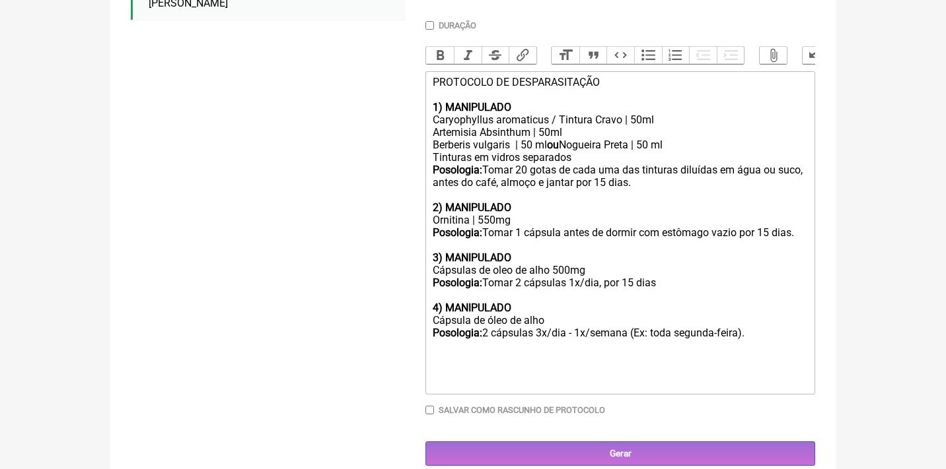
drag, startPoint x: 557, startPoint y: 306, endPoint x: 431, endPoint y: 298, distance: 126.3
click at [433, 314] on div "Cápsula de óleo de alho Posologia: 2 cápsulas 3x/dia - 1x/semana (Ex: toda segu…" at bounding box center [620, 339] width 375 height 50
drag, startPoint x: 491, startPoint y: 320, endPoint x: 835, endPoint y: 329, distance: 344.1
click at [835, 329] on main "Nova Receita Buscar dessa Protocolos Formulas Medicamentos Industrializados Sup…" at bounding box center [473, 96] width 726 height 782
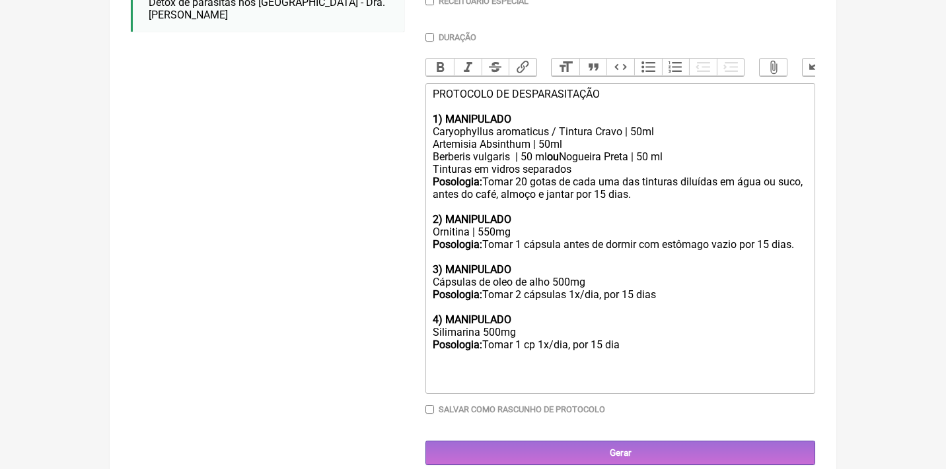
type trix-editor "<div>PROTOCOLO DE DESPARASITAÇÃO<br><br><strong>1) MANIPULADO&nbsp;</strong></d…"
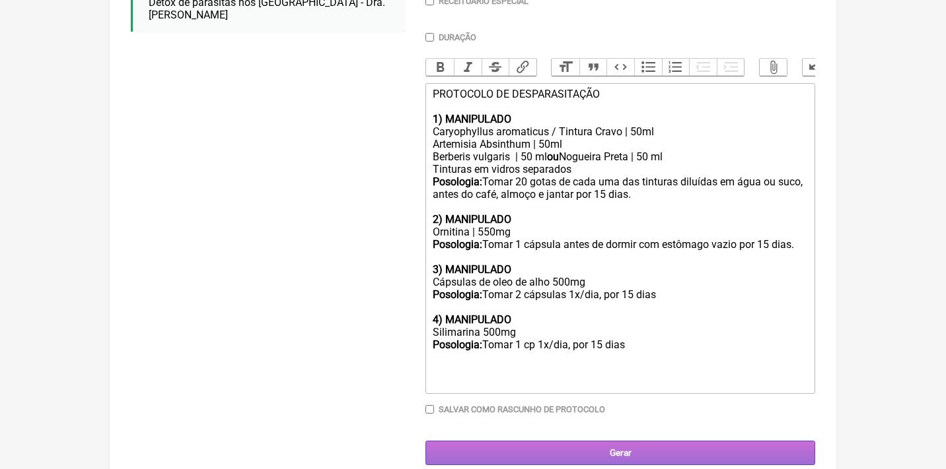
click at [681, 441] on input "Gerar" at bounding box center [620, 453] width 390 height 24
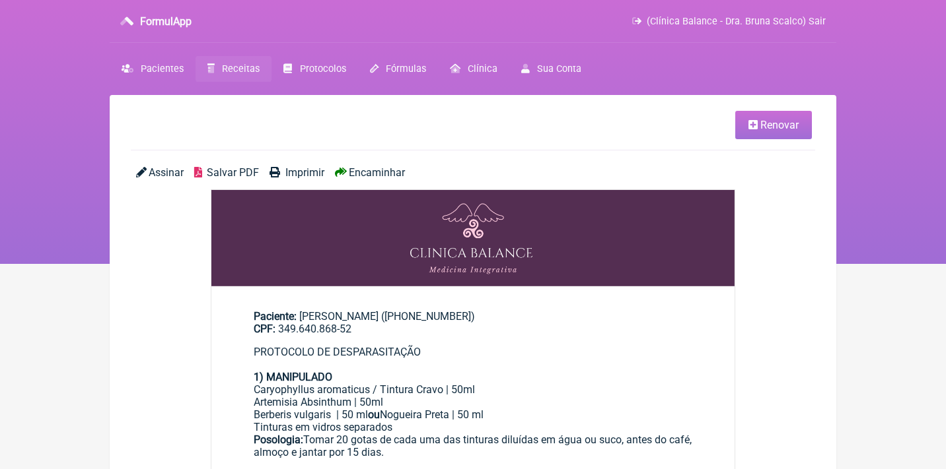
click at [219, 170] on span "Salvar PDF" at bounding box center [233, 172] width 52 height 13
click at [741, 126] on link "Renovar" at bounding box center [773, 125] width 77 height 28
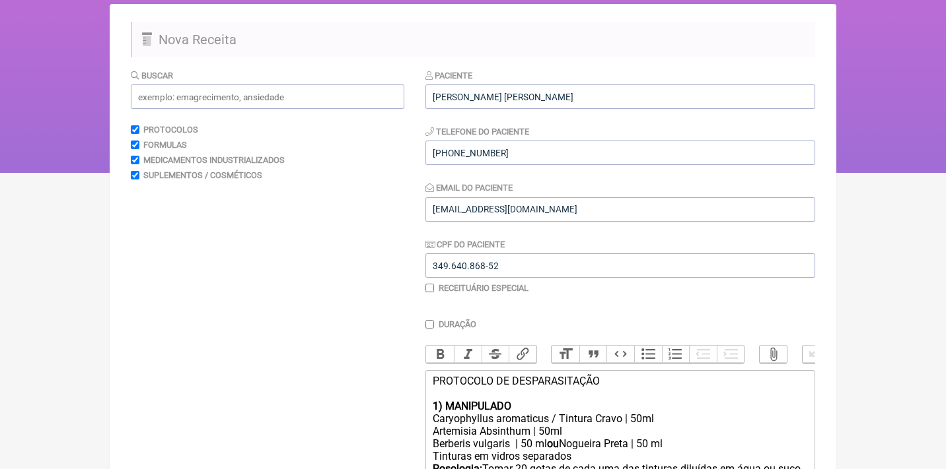
scroll to position [197, 0]
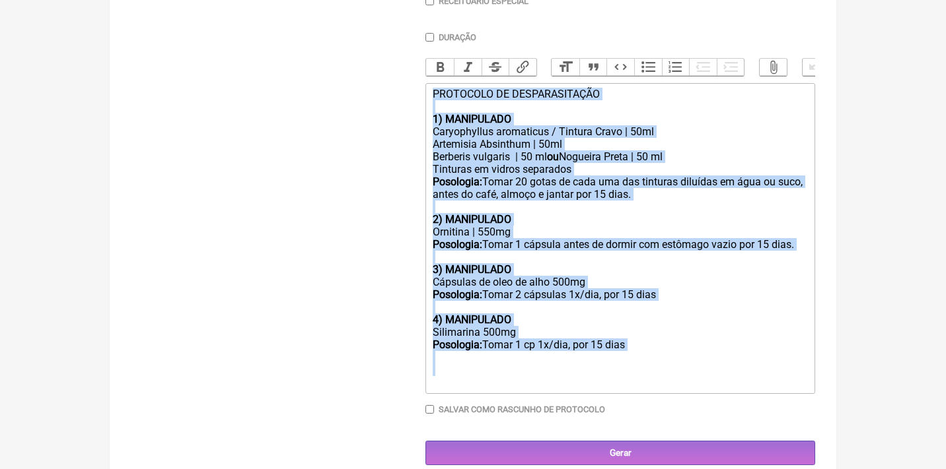
drag, startPoint x: 430, startPoint y: 269, endPoint x: 487, endPoint y: 524, distance: 260.5
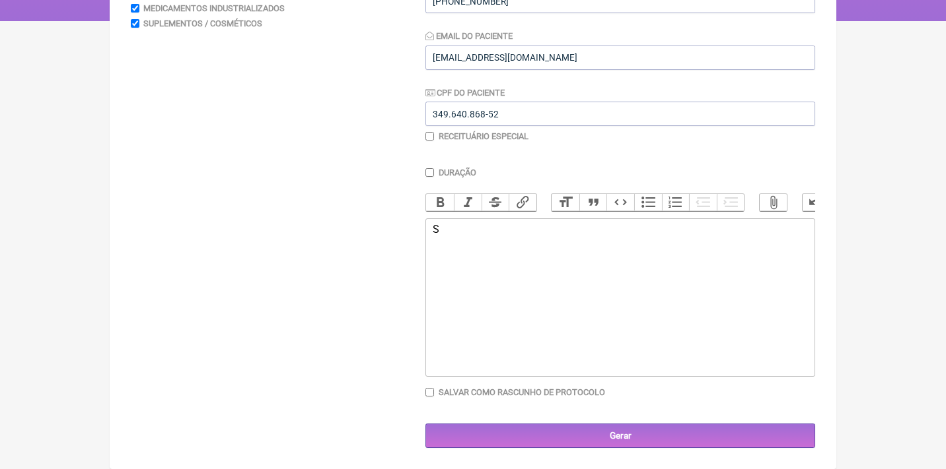
scroll to position [242, 0]
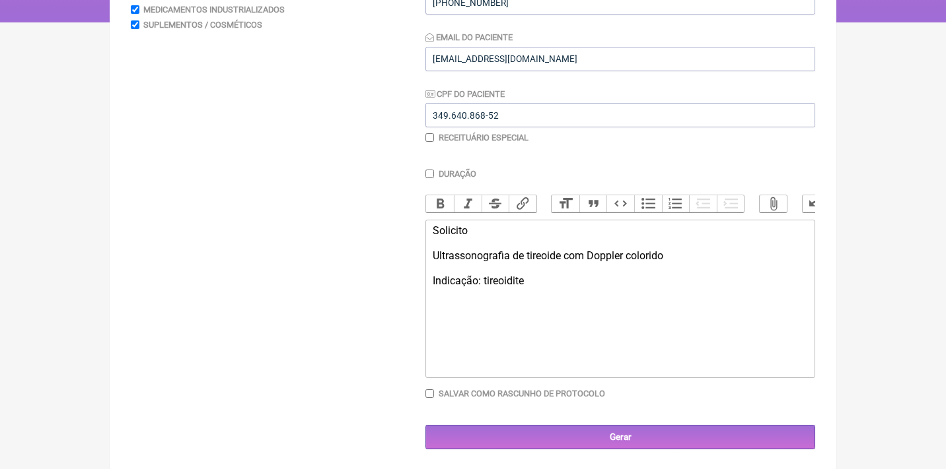
type trix-editor "<div>Solicito<br><br>Ultrassonografia de tireoide com Doppler colorido<br><br>I…"
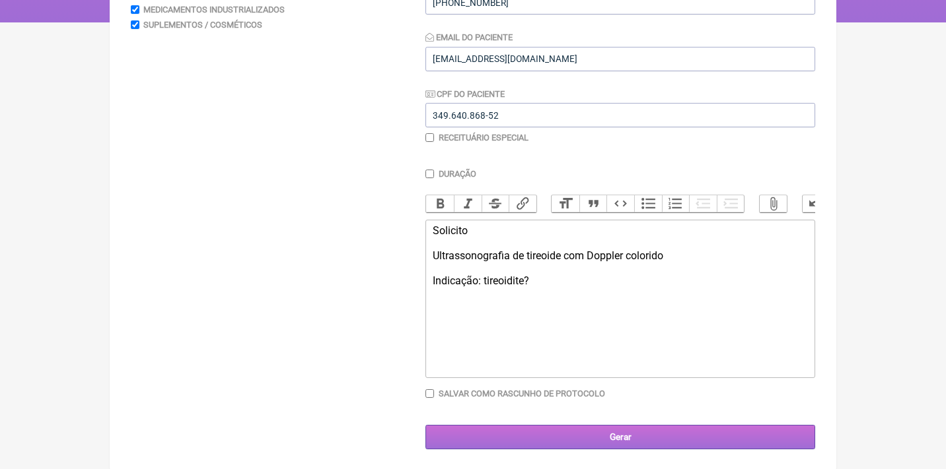
click at [670, 425] on input "Gerar" at bounding box center [620, 437] width 390 height 24
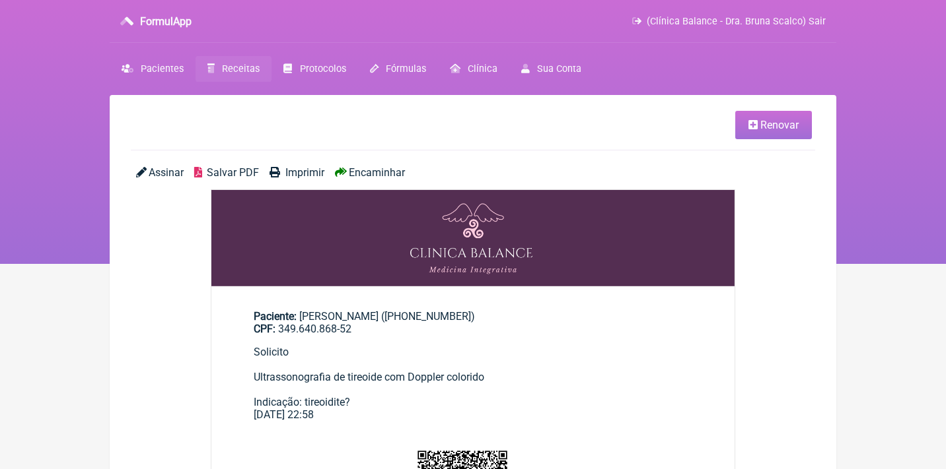
click at [160, 168] on span "Assinar" at bounding box center [166, 172] width 35 height 13
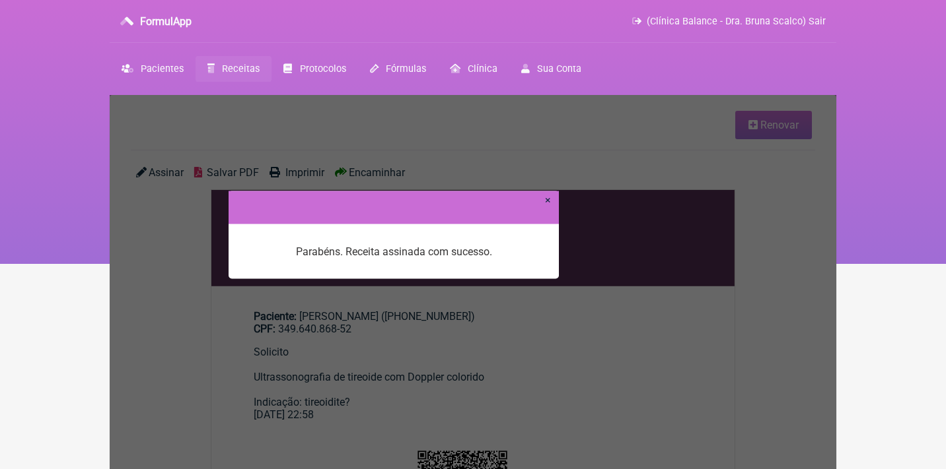
click at [550, 201] on link "×" at bounding box center [548, 199] width 6 height 13
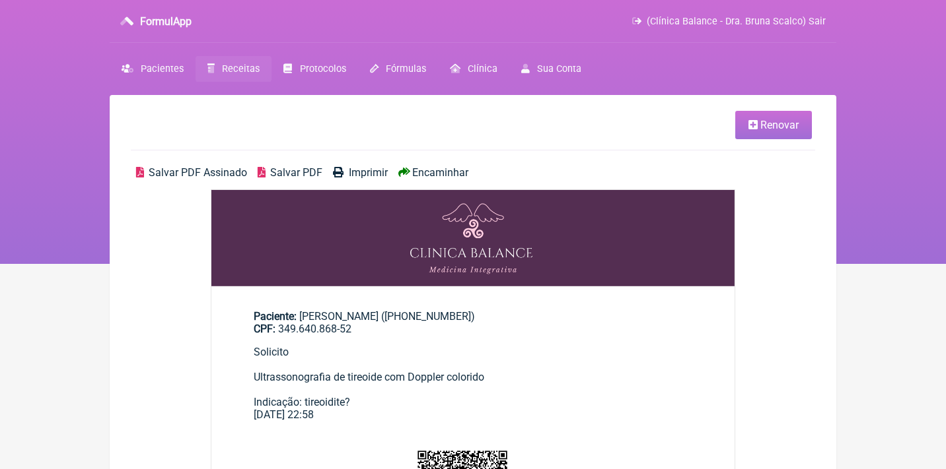
click at [182, 172] on span "Salvar PDF Assinado" at bounding box center [198, 172] width 98 height 13
